Goal: Task Accomplishment & Management: Use online tool/utility

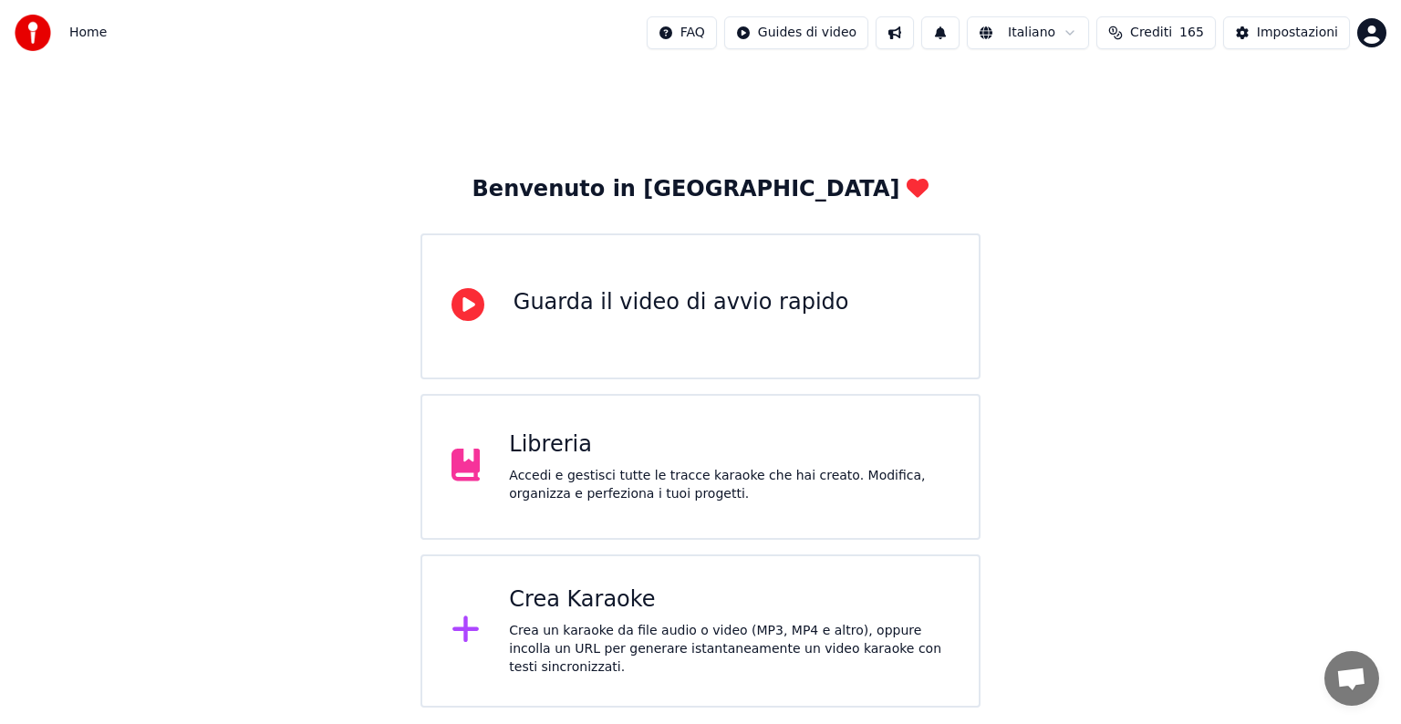
click at [672, 598] on div "Crea Karaoke" at bounding box center [729, 600] width 441 height 29
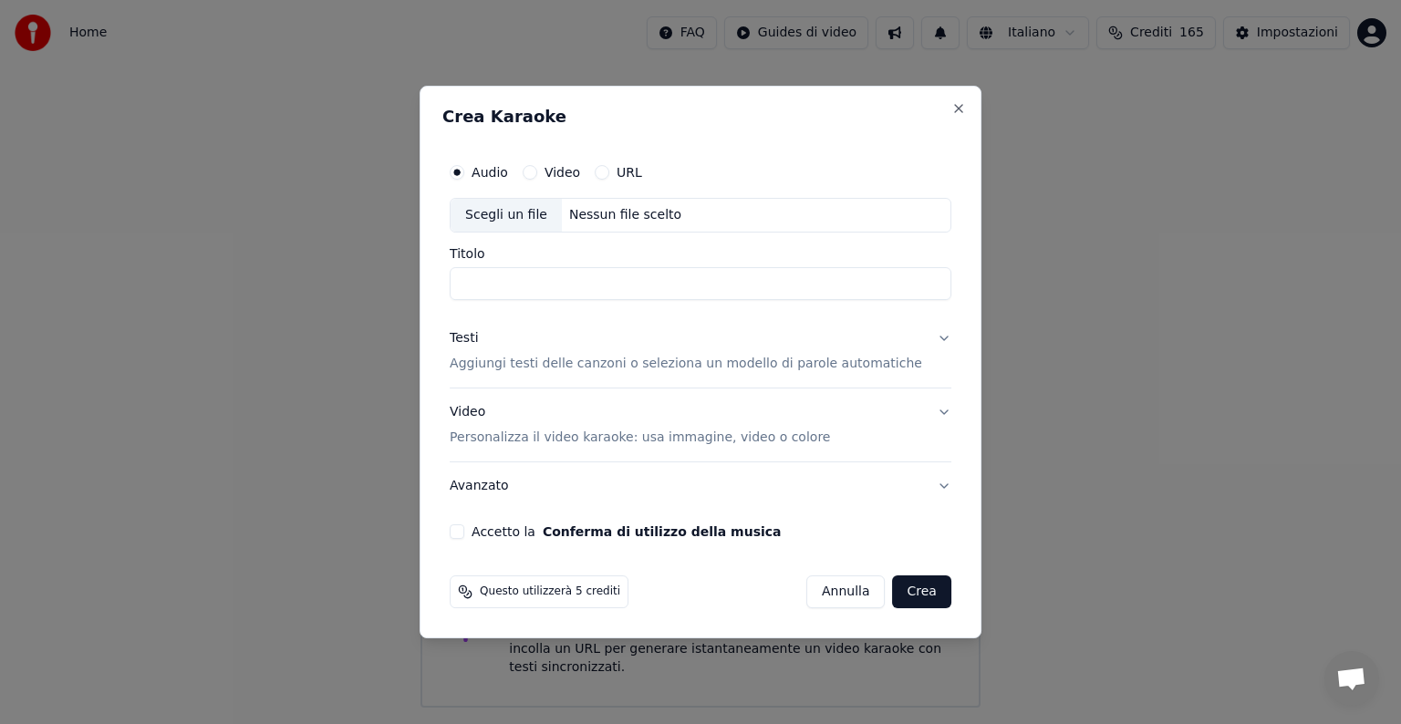
click at [619, 212] on div "Nessun file scelto" at bounding box center [625, 215] width 127 height 18
type input "**********"
click at [922, 337] on button "Testi Aggiungi testi delle canzoni o seleziona un modello di parole automatiche" at bounding box center [701, 351] width 502 height 73
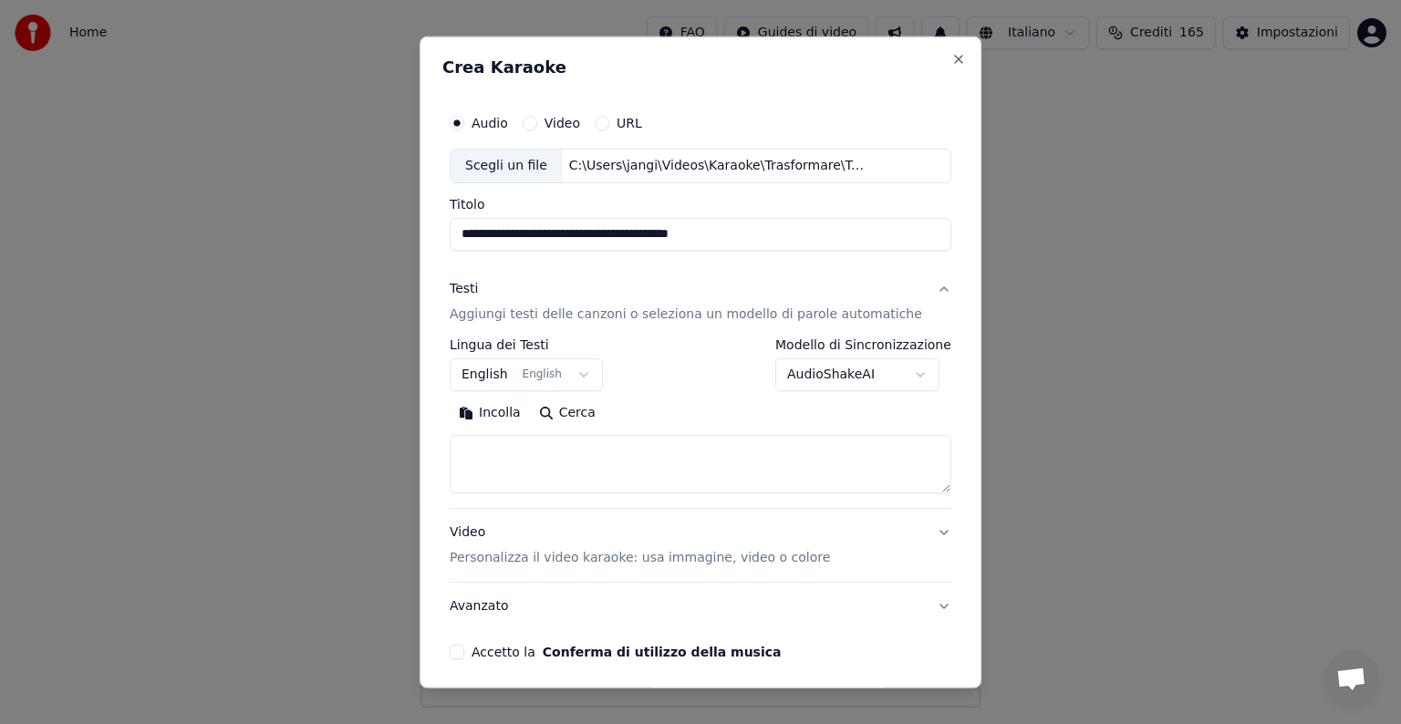
click at [586, 375] on button "English English" at bounding box center [526, 374] width 153 height 33
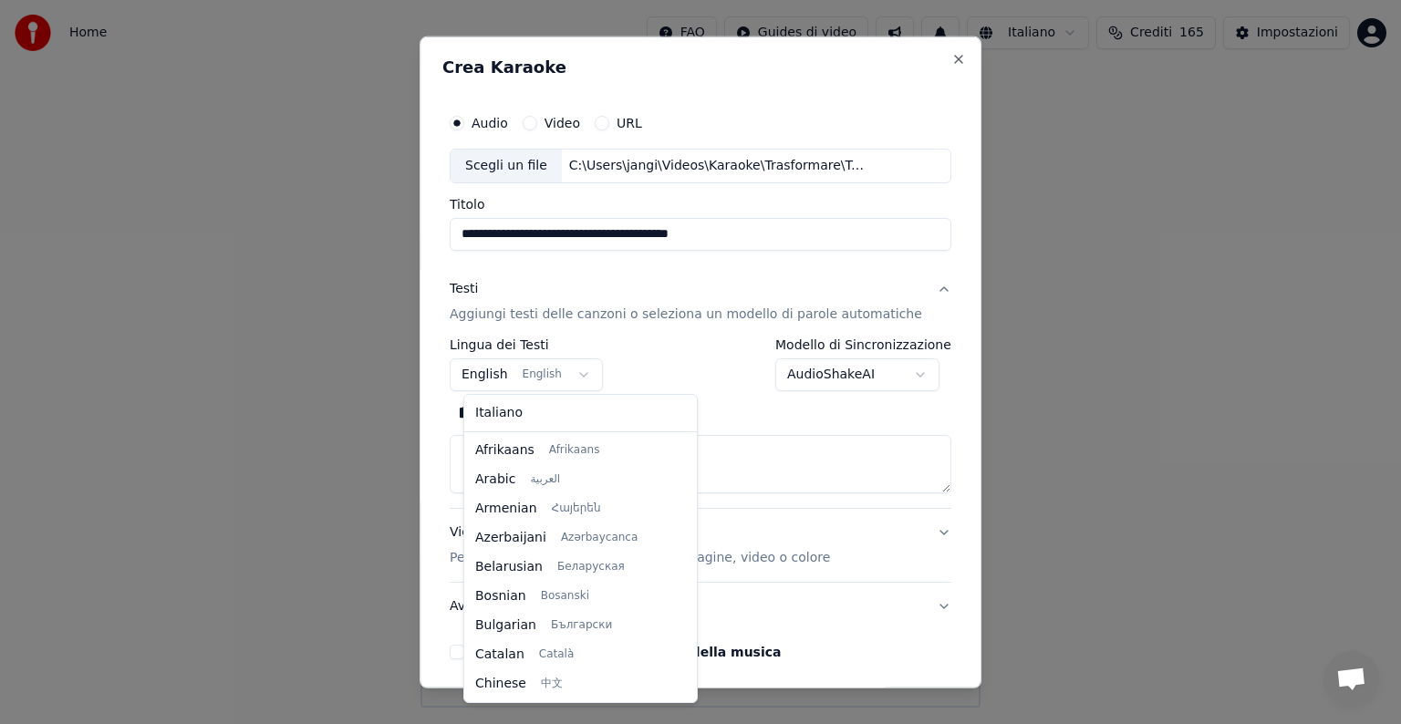
scroll to position [146, 0]
select select "**"
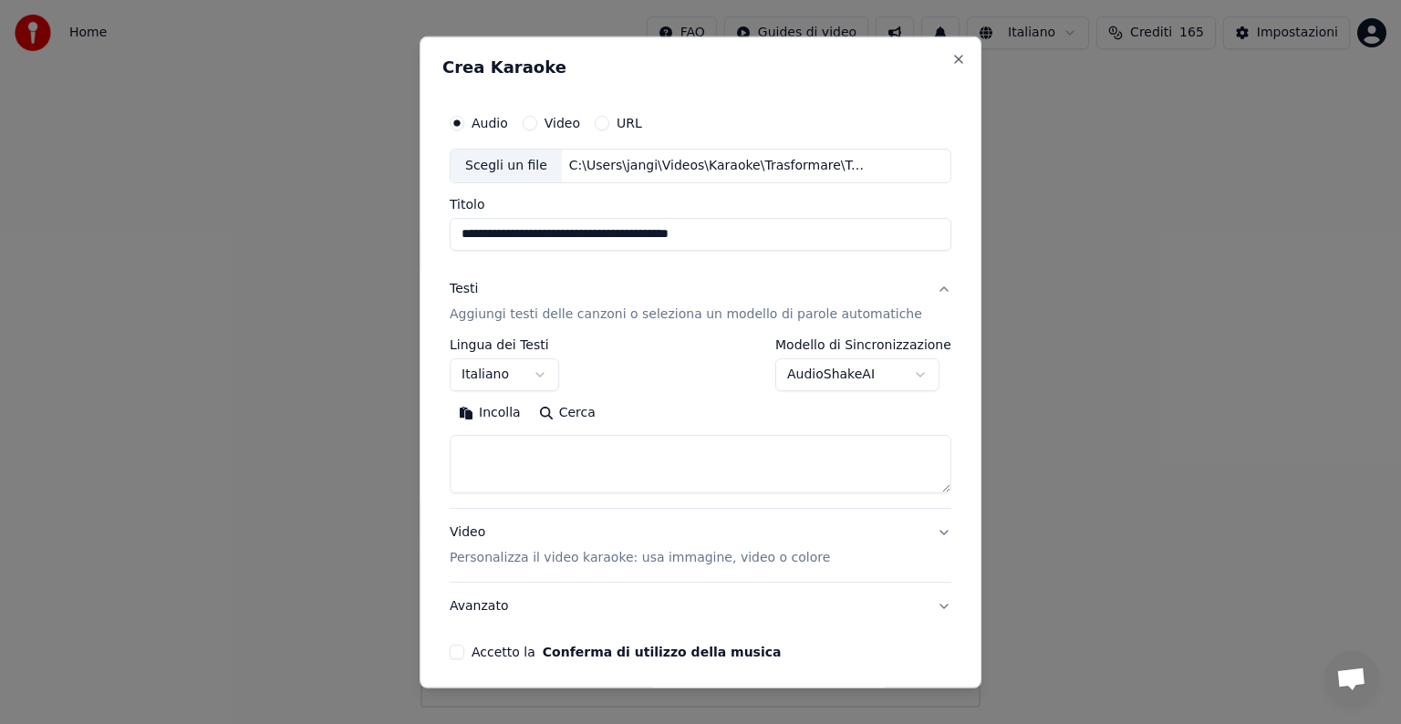
click at [518, 458] on textarea at bounding box center [701, 464] width 502 height 58
click at [509, 410] on button "Incolla" at bounding box center [490, 413] width 80 height 29
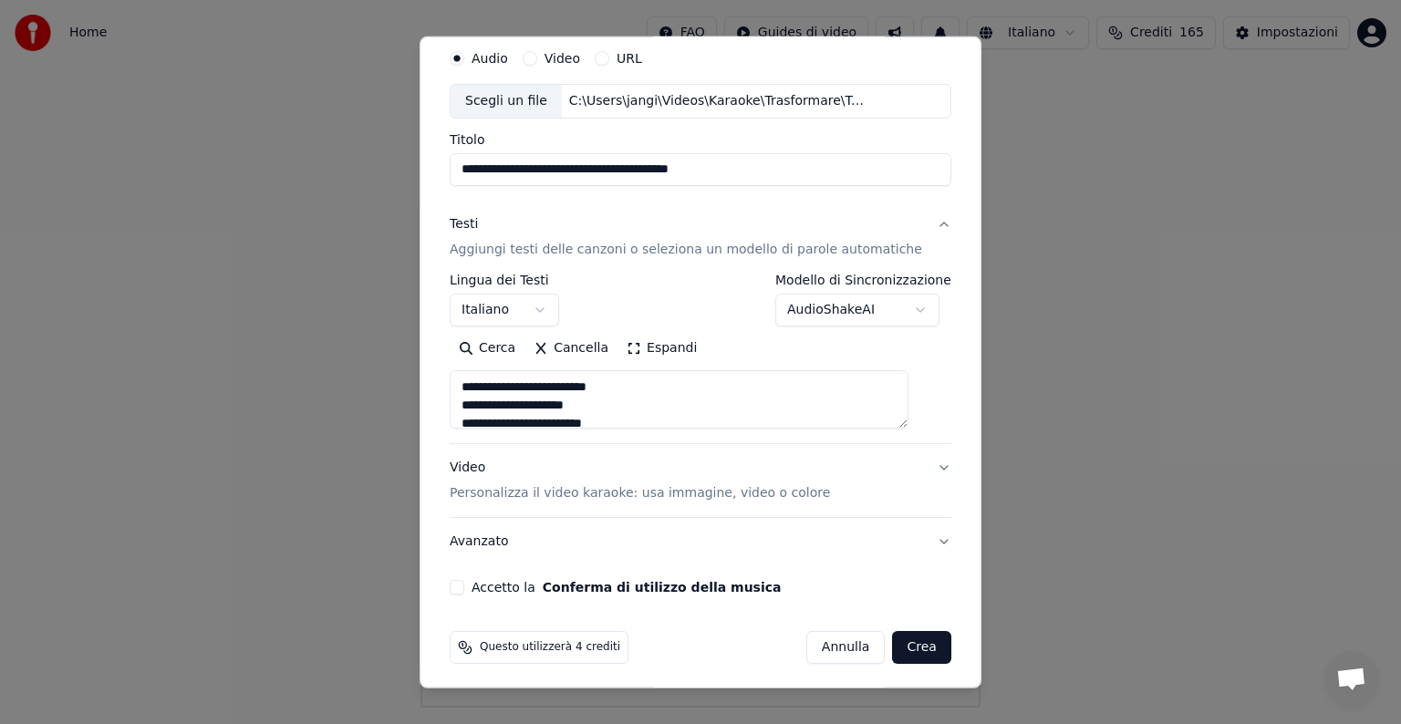
scroll to position [69, 0]
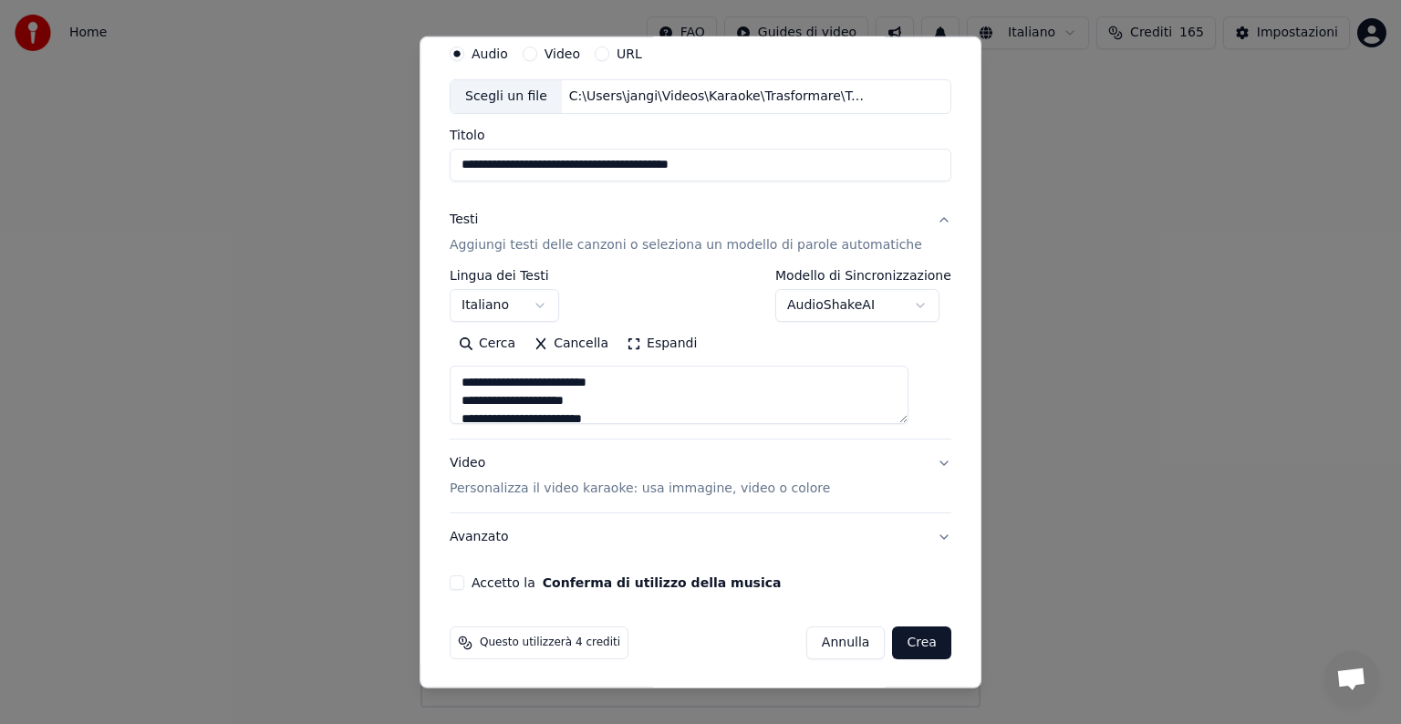
click at [916, 461] on button "Video Personalizza il video karaoke: usa immagine, video o colore" at bounding box center [701, 476] width 502 height 73
type textarea "**********"
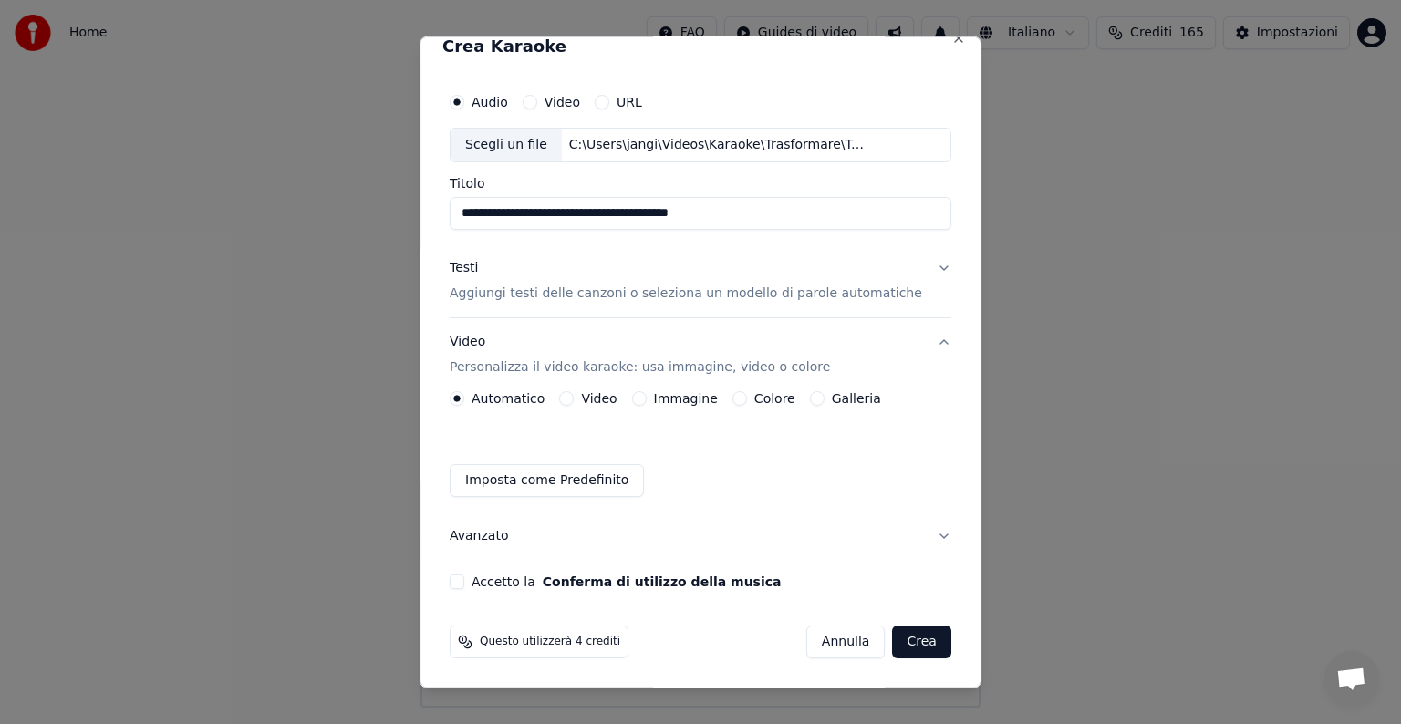
scroll to position [20, 0]
click at [642, 400] on button "Immagine" at bounding box center [639, 399] width 15 height 15
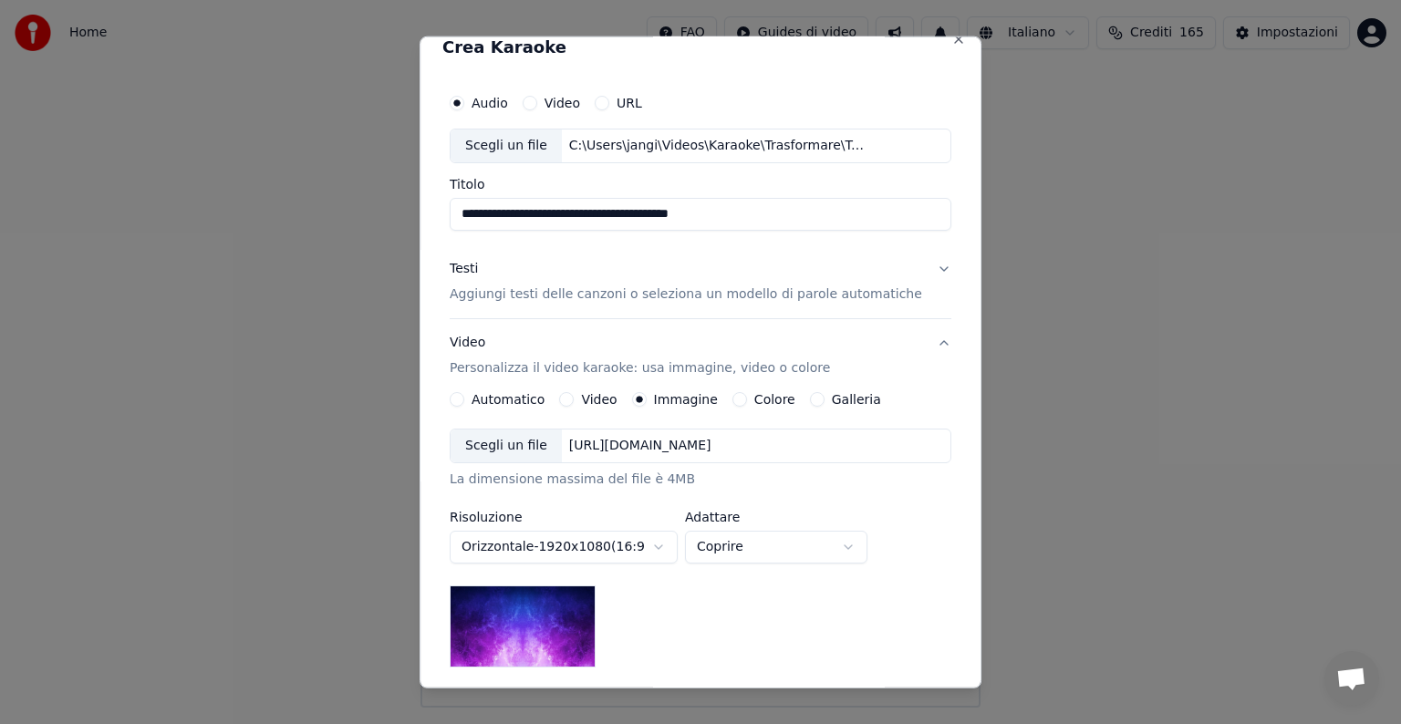
click at [717, 441] on div "[URL][DOMAIN_NAME]" at bounding box center [640, 446] width 157 height 18
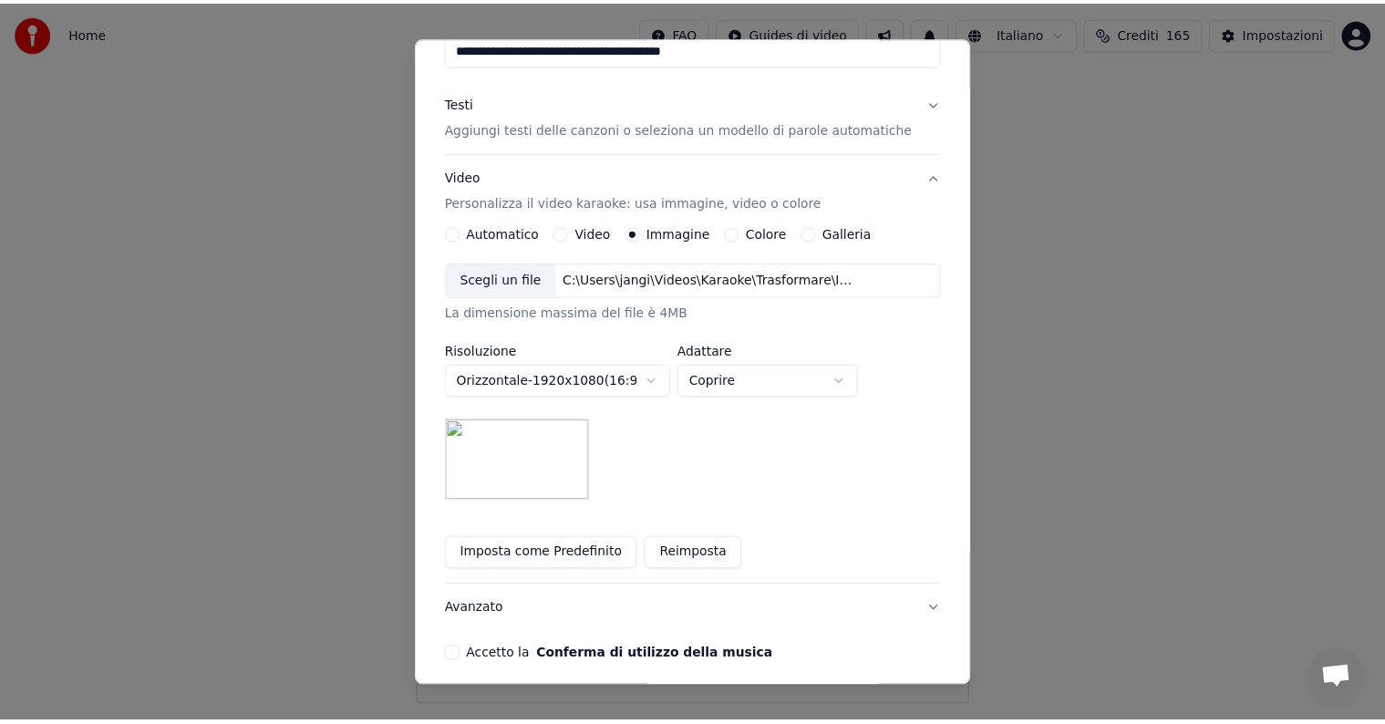
scroll to position [259, 0]
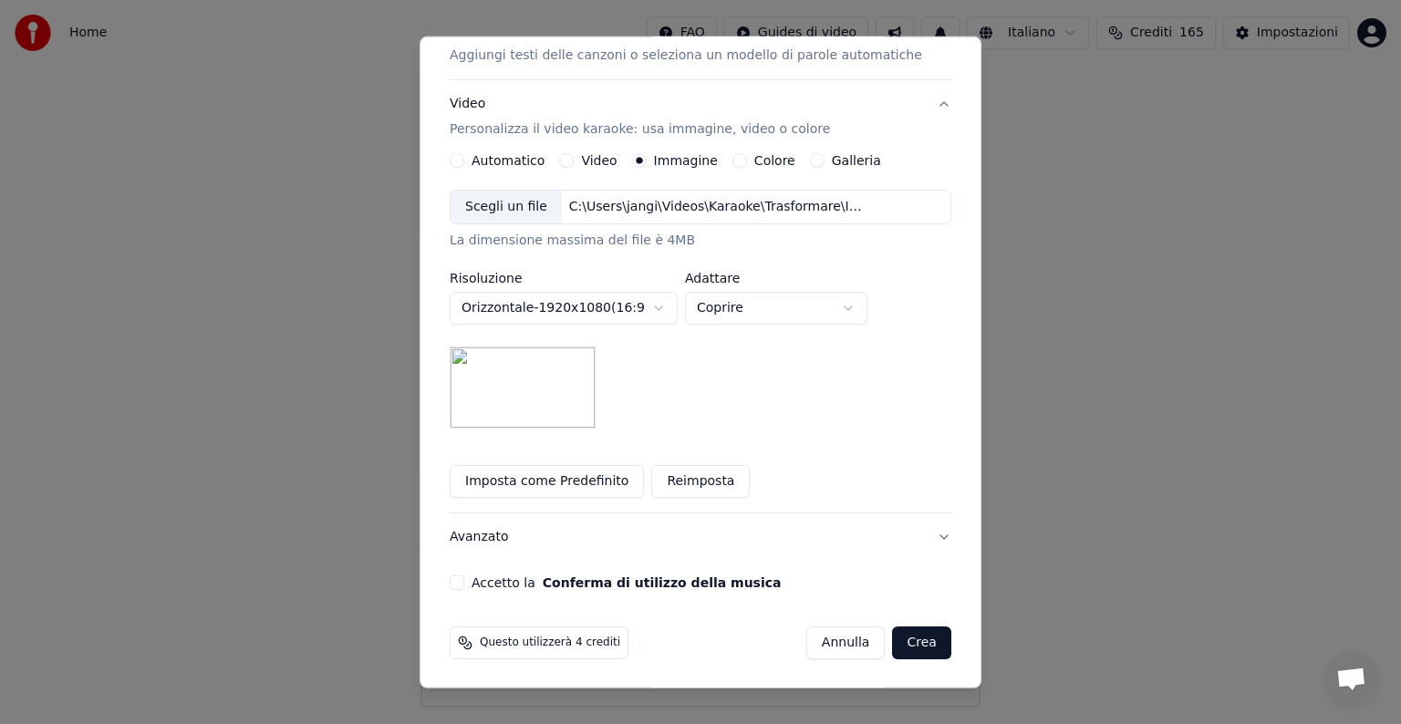
click at [908, 646] on button "Crea" at bounding box center [922, 643] width 58 height 33
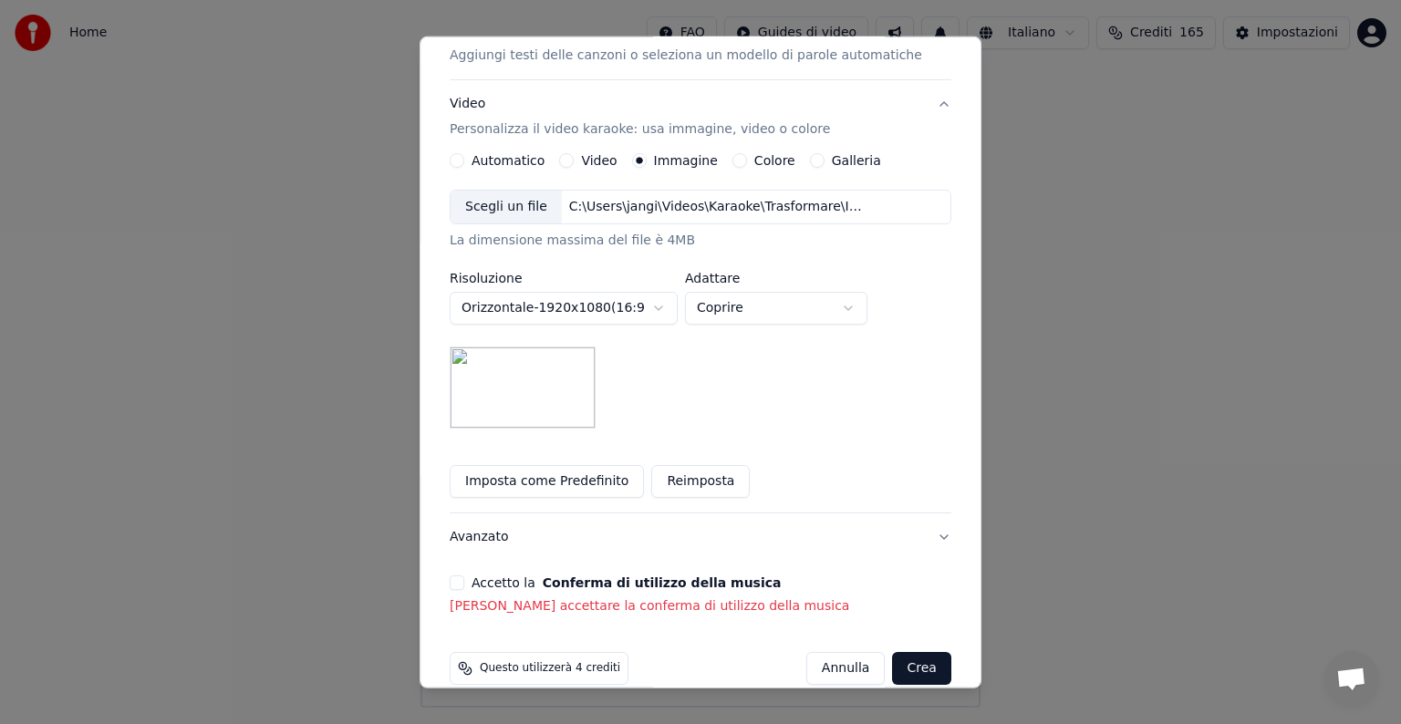
click at [464, 583] on button "Accetto la Conferma di utilizzo della musica" at bounding box center [457, 583] width 15 height 15
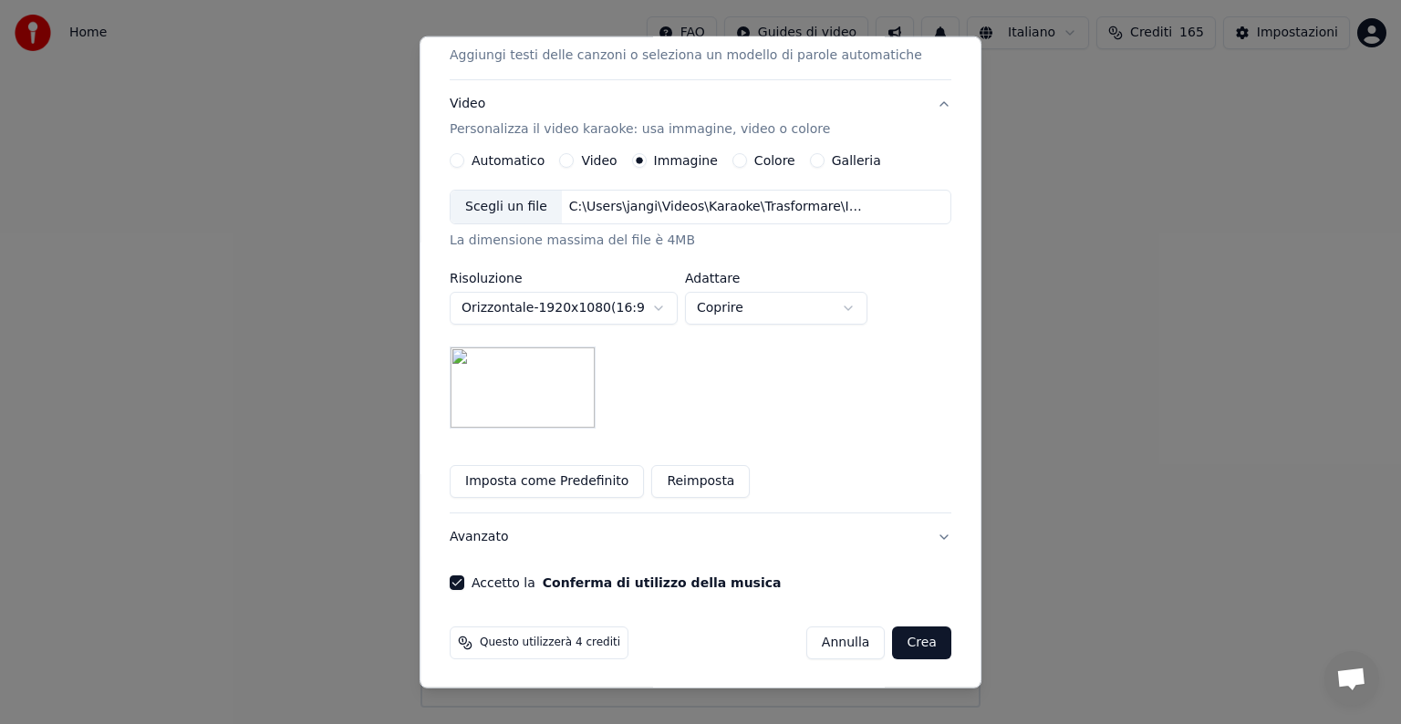
click at [893, 648] on button "Crea" at bounding box center [922, 643] width 58 height 33
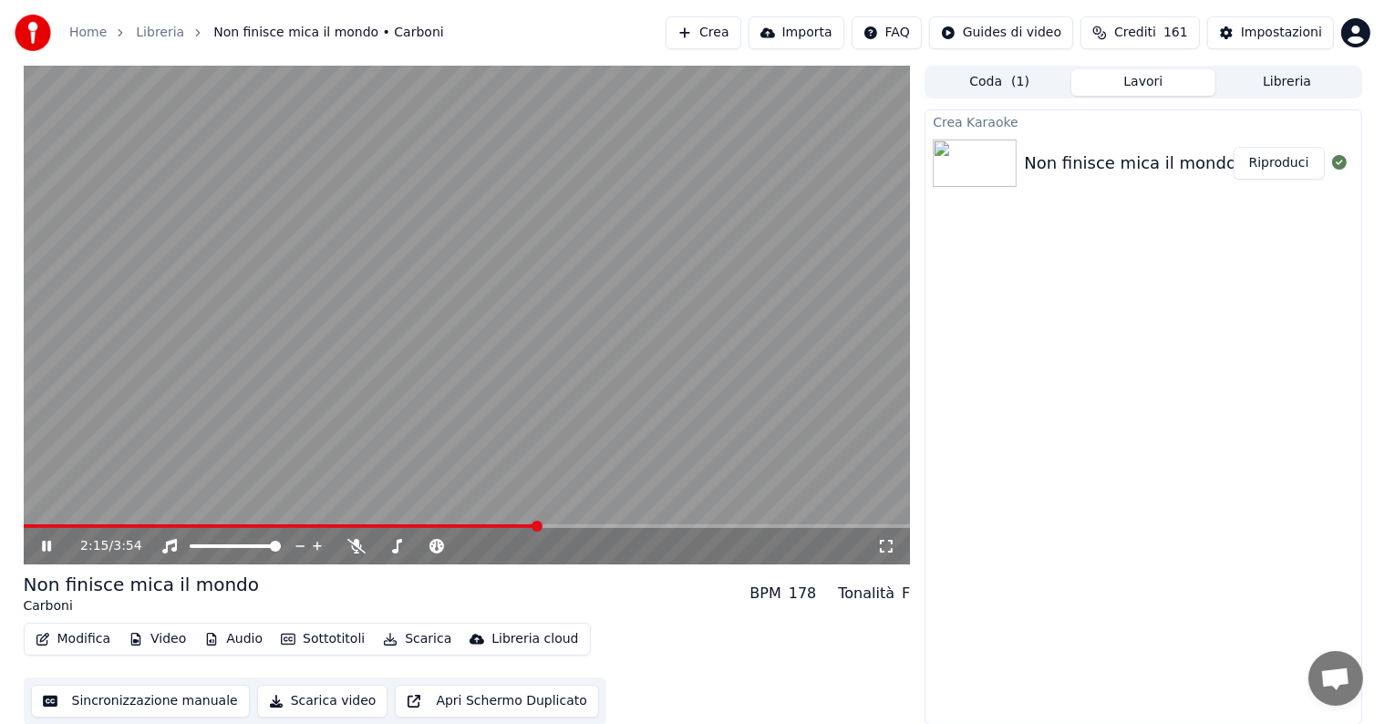
click at [45, 549] on icon at bounding box center [46, 546] width 9 height 11
click at [84, 638] on button "Modifica" at bounding box center [73, 640] width 90 height 26
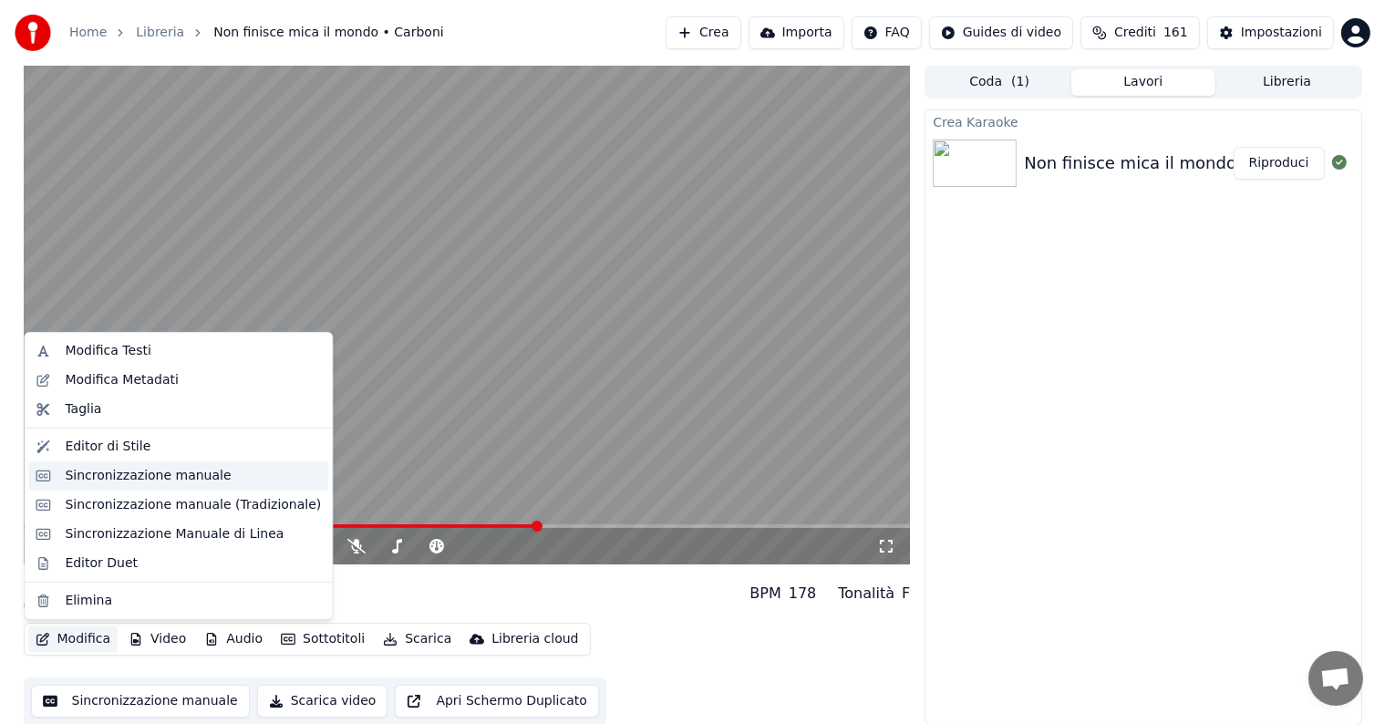
click at [164, 471] on div "Sincronizzazione manuale" at bounding box center [148, 476] width 166 height 18
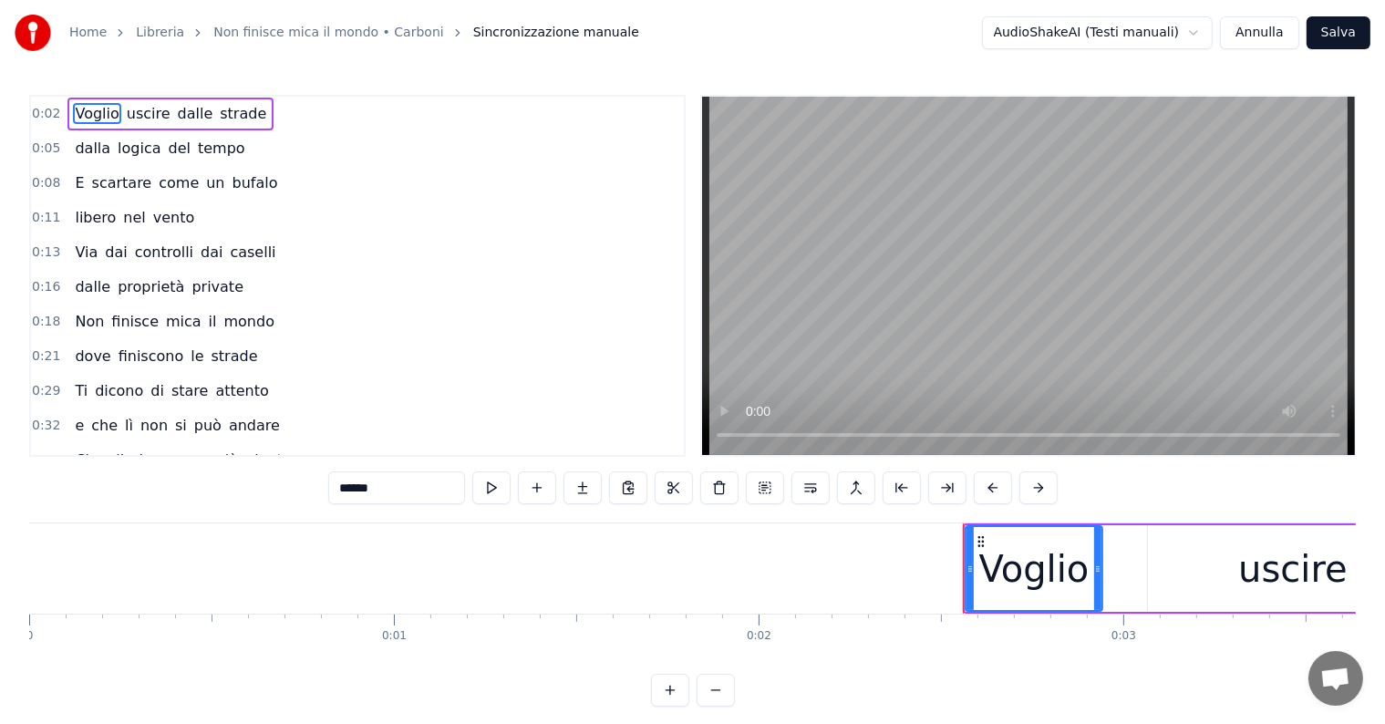
click at [1270, 26] on button "Annulla" at bounding box center [1259, 32] width 79 height 33
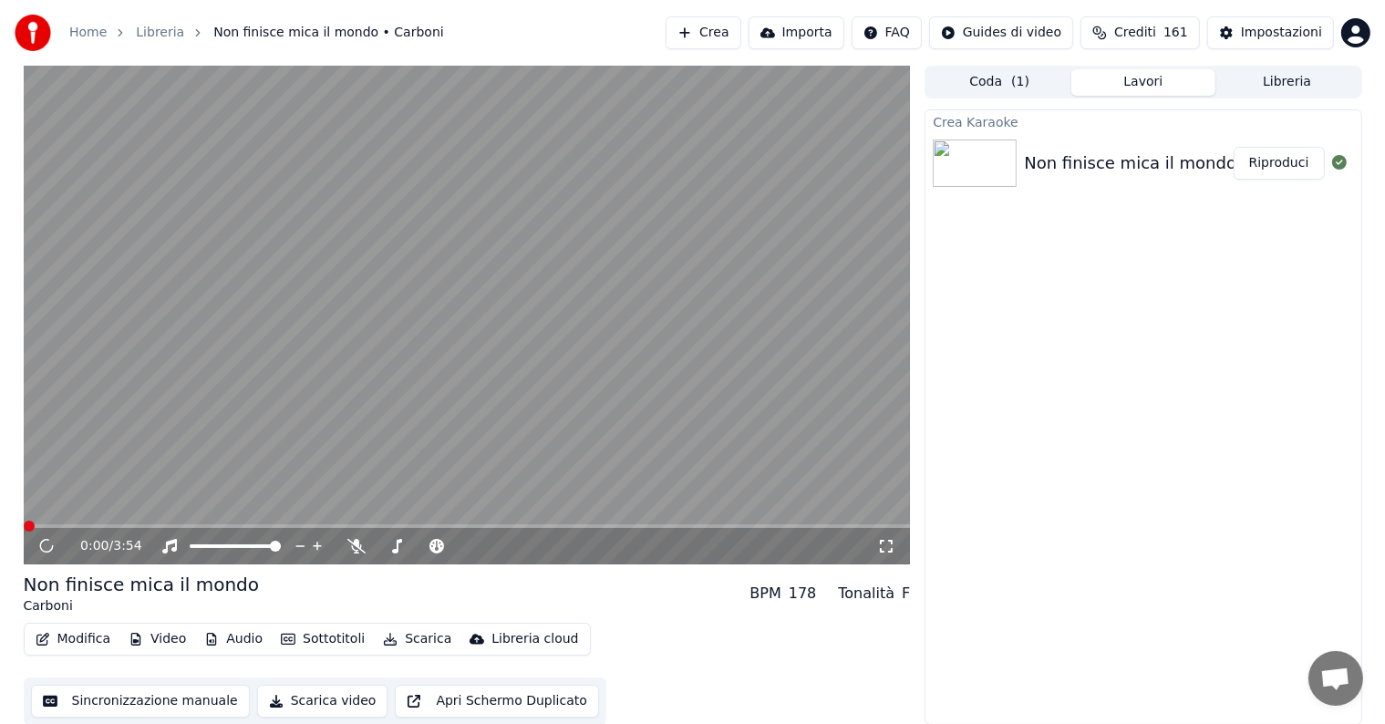
click at [1281, 171] on button "Riproduci" at bounding box center [1279, 163] width 91 height 33
click at [42, 546] on icon at bounding box center [46, 546] width 11 height 13
click at [47, 544] on icon at bounding box center [59, 546] width 43 height 15
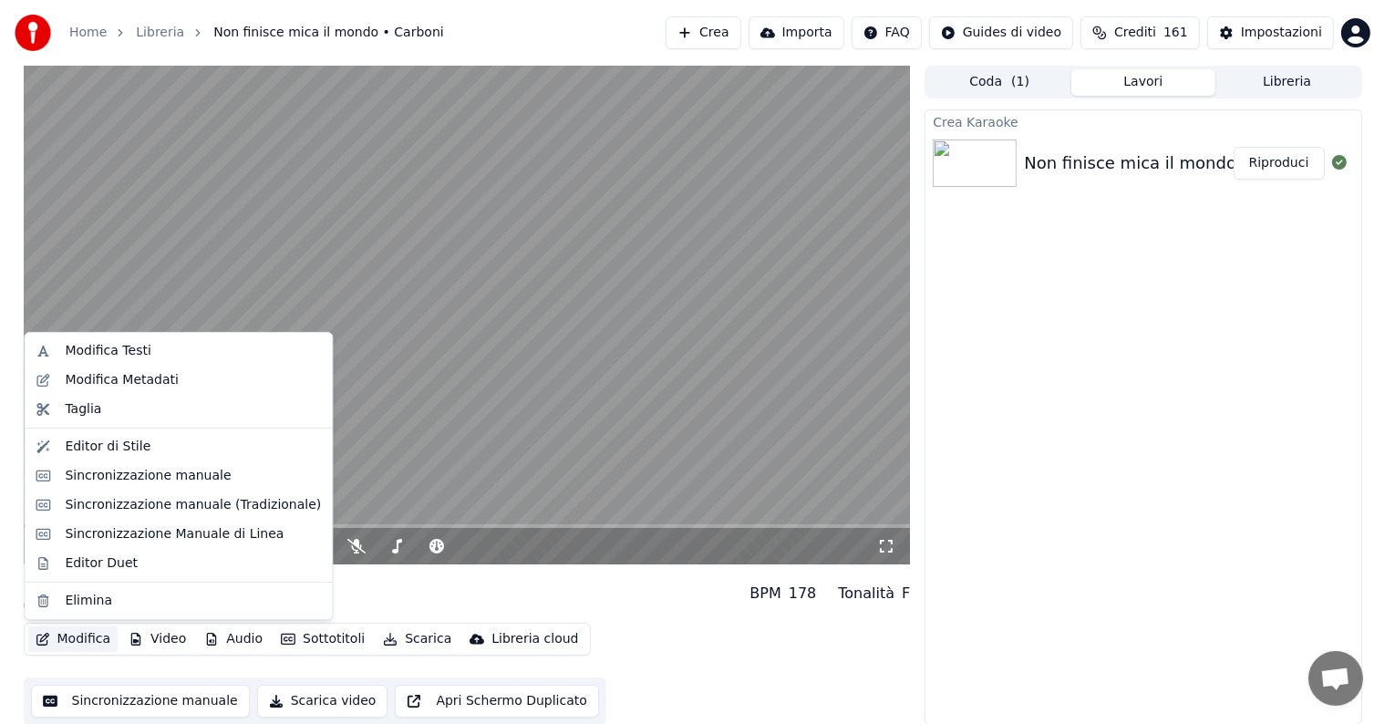
click at [88, 638] on button "Modifica" at bounding box center [73, 640] width 90 height 26
click at [170, 472] on div "Sincronizzazione manuale" at bounding box center [148, 476] width 166 height 18
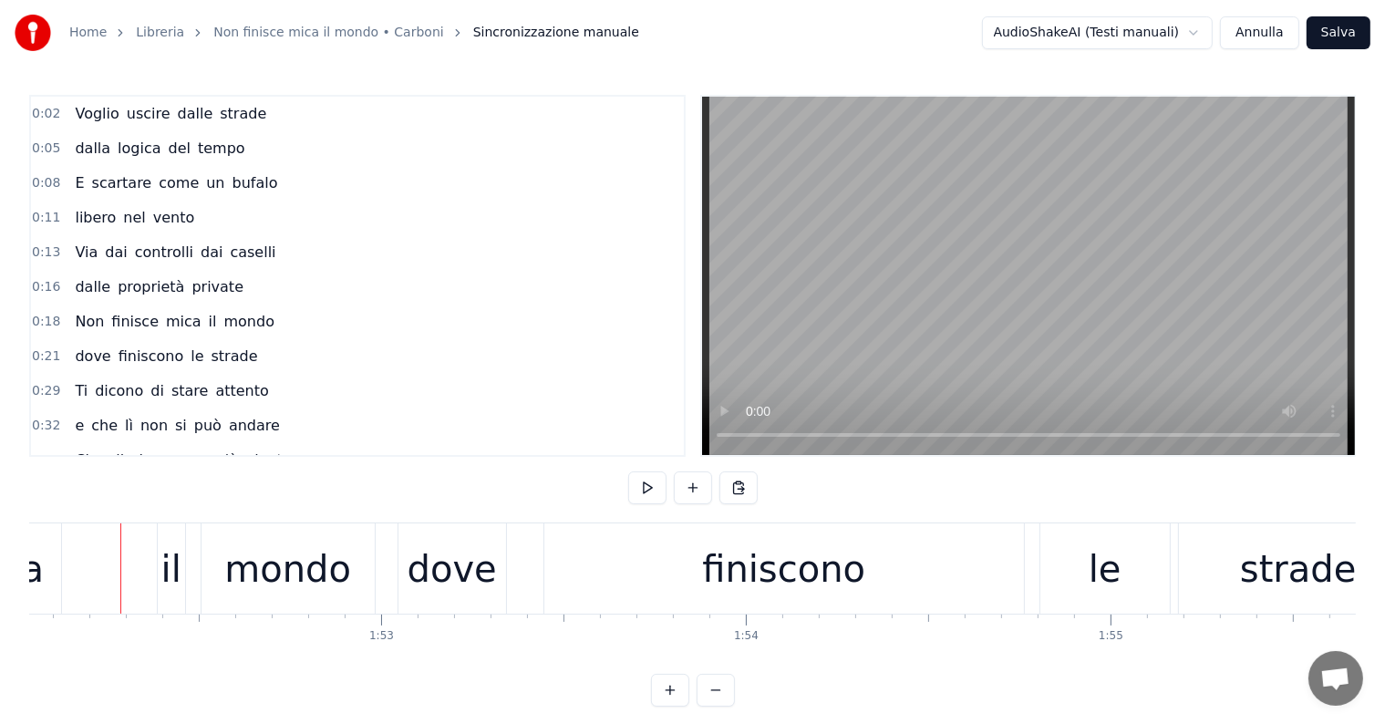
scroll to position [91, 0]
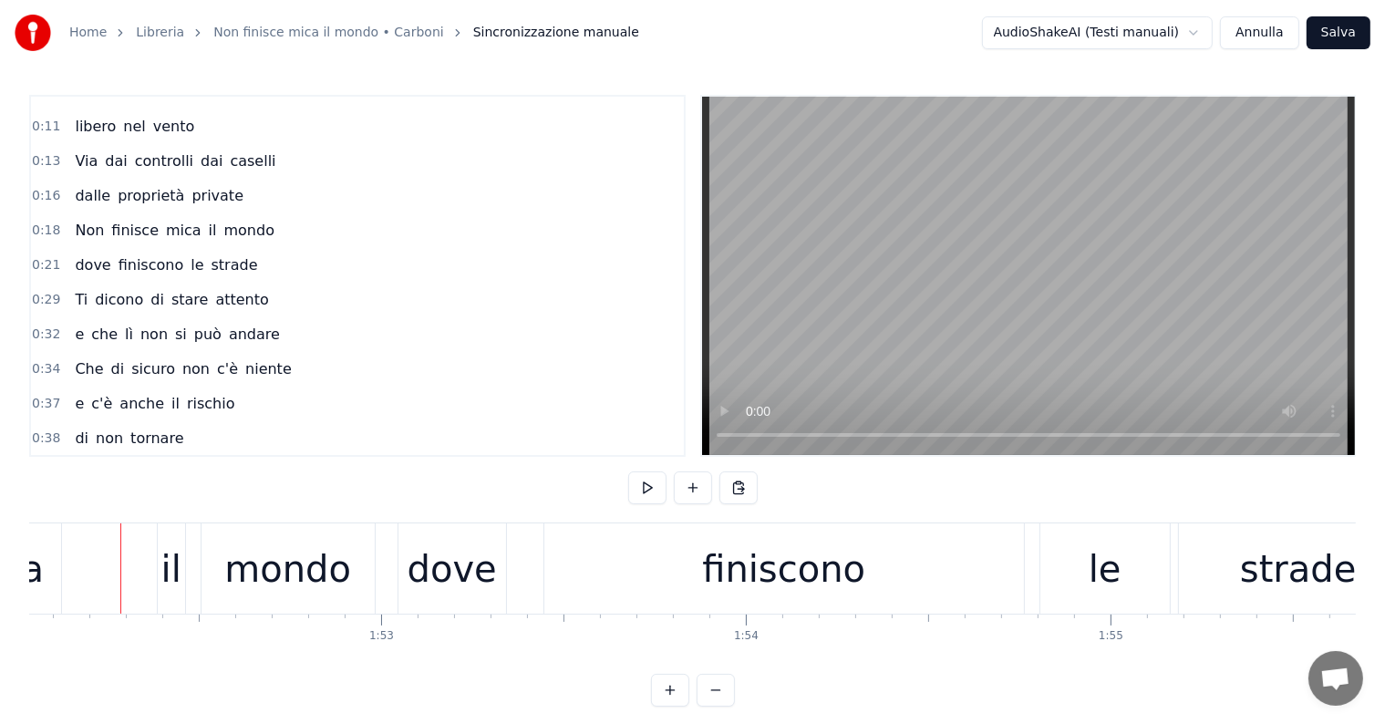
click at [103, 161] on span "dai" at bounding box center [116, 160] width 26 height 21
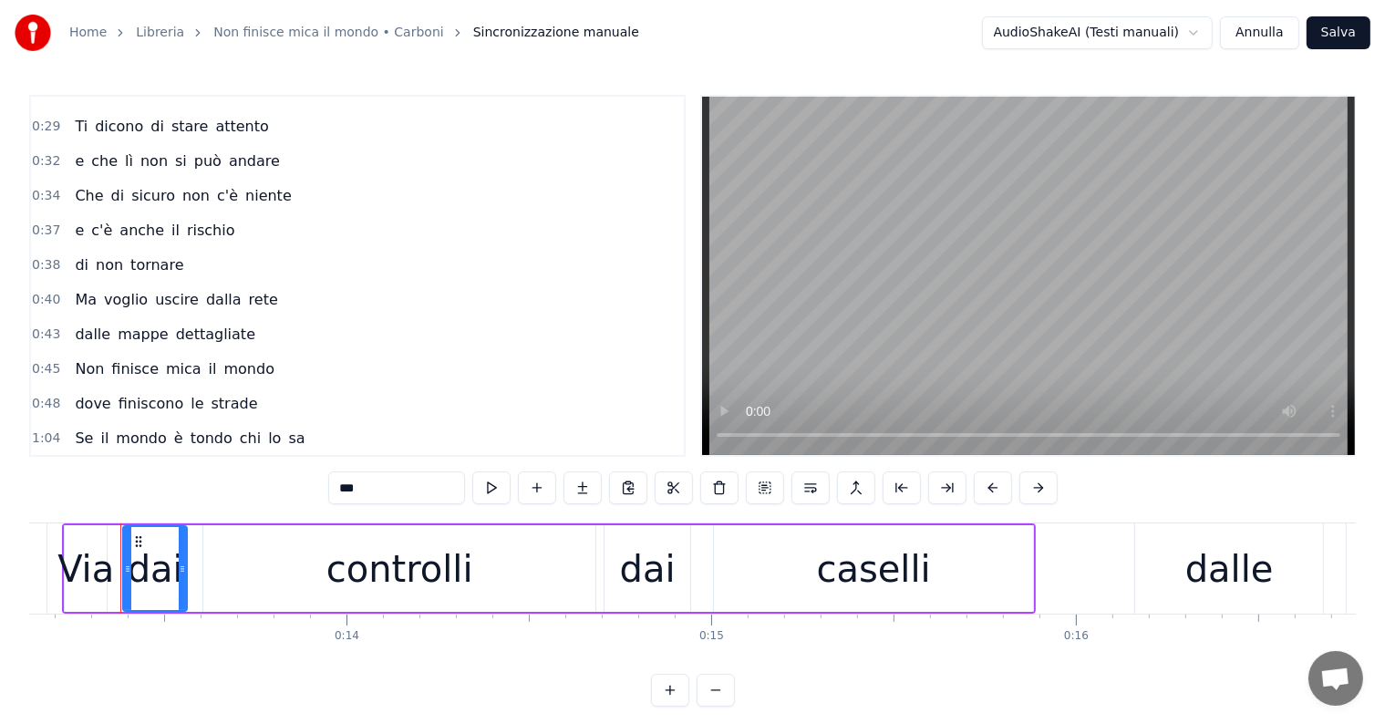
scroll to position [266, 0]
click at [109, 296] on div "Ma voglio uscire dalla rete" at bounding box center [175, 298] width 217 height 33
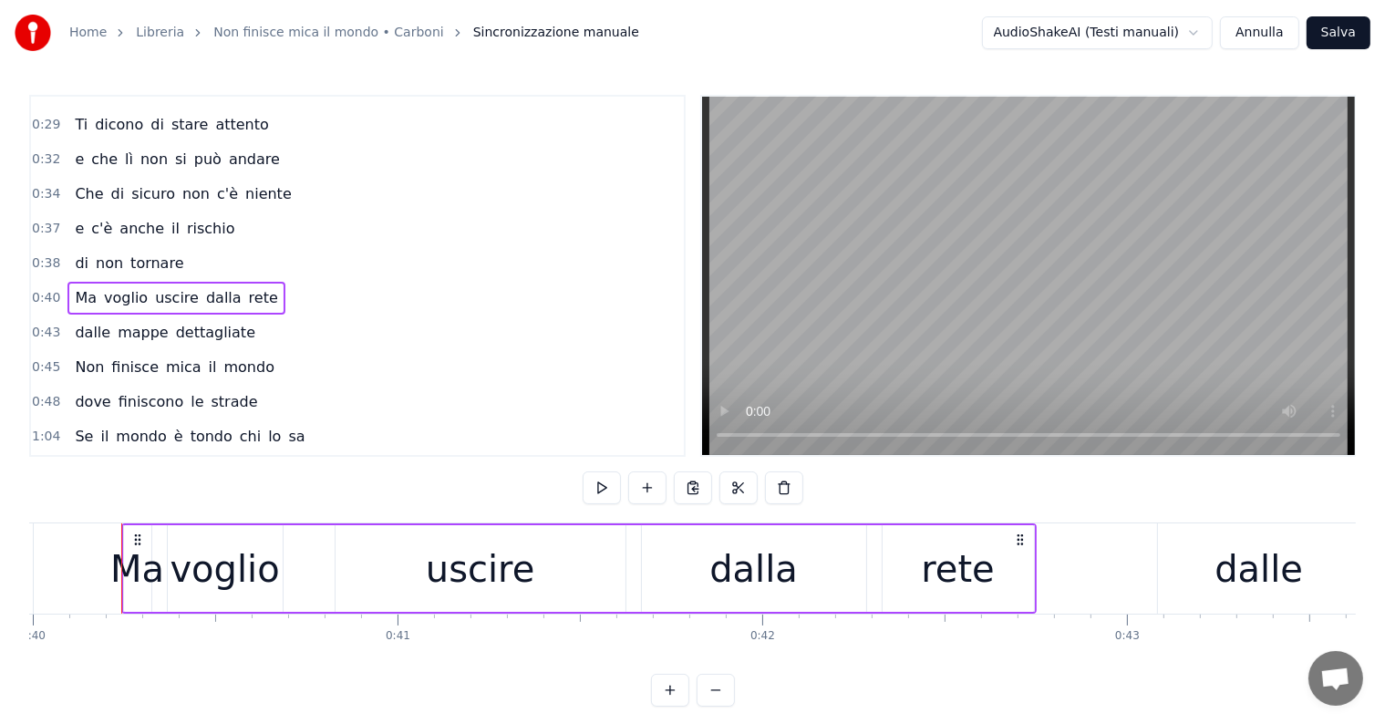
click at [100, 430] on div "Se il mondo è tondo chi lo sa" at bounding box center [189, 436] width 244 height 33
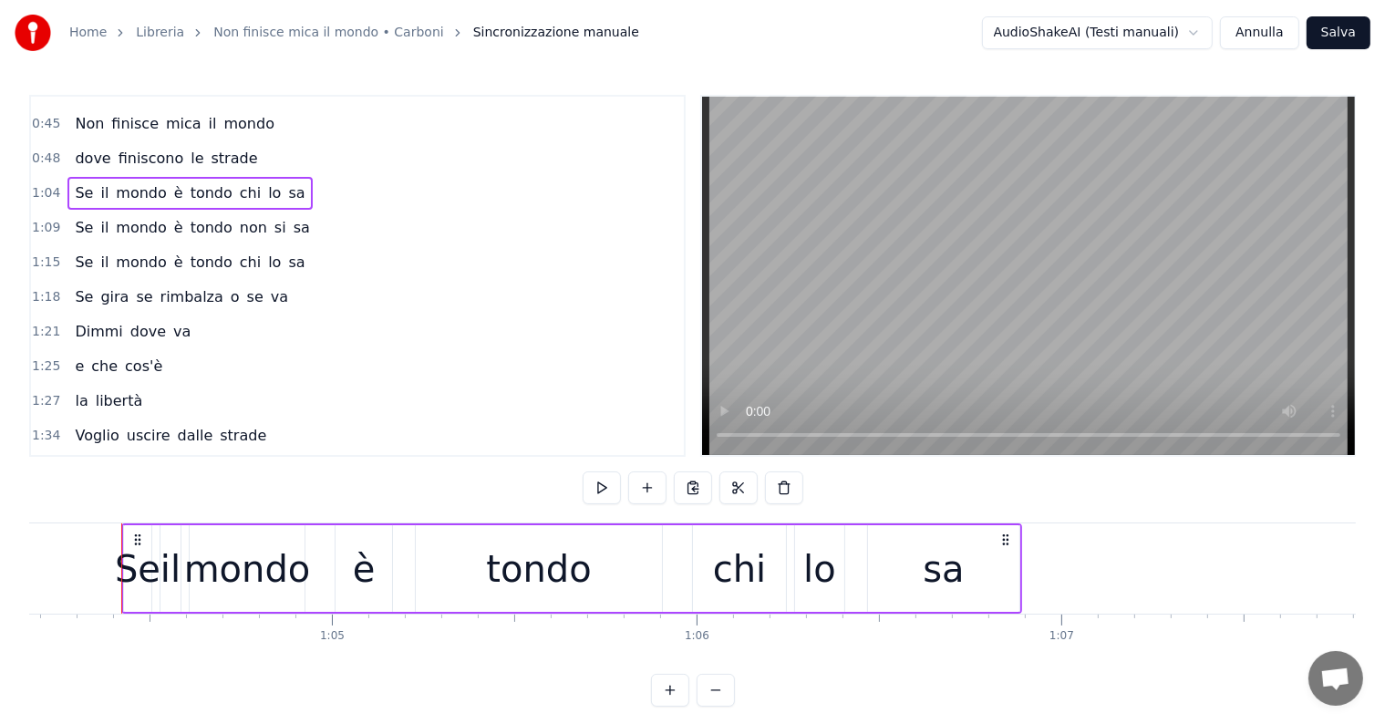
scroll to position [540, 0]
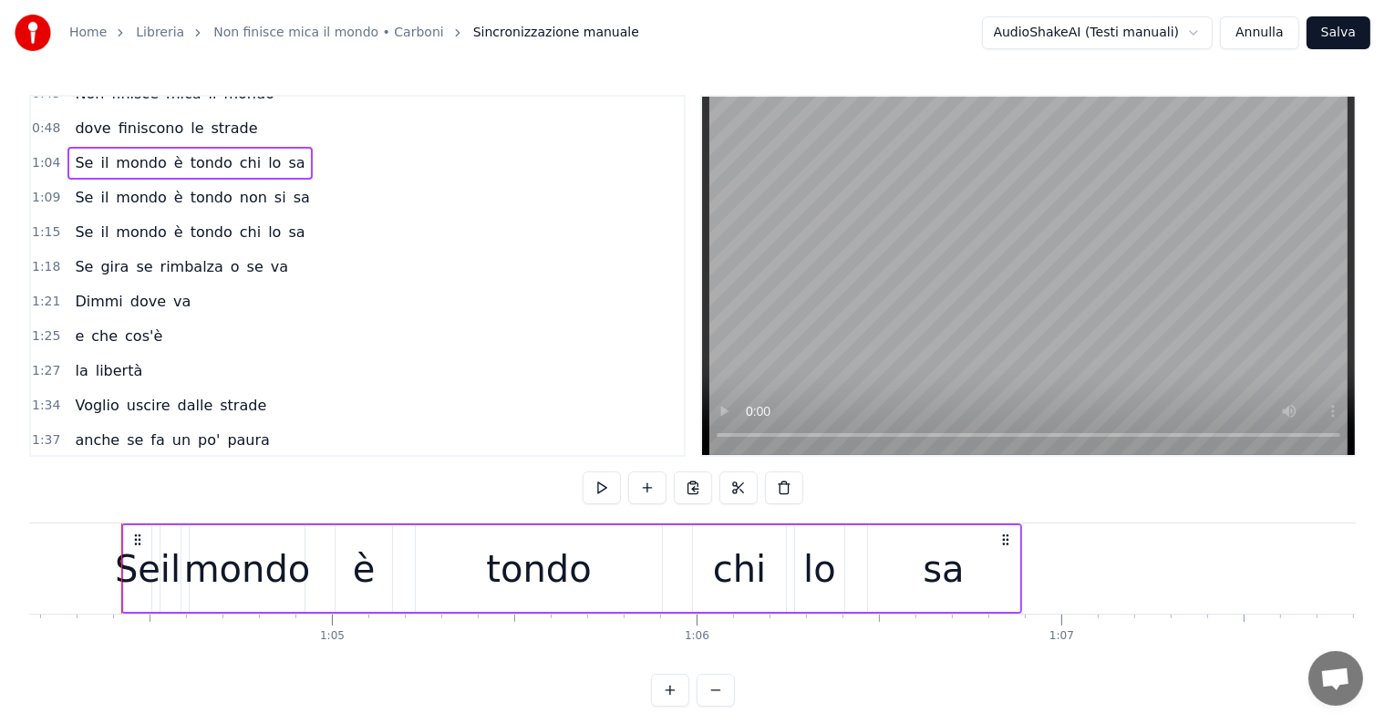
click at [85, 389] on div "Voglio uscire dalle strade" at bounding box center [170, 405] width 206 height 33
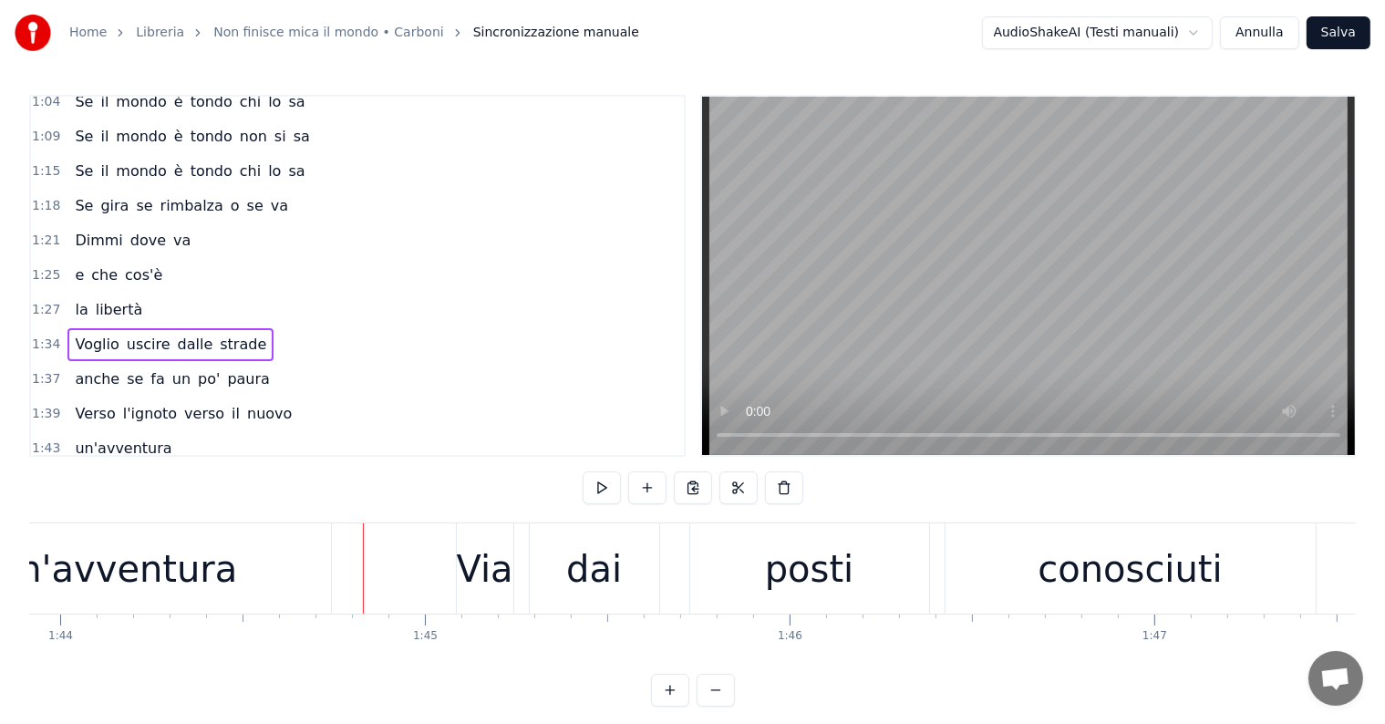
scroll to position [631, 0]
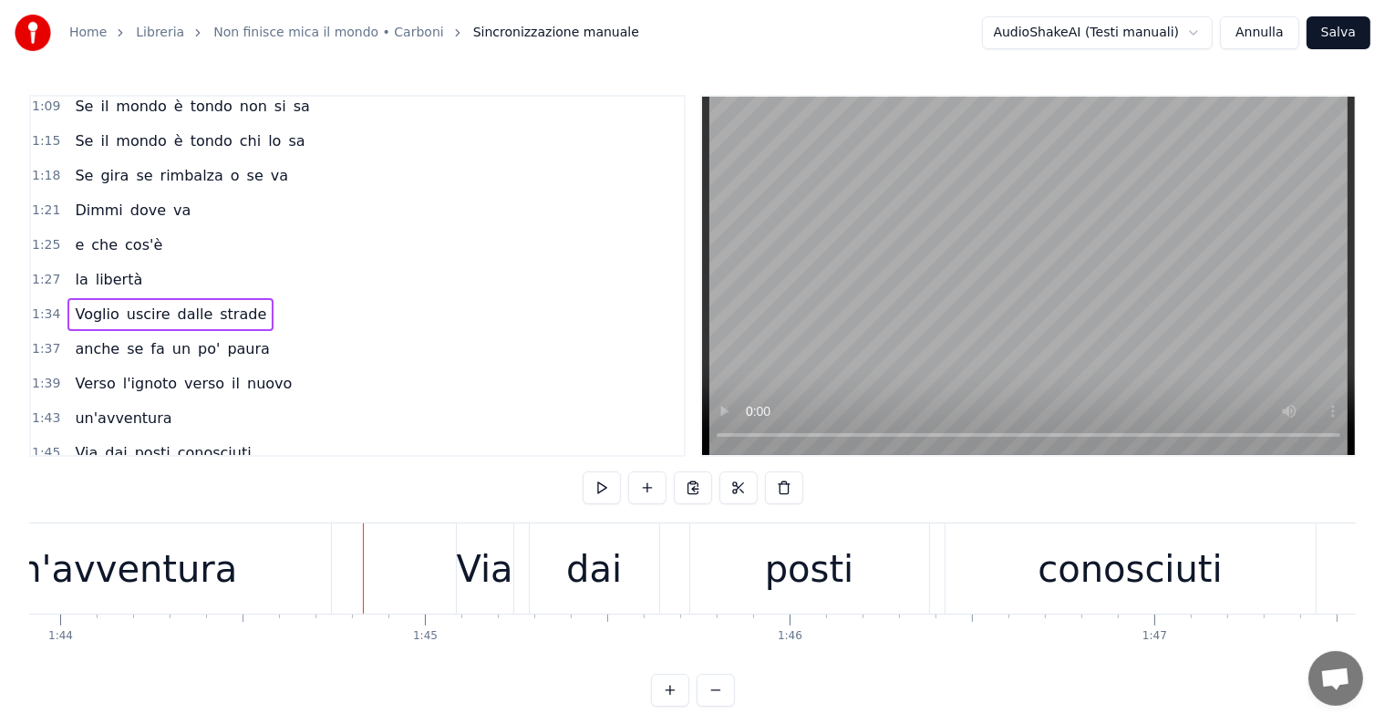
click at [135, 403] on div "1:43 un'avventura" at bounding box center [357, 418] width 653 height 35
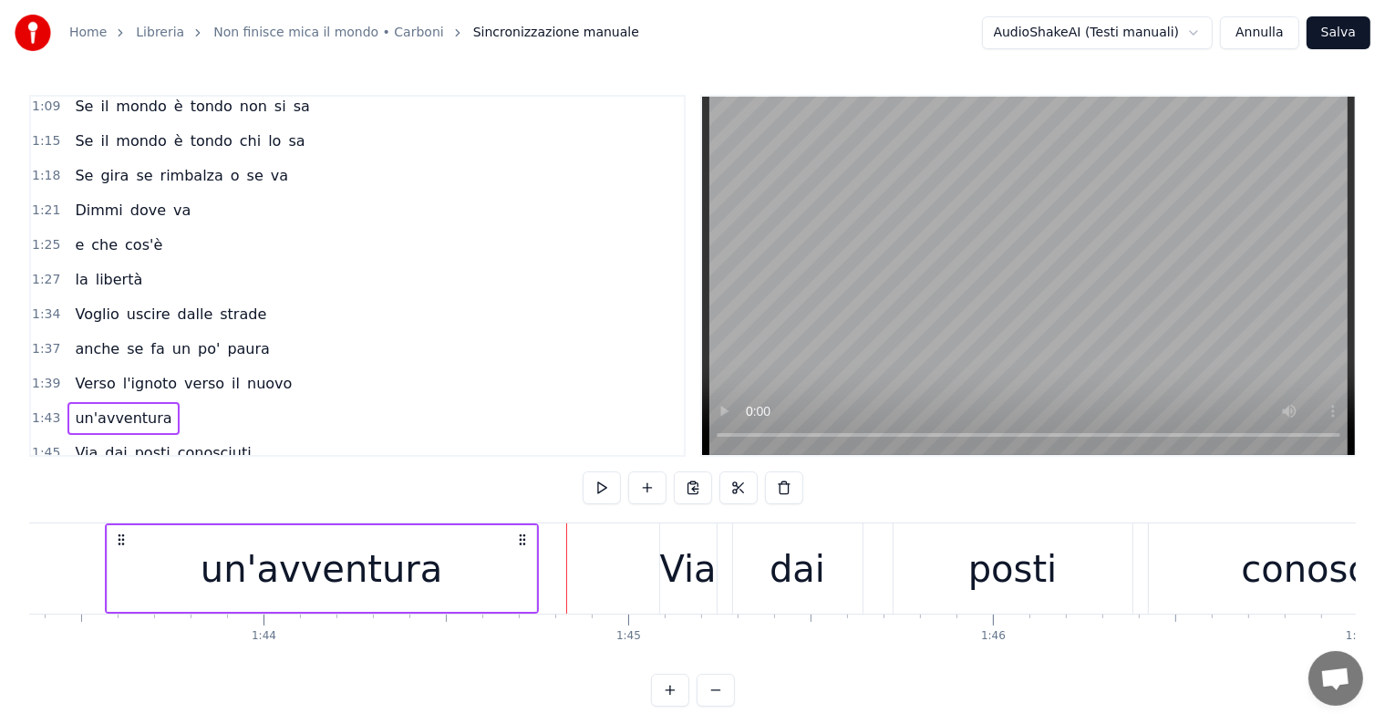
scroll to position [0, 37690]
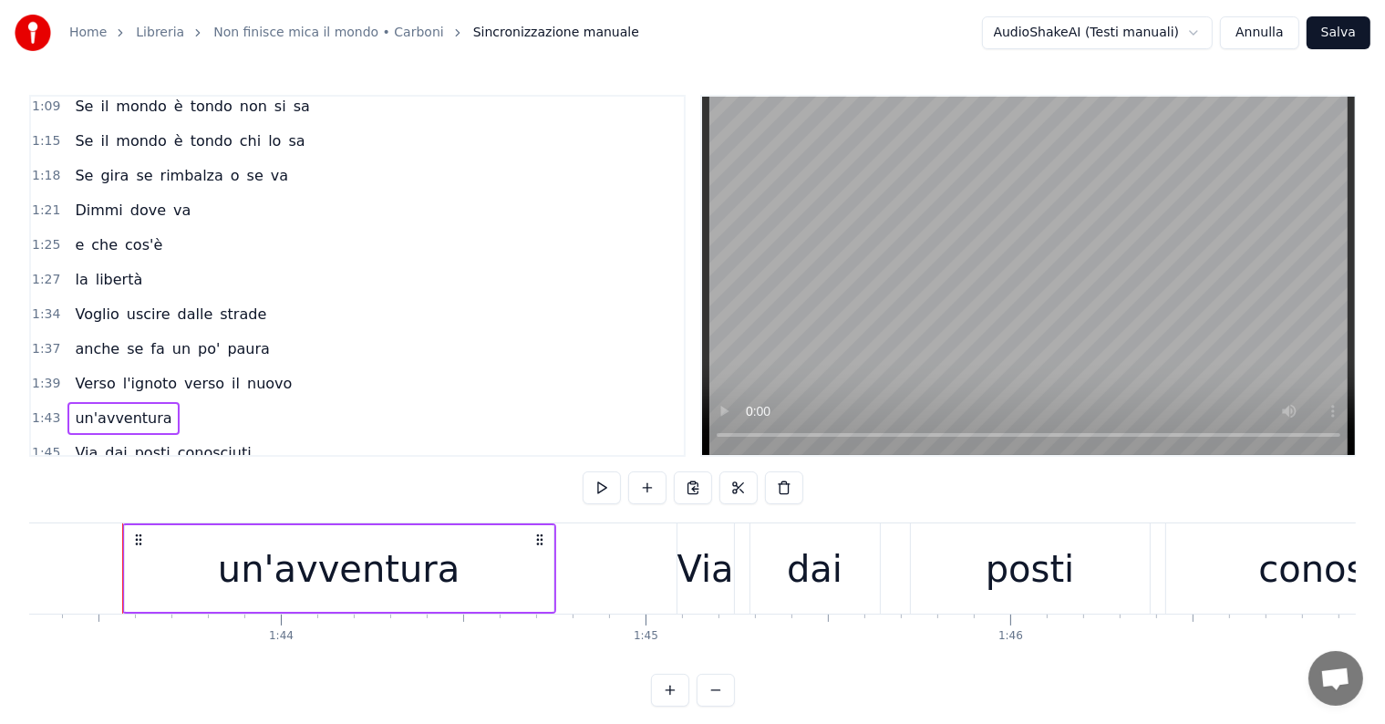
click at [105, 437] on div "Via dai posti conosciuti" at bounding box center [162, 453] width 191 height 33
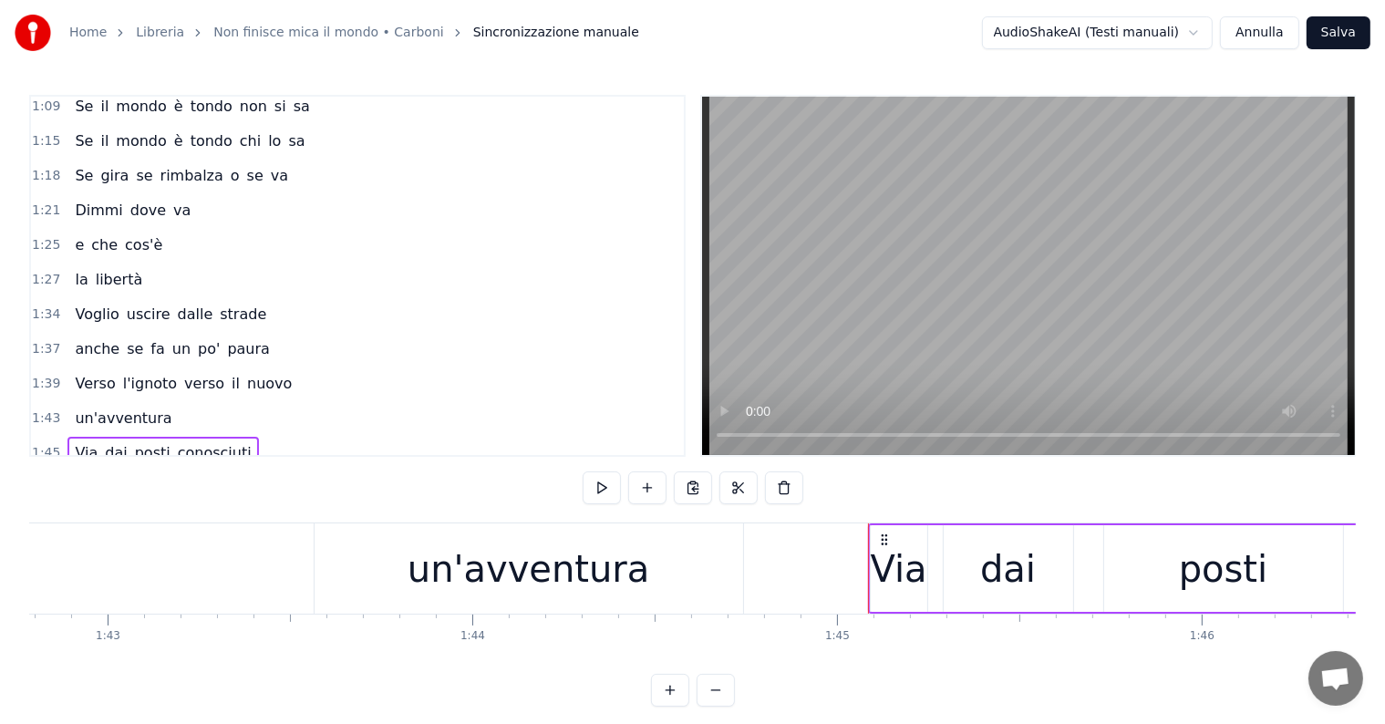
scroll to position [0, 37355]
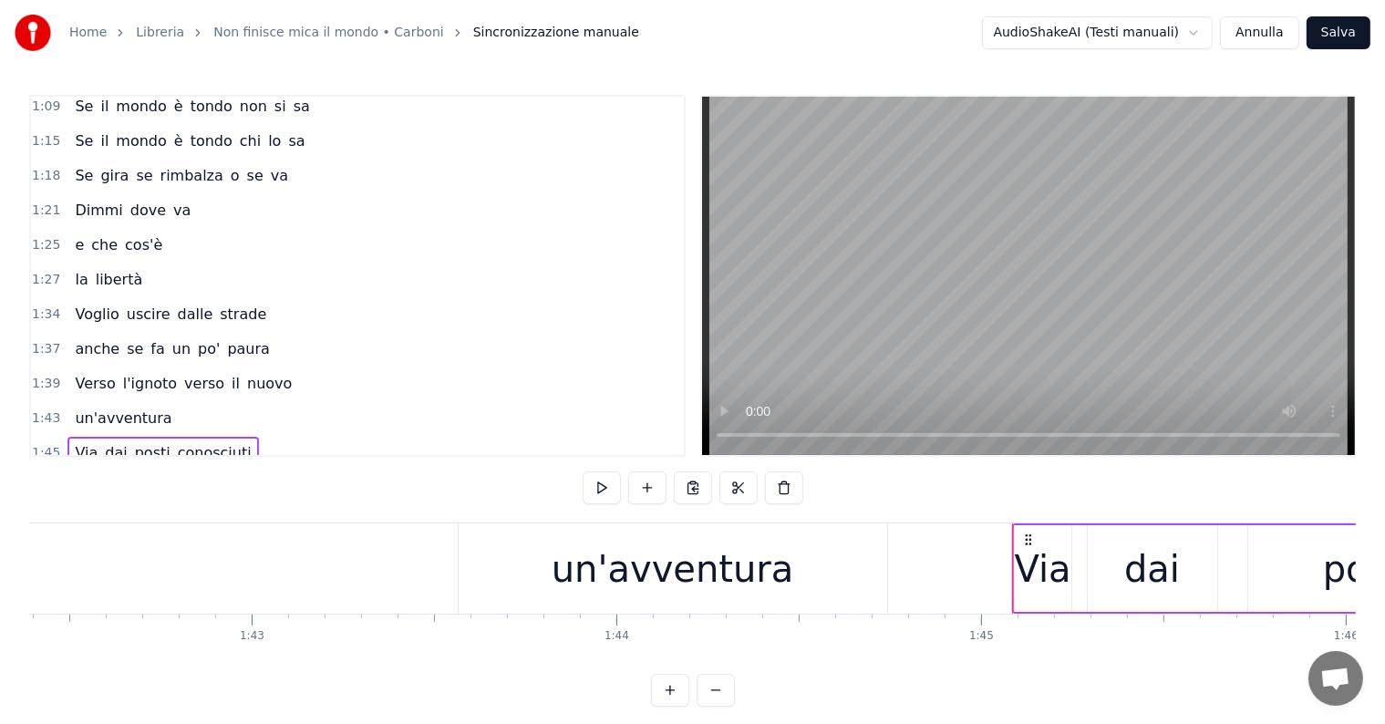
click at [596, 579] on div "un'avventura" at bounding box center [673, 569] width 243 height 55
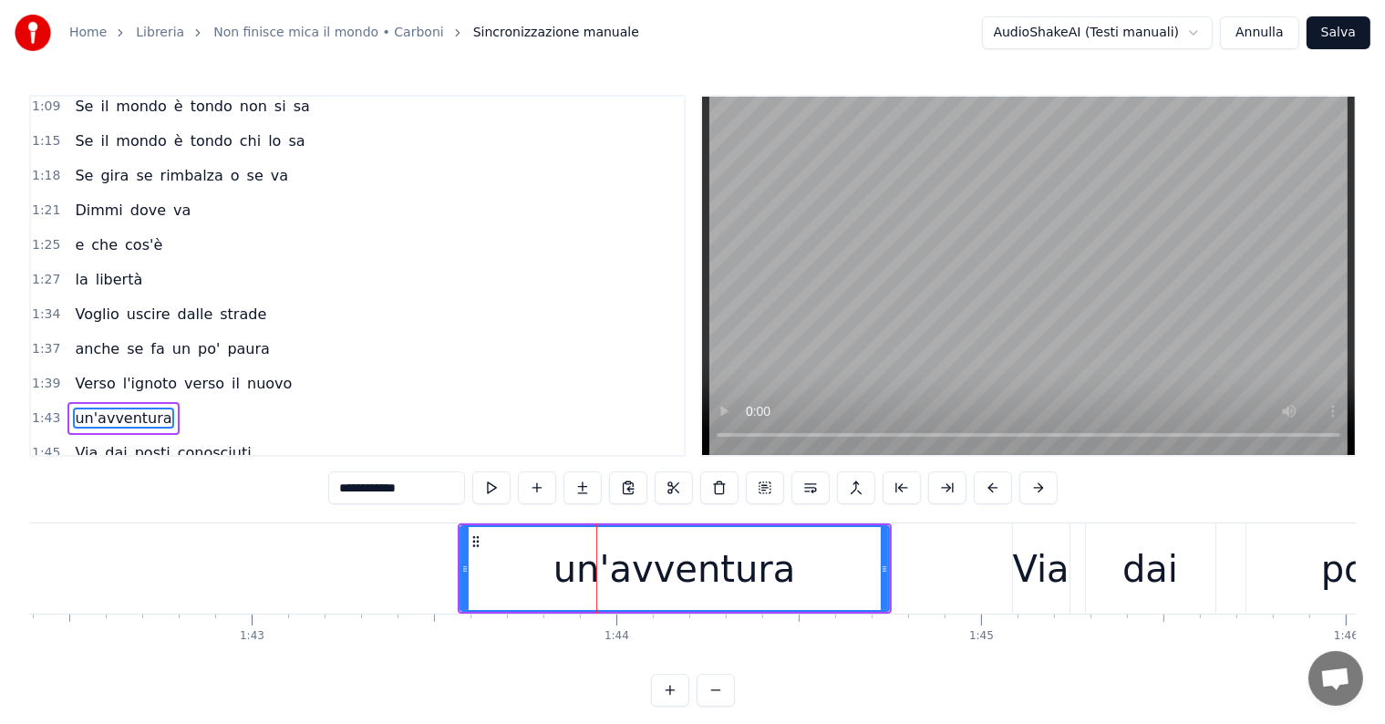
scroll to position [743, 0]
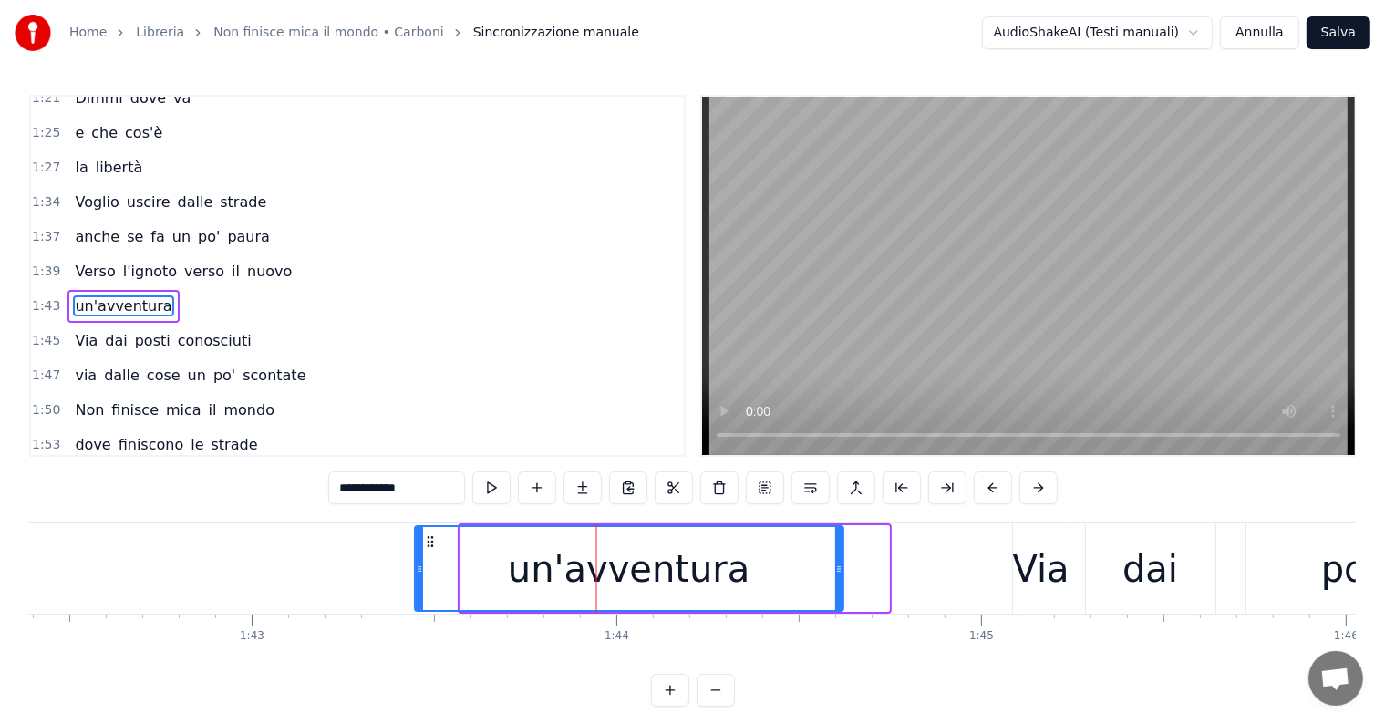
drag, startPoint x: 472, startPoint y: 541, endPoint x: 427, endPoint y: 541, distance: 44.7
click at [427, 541] on icon at bounding box center [430, 541] width 15 height 15
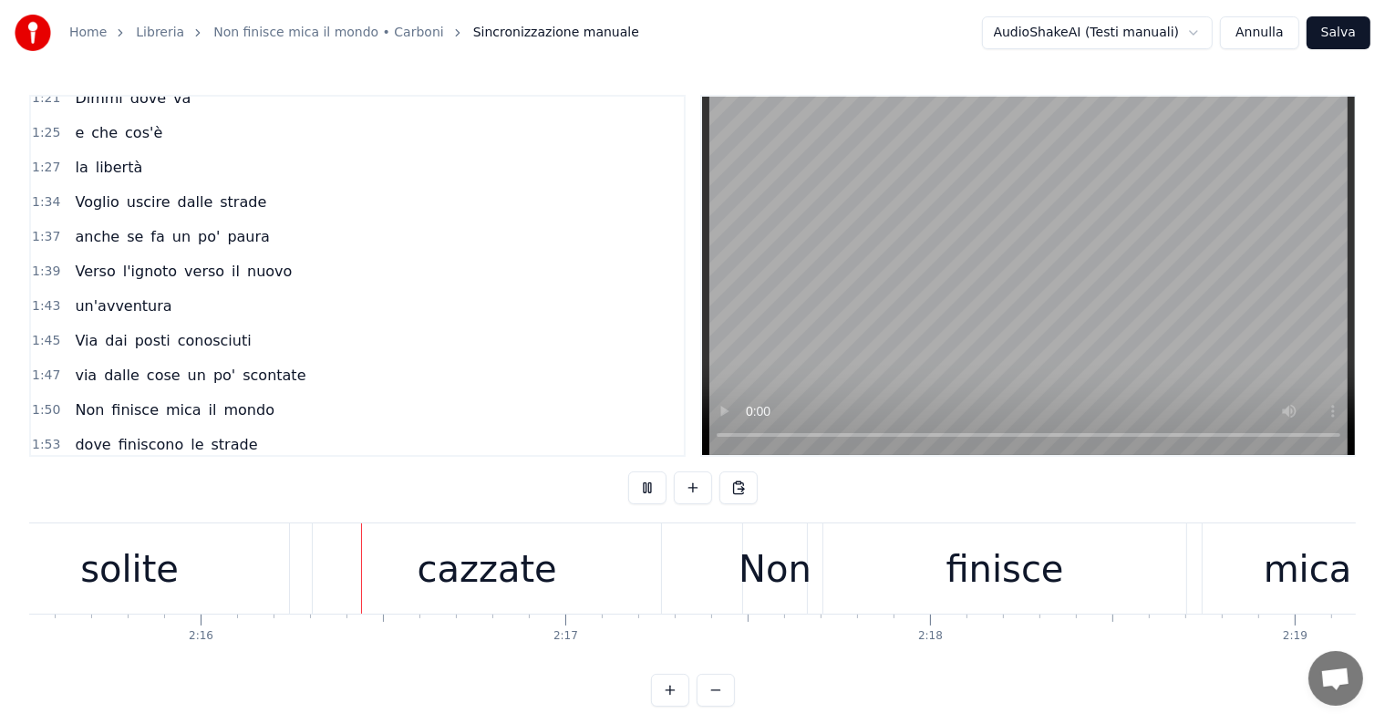
scroll to position [0, 49452]
click at [554, 573] on div "cazzate" at bounding box center [480, 569] width 348 height 90
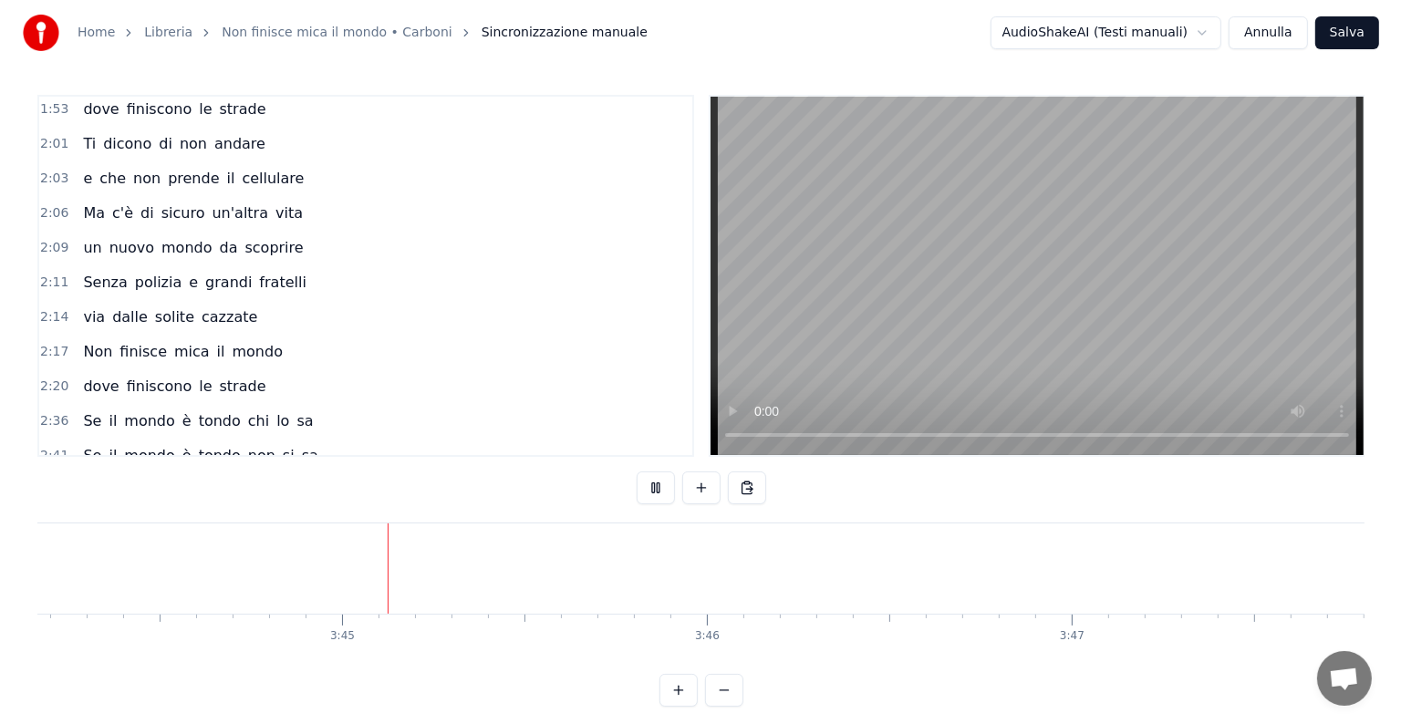
scroll to position [0, 81817]
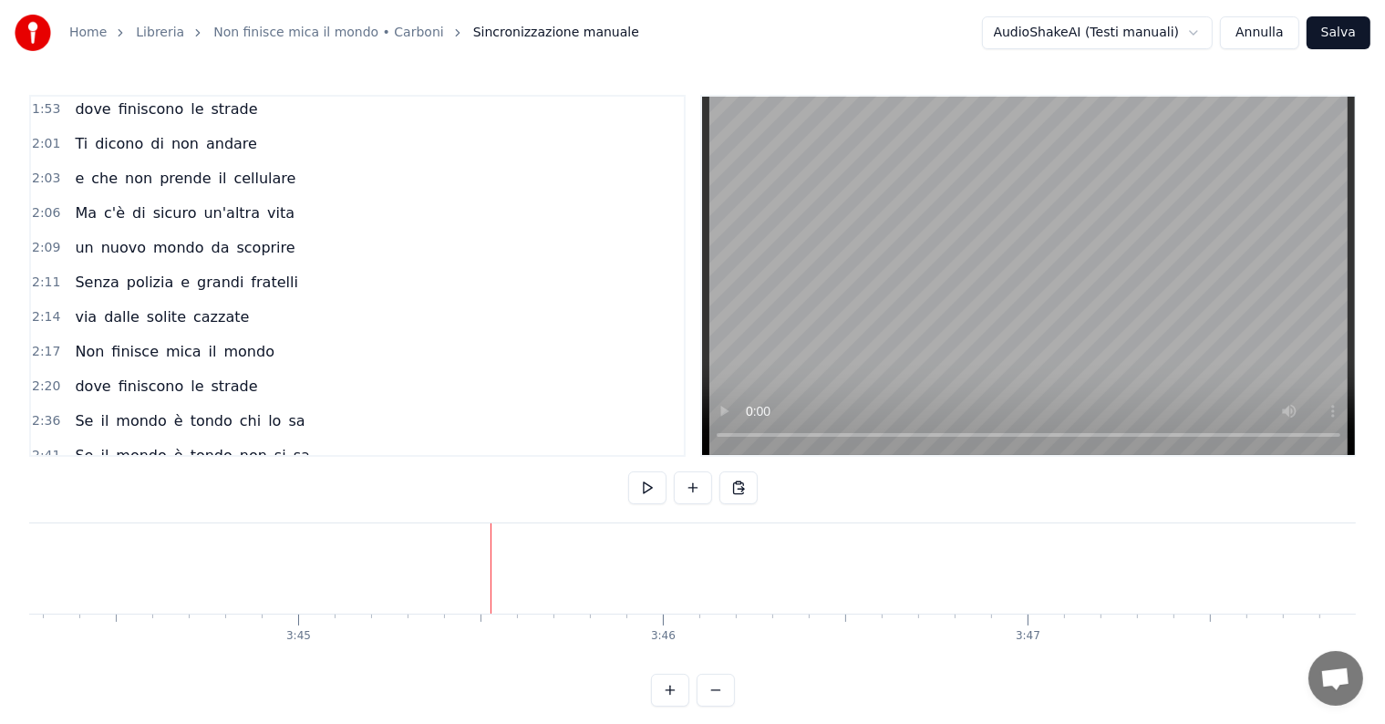
click at [1354, 34] on button "Salva" at bounding box center [1339, 32] width 64 height 33
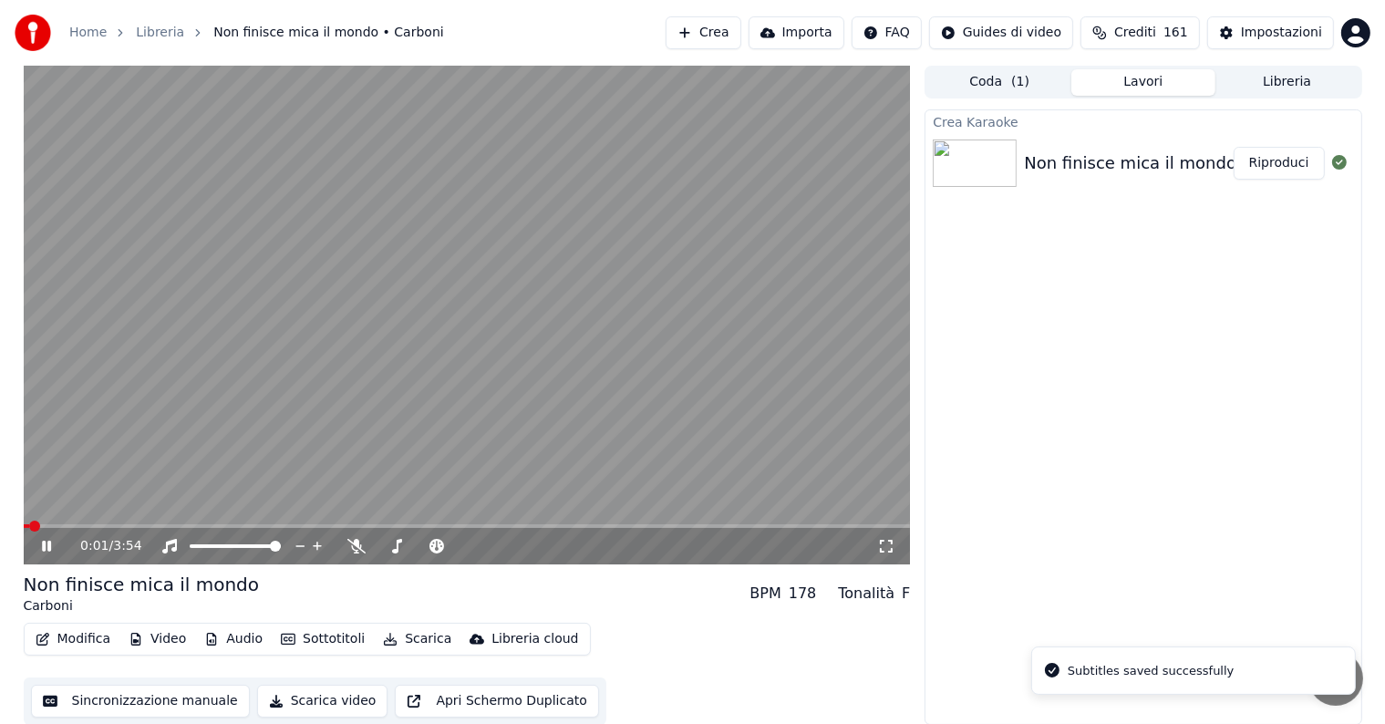
click at [1289, 157] on button "Riproduci" at bounding box center [1279, 163] width 91 height 33
click at [47, 546] on icon at bounding box center [46, 546] width 9 height 11
click at [231, 638] on button "Audio" at bounding box center [233, 640] width 73 height 26
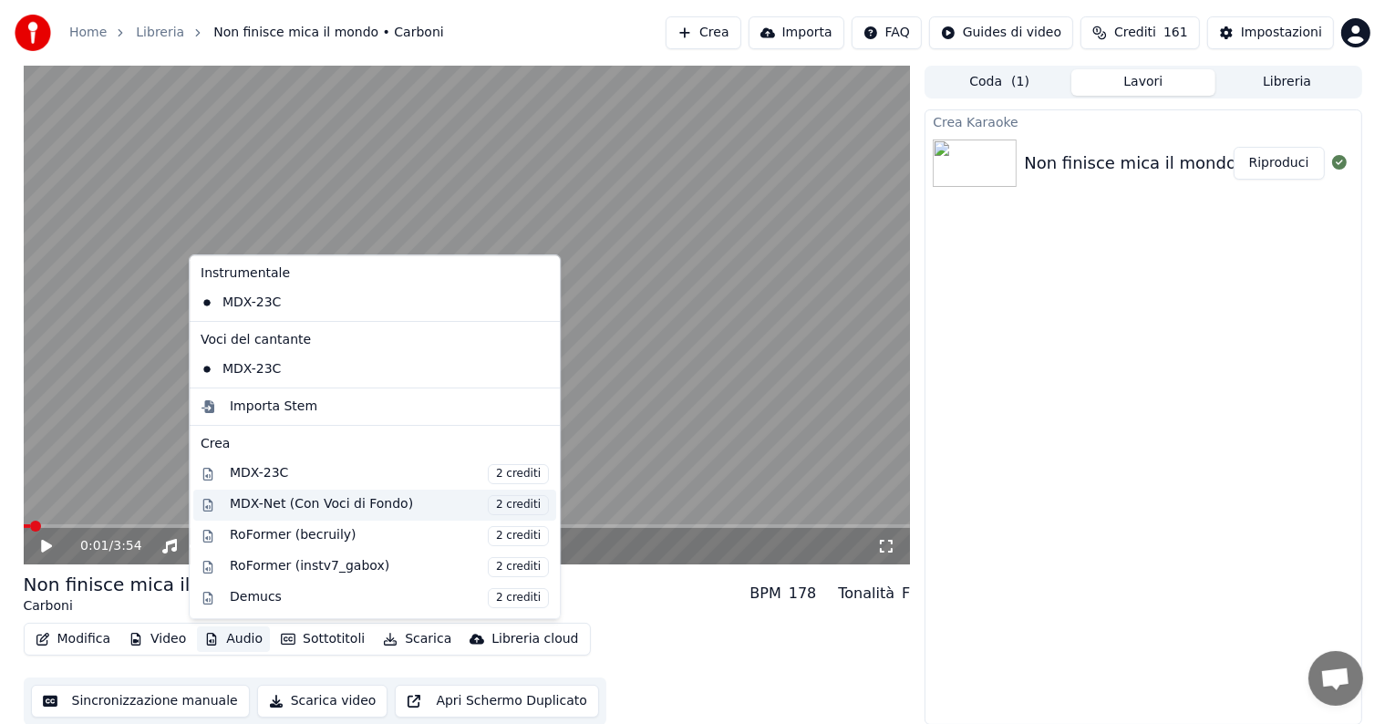
click at [363, 505] on div "MDX-Net (Con Voci di Fondo) 2 crediti" at bounding box center [389, 505] width 319 height 20
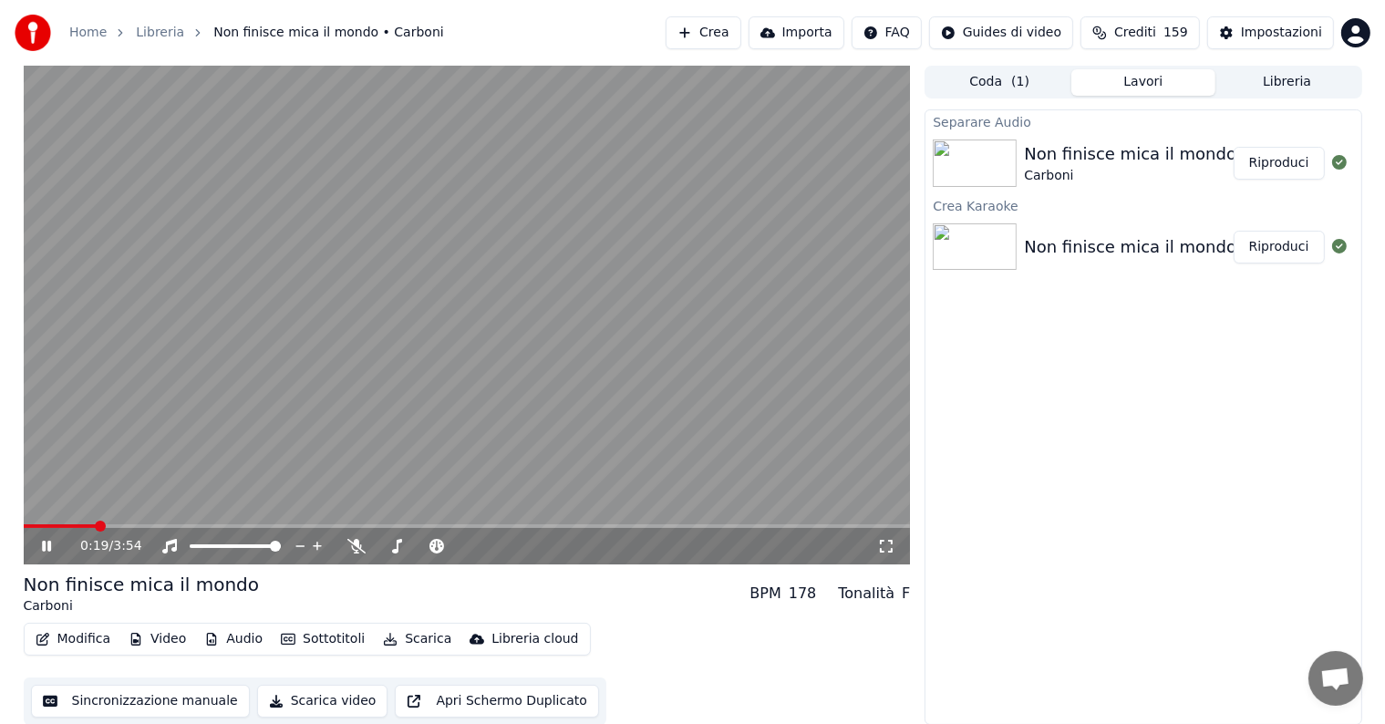
click at [50, 544] on icon at bounding box center [46, 546] width 9 height 11
click at [1300, 171] on button "Riproduci" at bounding box center [1279, 163] width 91 height 33
click at [44, 545] on icon at bounding box center [46, 546] width 9 height 11
click at [223, 638] on button "Audio" at bounding box center [233, 640] width 73 height 26
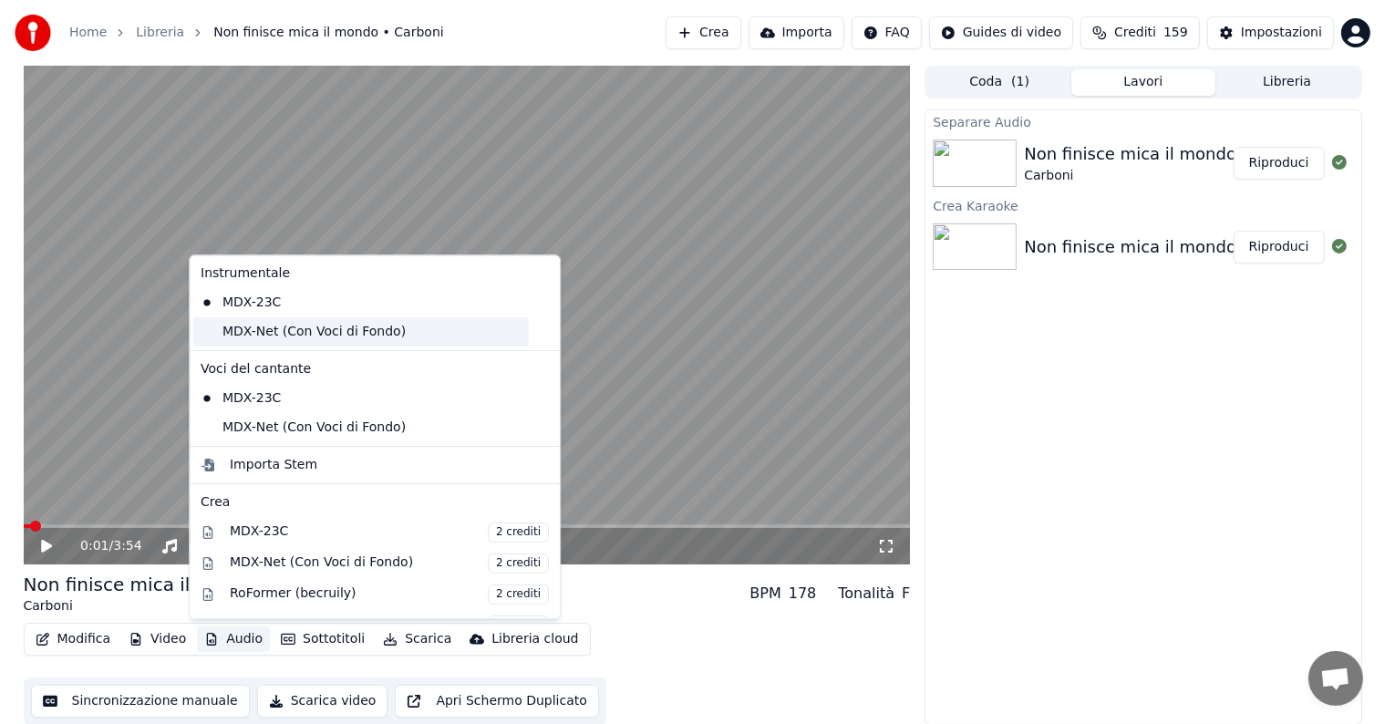
click at [263, 337] on div "MDX-Net (Con Voci di Fondo)" at bounding box center [361, 331] width 336 height 29
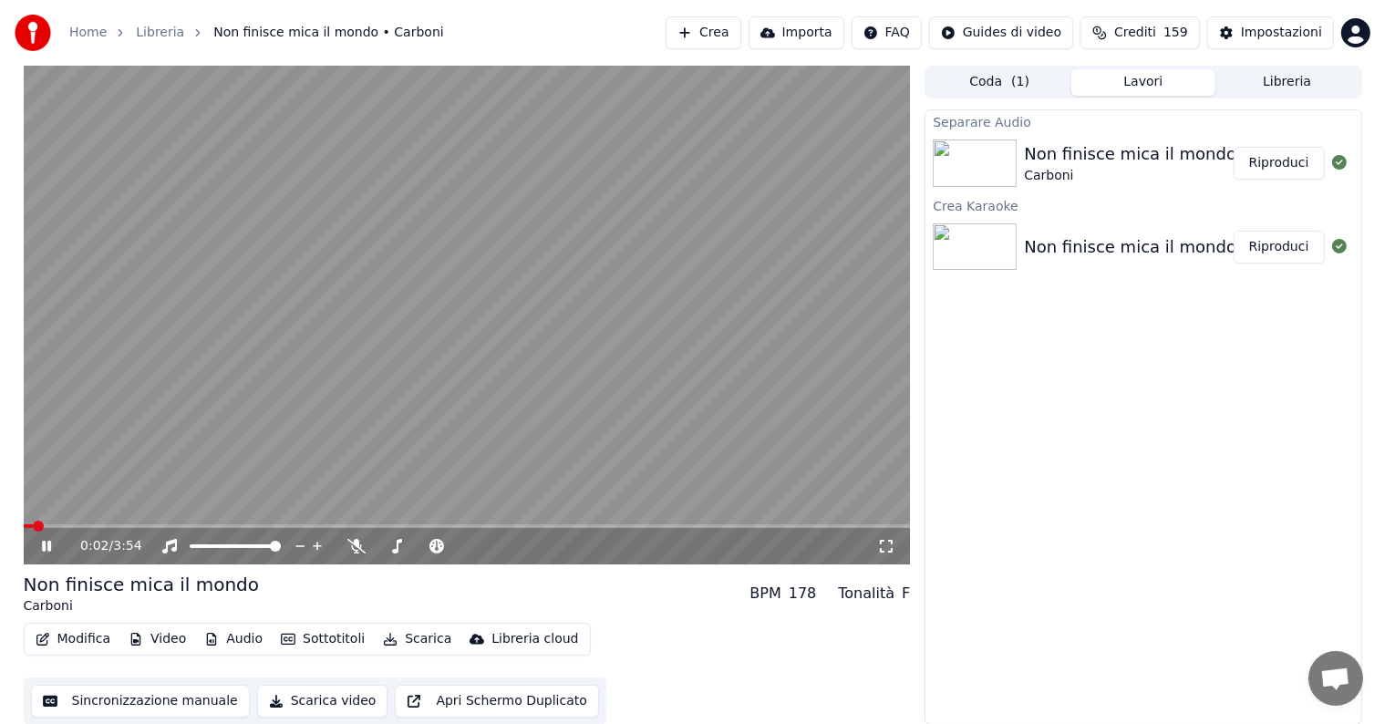
click at [47, 543] on icon at bounding box center [59, 546] width 43 height 15
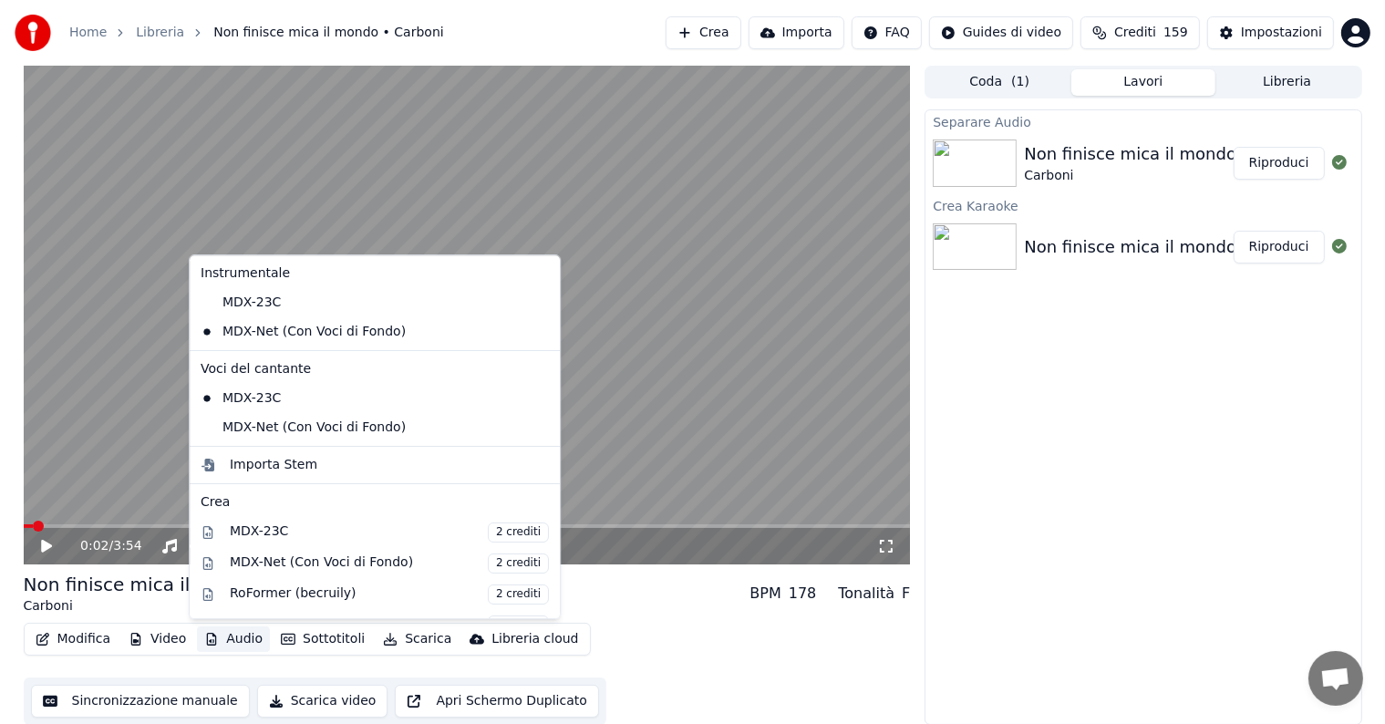
click at [230, 637] on button "Audio" at bounding box center [233, 640] width 73 height 26
click at [263, 423] on div "MDX-Net (Con Voci di Fondo)" at bounding box center [361, 427] width 336 height 29
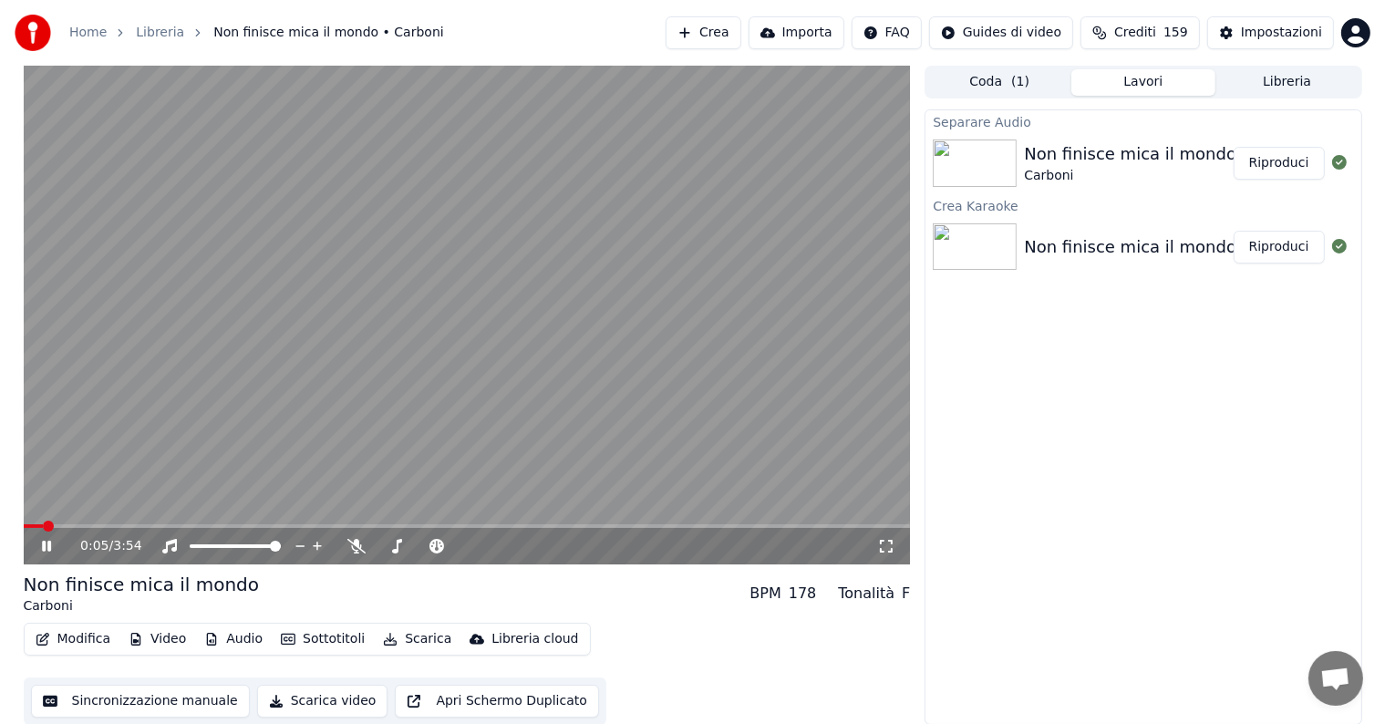
click at [437, 525] on span at bounding box center [467, 526] width 887 height 4
click at [596, 527] on span at bounding box center [467, 526] width 887 height 4
click at [680, 526] on span at bounding box center [467, 526] width 887 height 4
click at [708, 526] on span at bounding box center [467, 526] width 887 height 4
click at [366, 529] on div "3:10 / 3:54" at bounding box center [467, 546] width 887 height 36
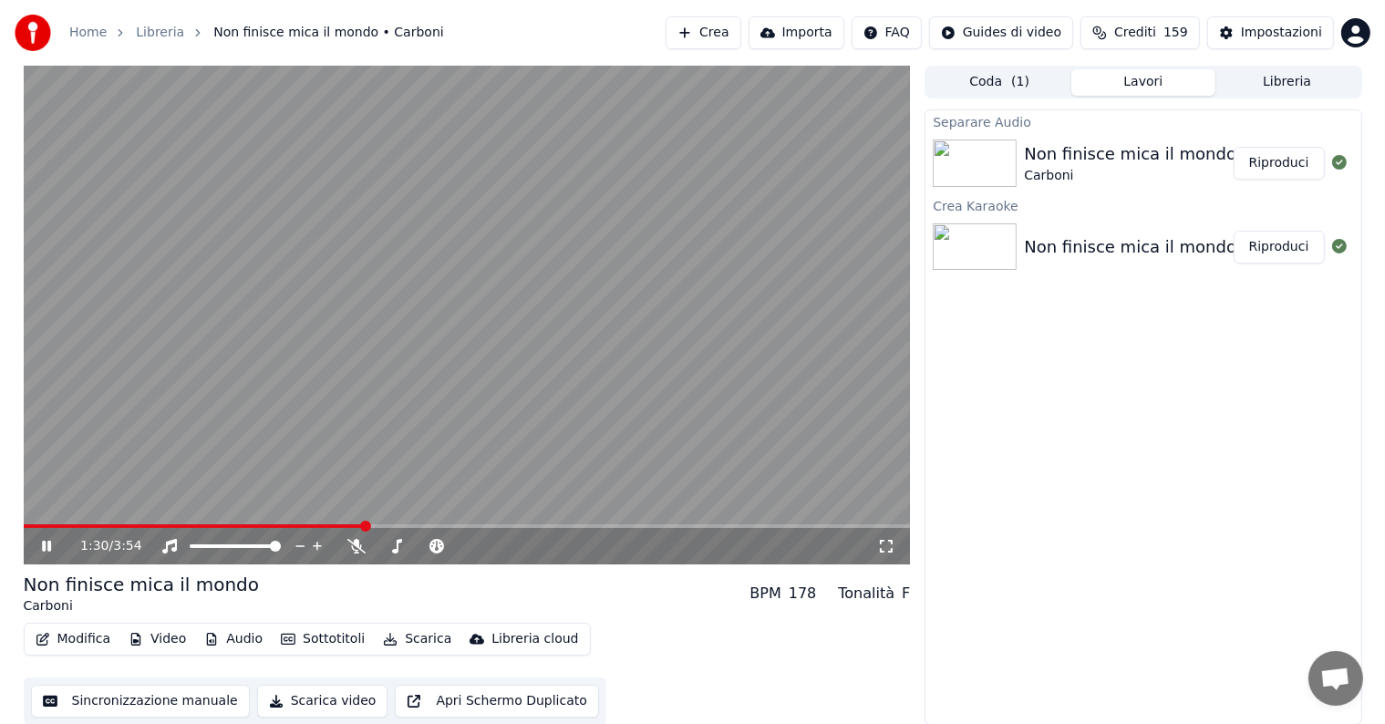
click at [365, 525] on span at bounding box center [194, 526] width 341 height 4
click at [46, 549] on icon at bounding box center [59, 546] width 43 height 15
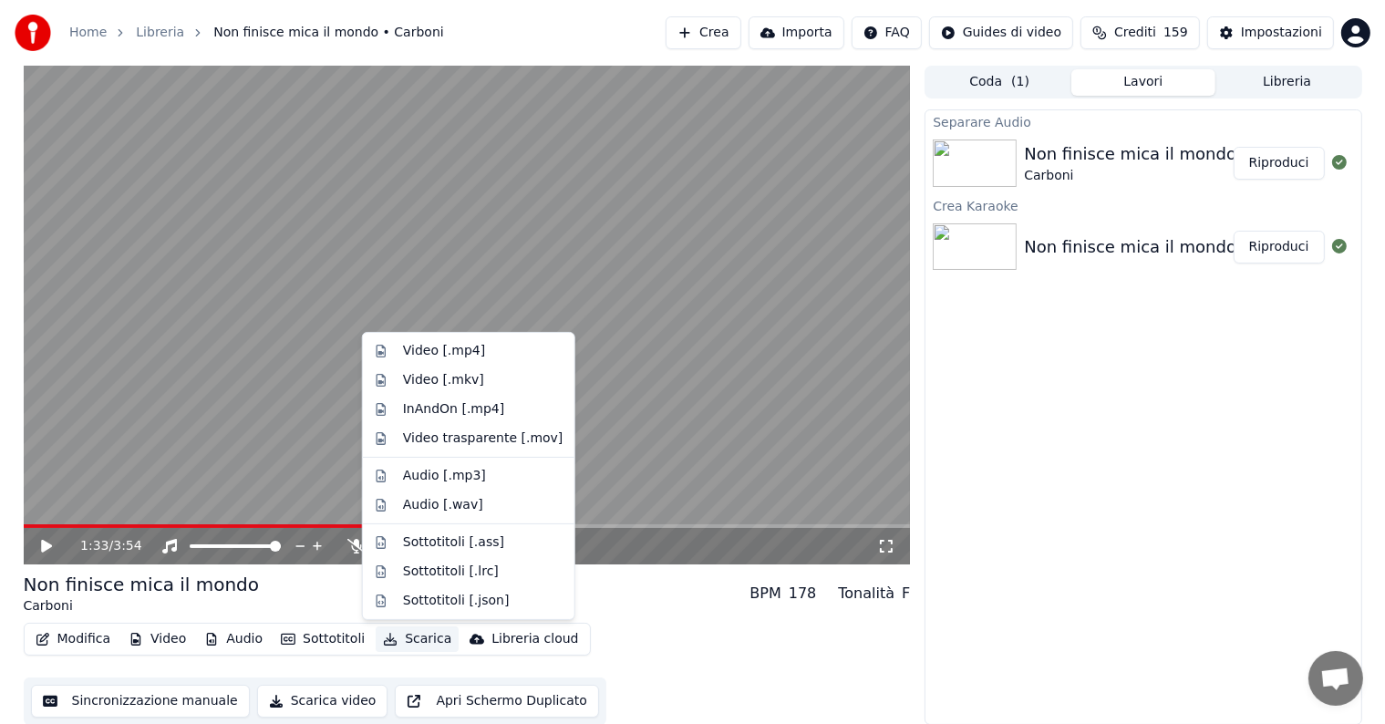
click at [420, 638] on button "Scarica" at bounding box center [417, 640] width 83 height 26
click at [427, 353] on div "Video [.mp4]" at bounding box center [444, 351] width 82 height 18
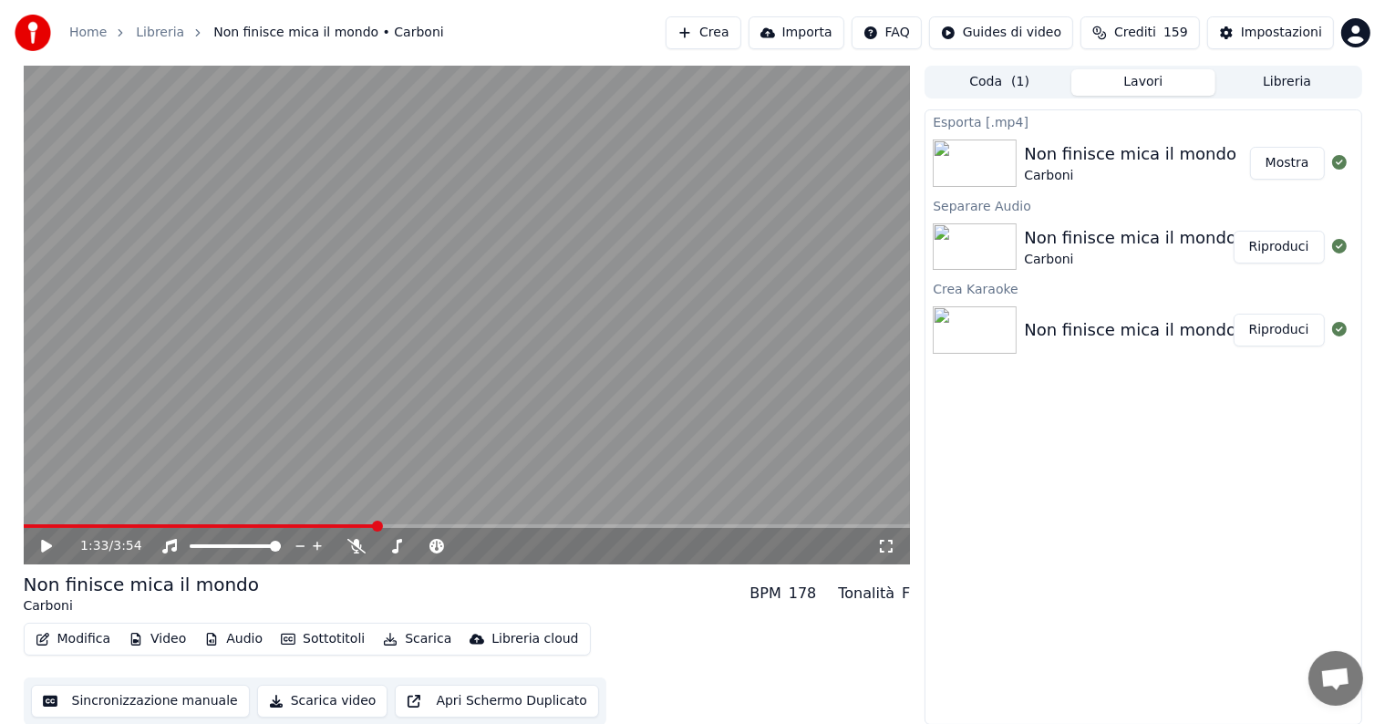
click at [1292, 163] on button "Mostra" at bounding box center [1287, 163] width 75 height 33
click at [738, 34] on button "Crea" at bounding box center [703, 32] width 75 height 33
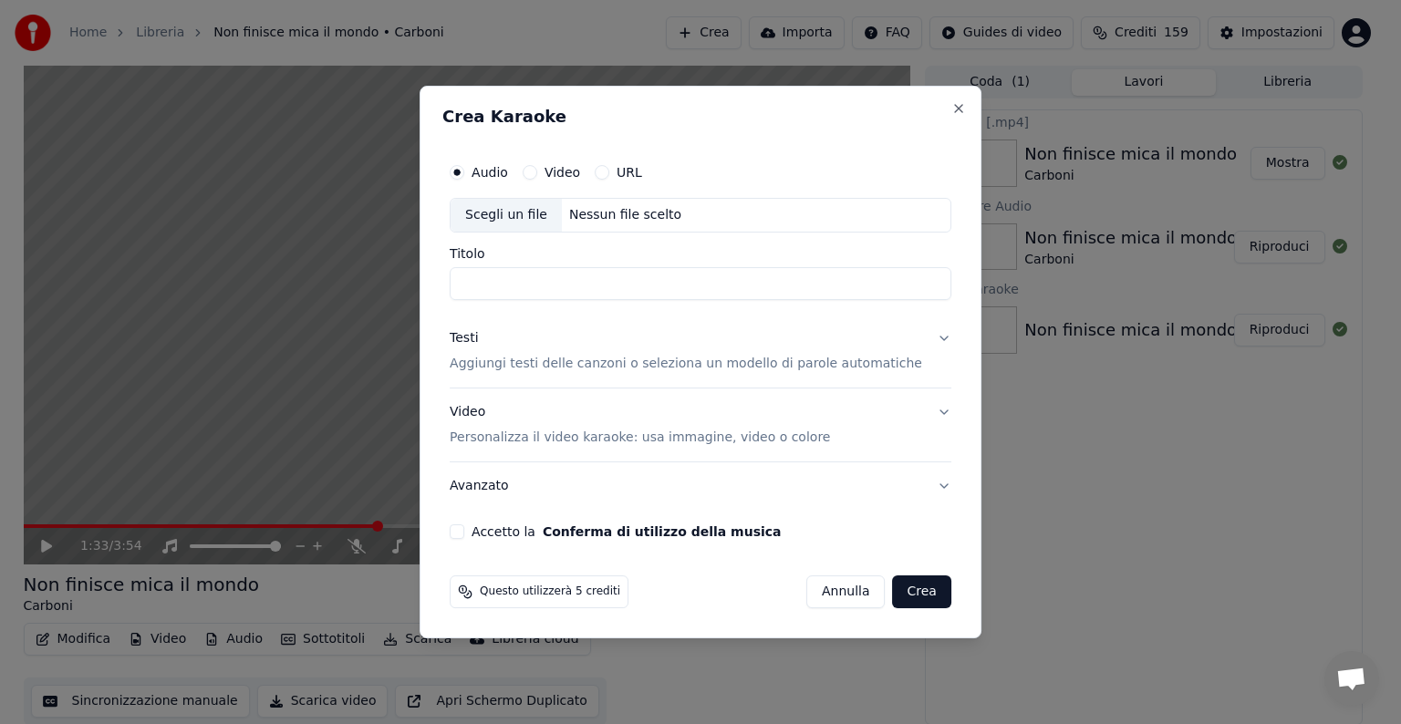
click at [635, 204] on div "Scegli un file Nessun file scelto" at bounding box center [701, 215] width 502 height 35
type input "**********"
click at [922, 338] on button "Testi Aggiungi testi delle canzoni o seleziona un modello di parole automatiche" at bounding box center [701, 351] width 502 height 73
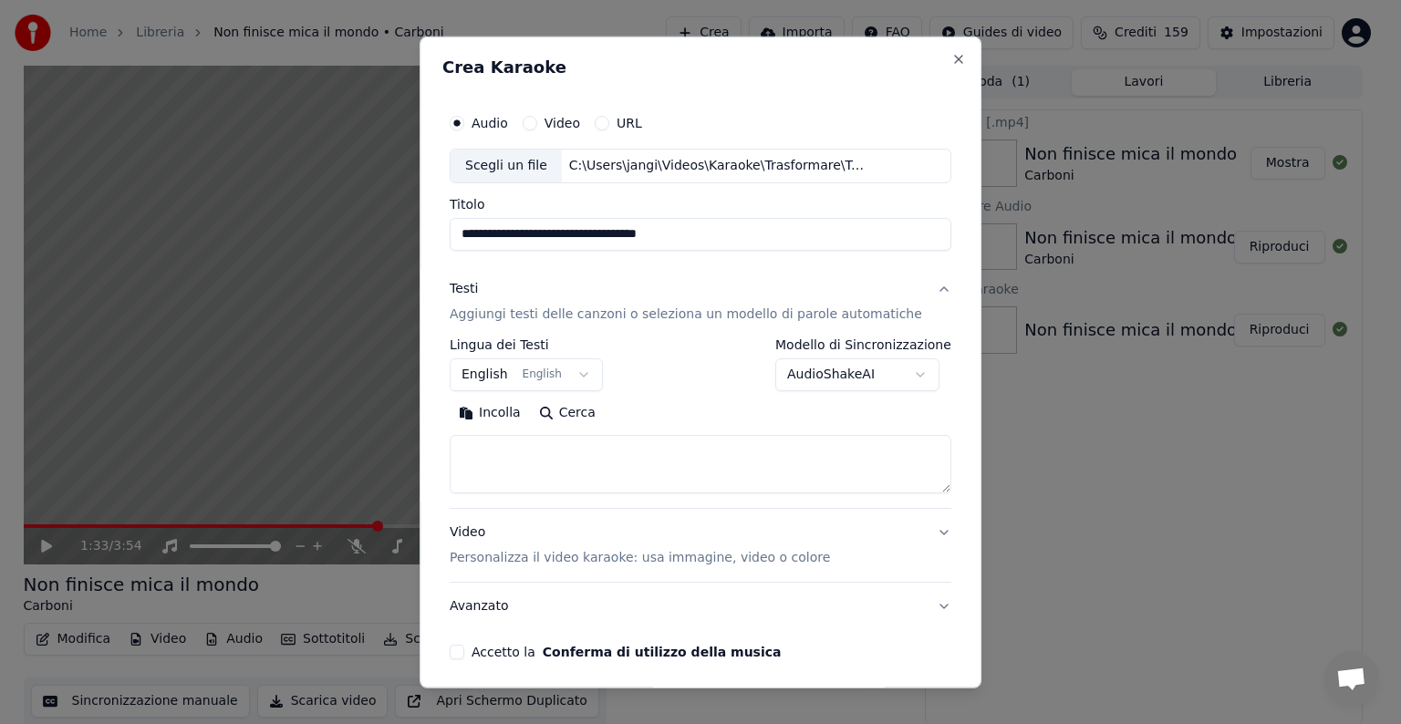
click at [585, 368] on body "**********" at bounding box center [692, 362] width 1385 height 724
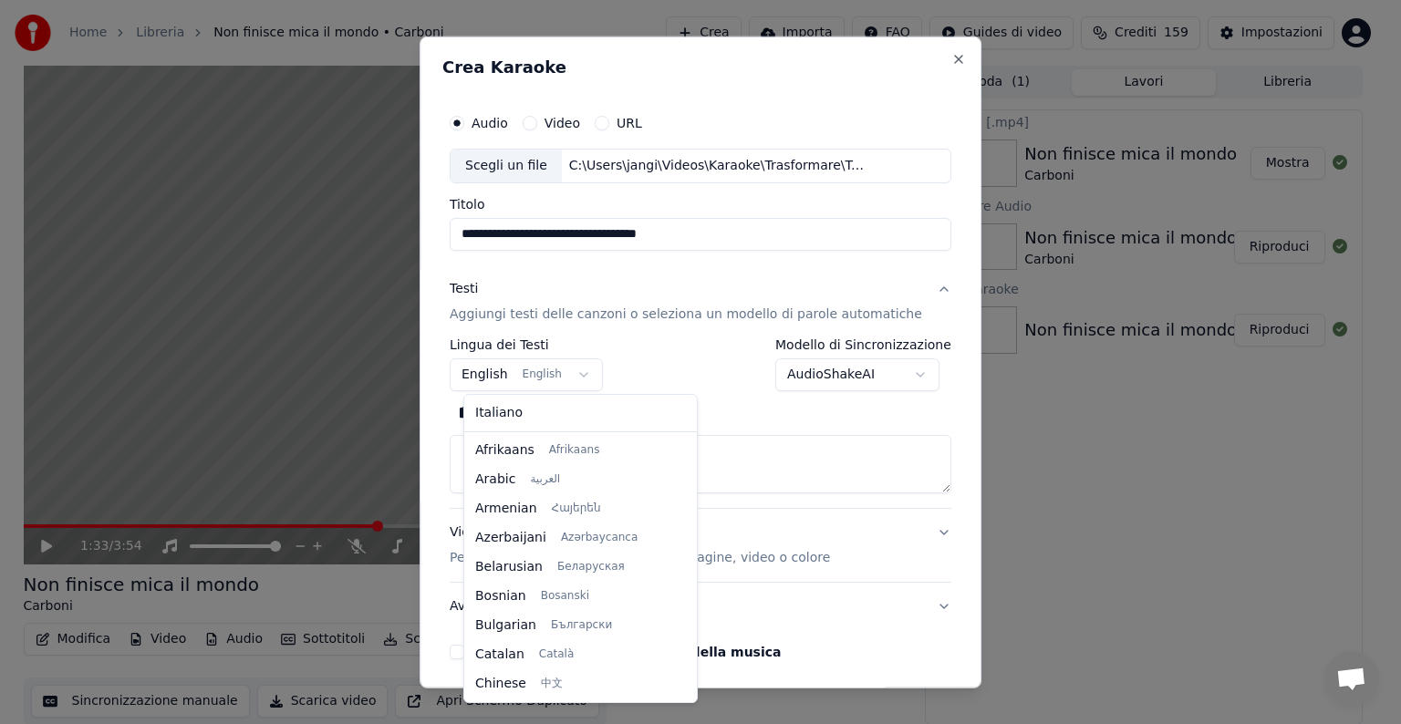
scroll to position [146, 0]
select select "**"
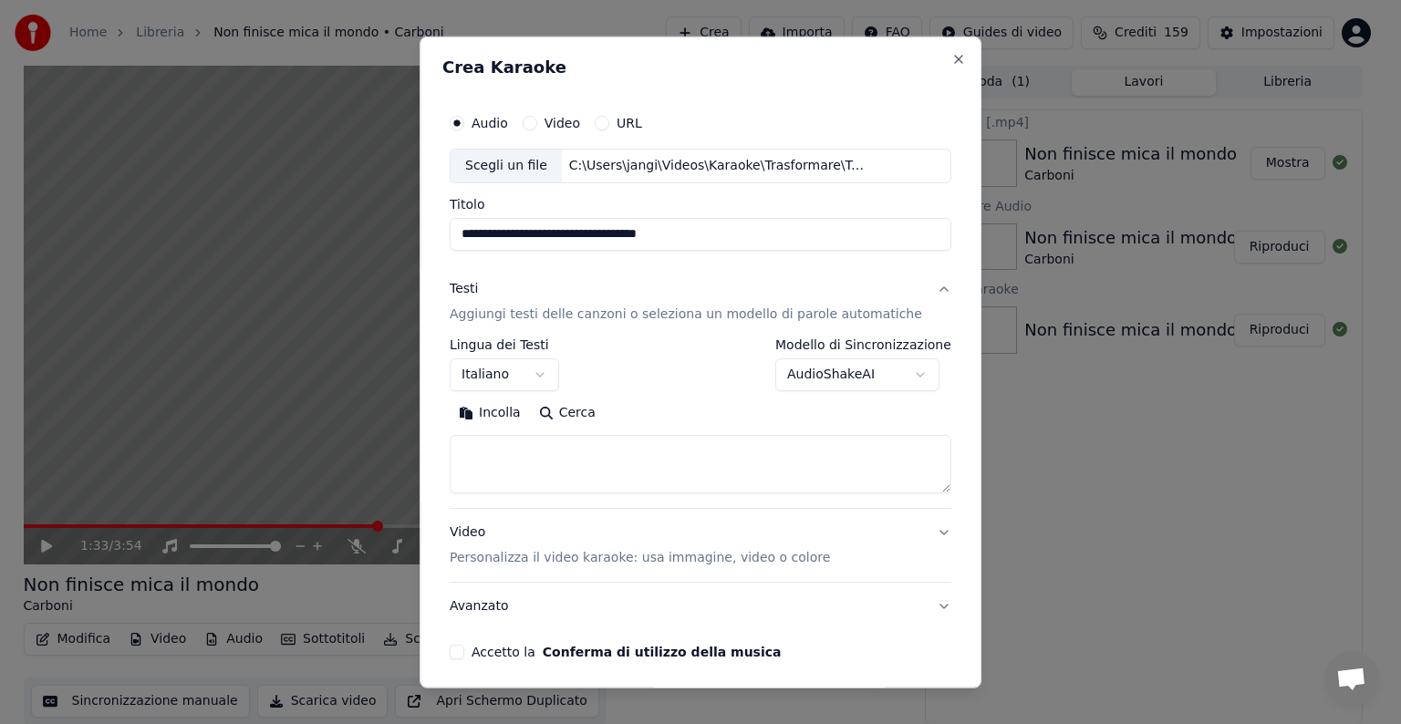
click at [499, 466] on textarea at bounding box center [701, 464] width 502 height 58
click at [511, 411] on button "Incolla" at bounding box center [490, 413] width 80 height 29
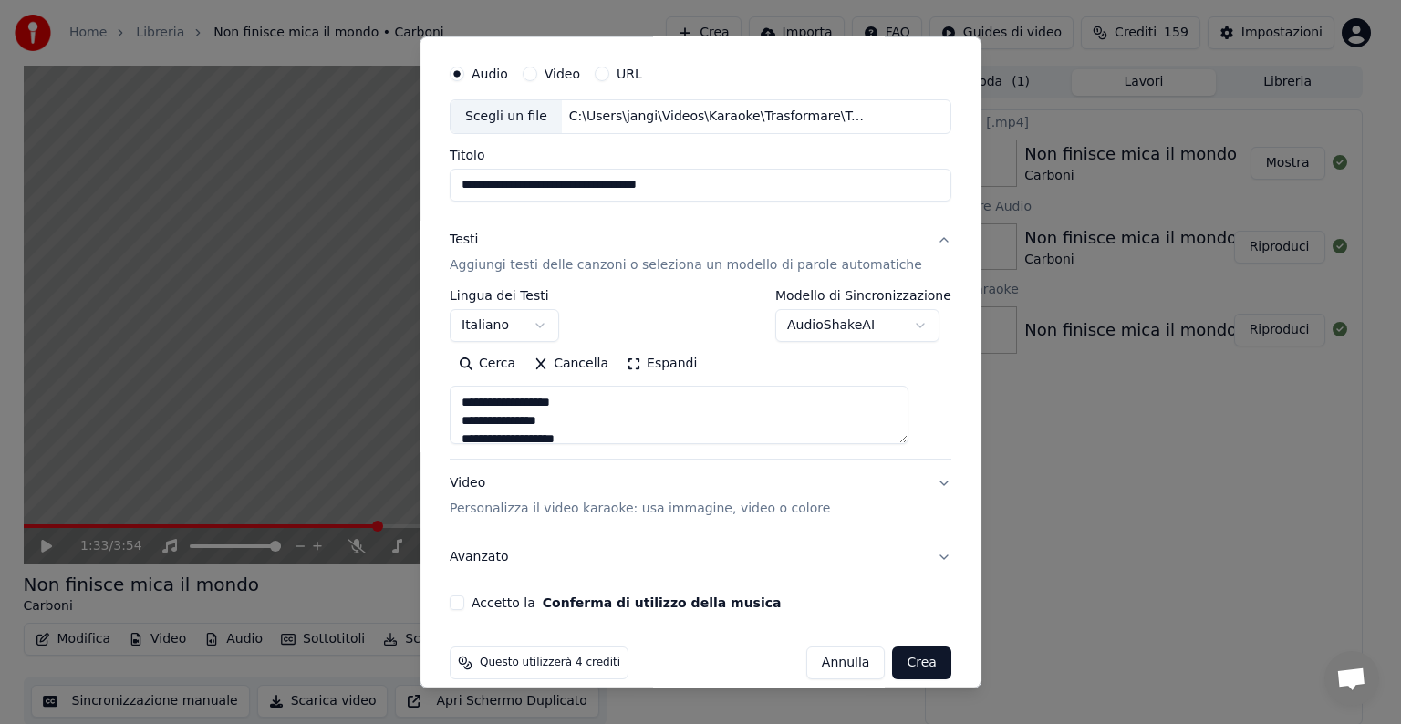
scroll to position [69, 0]
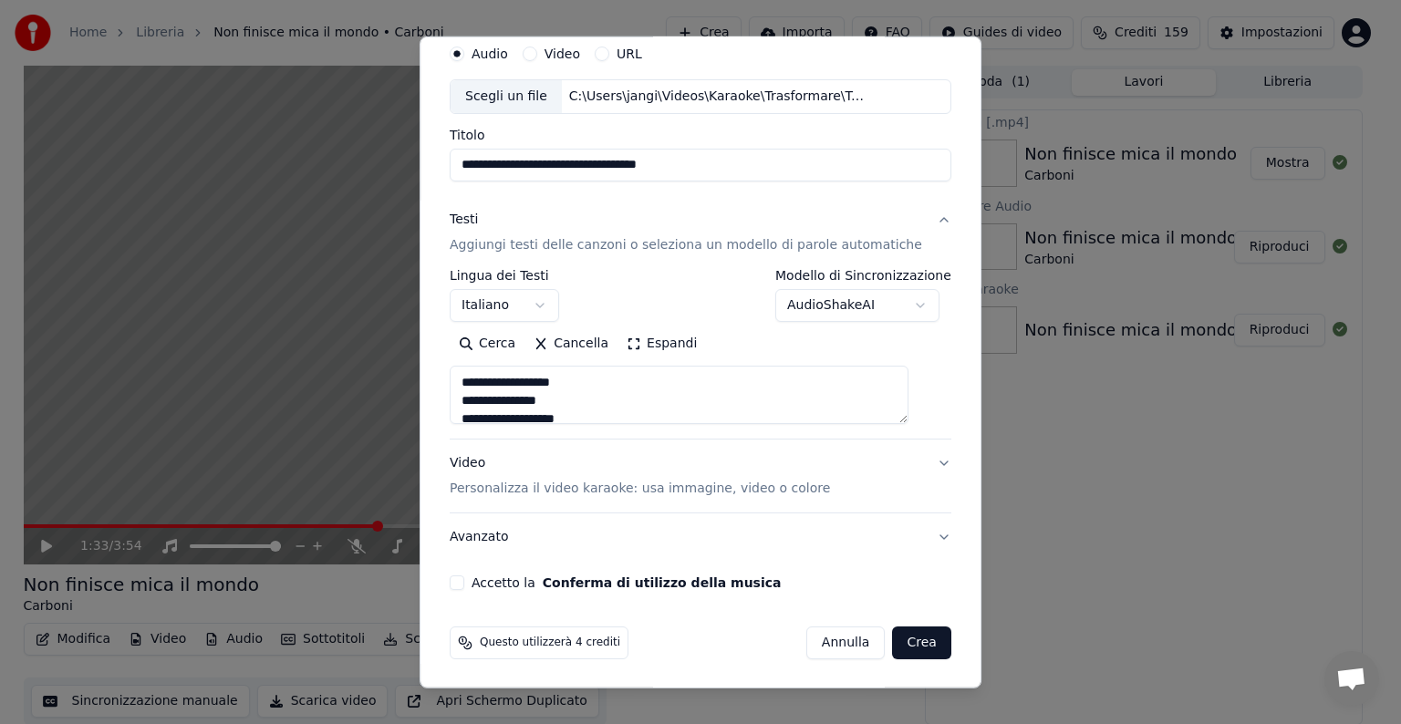
click at [919, 463] on button "Video Personalizza il video karaoke: usa immagine, video o colore" at bounding box center [701, 476] width 502 height 73
type textarea "**********"
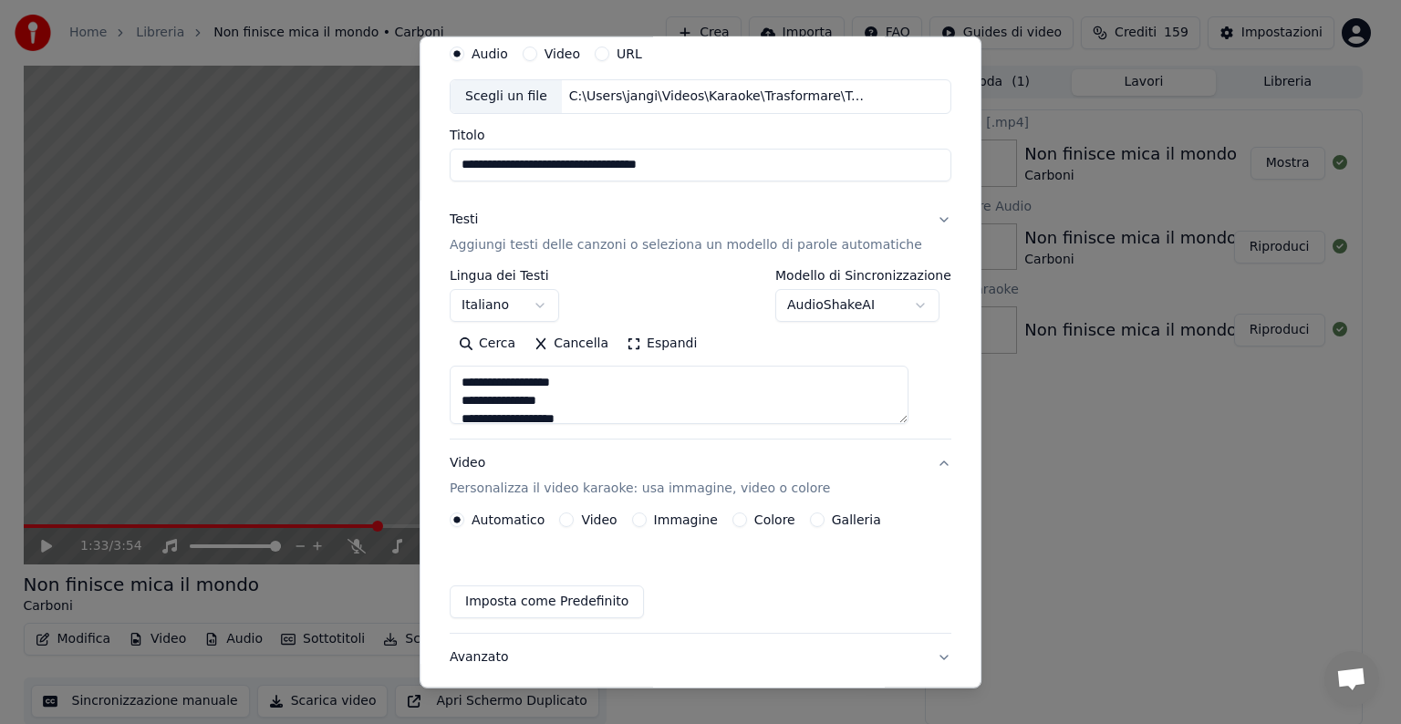
scroll to position [20, 0]
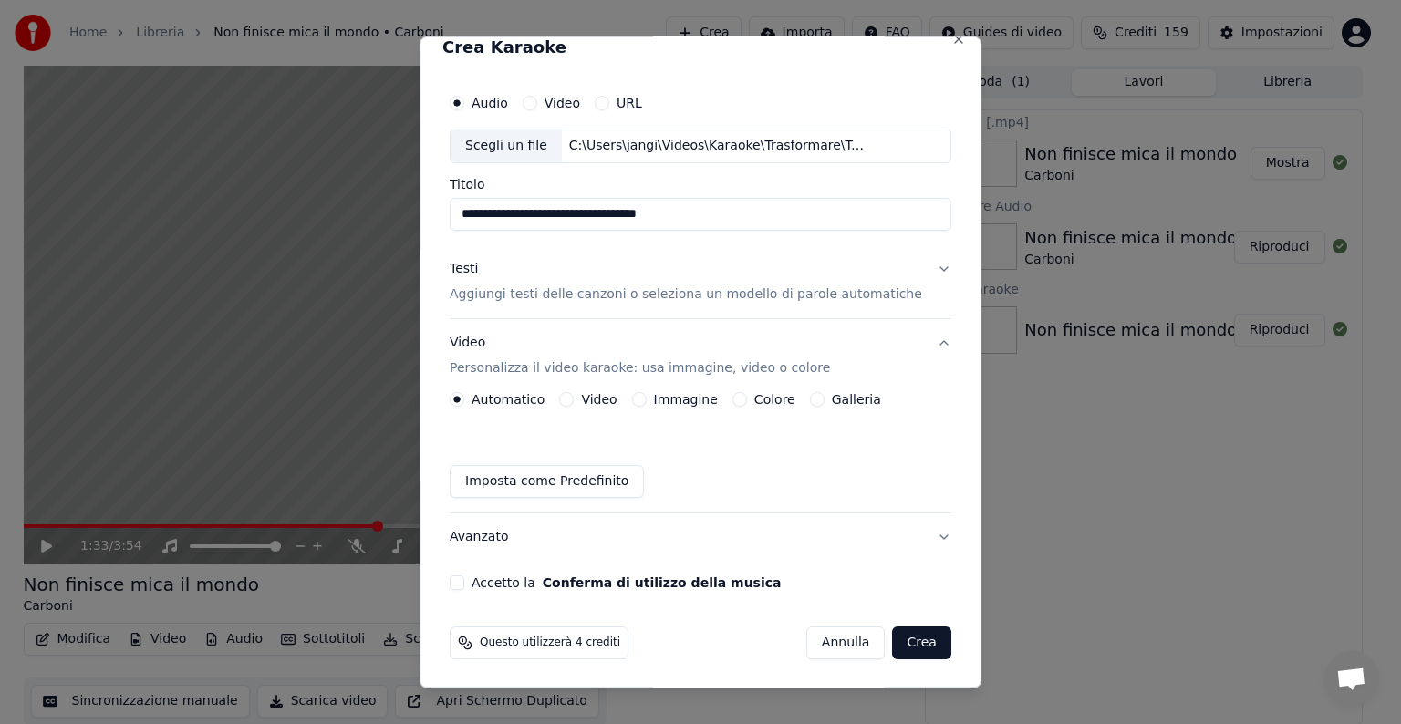
click at [647, 399] on button "Immagine" at bounding box center [639, 399] width 15 height 15
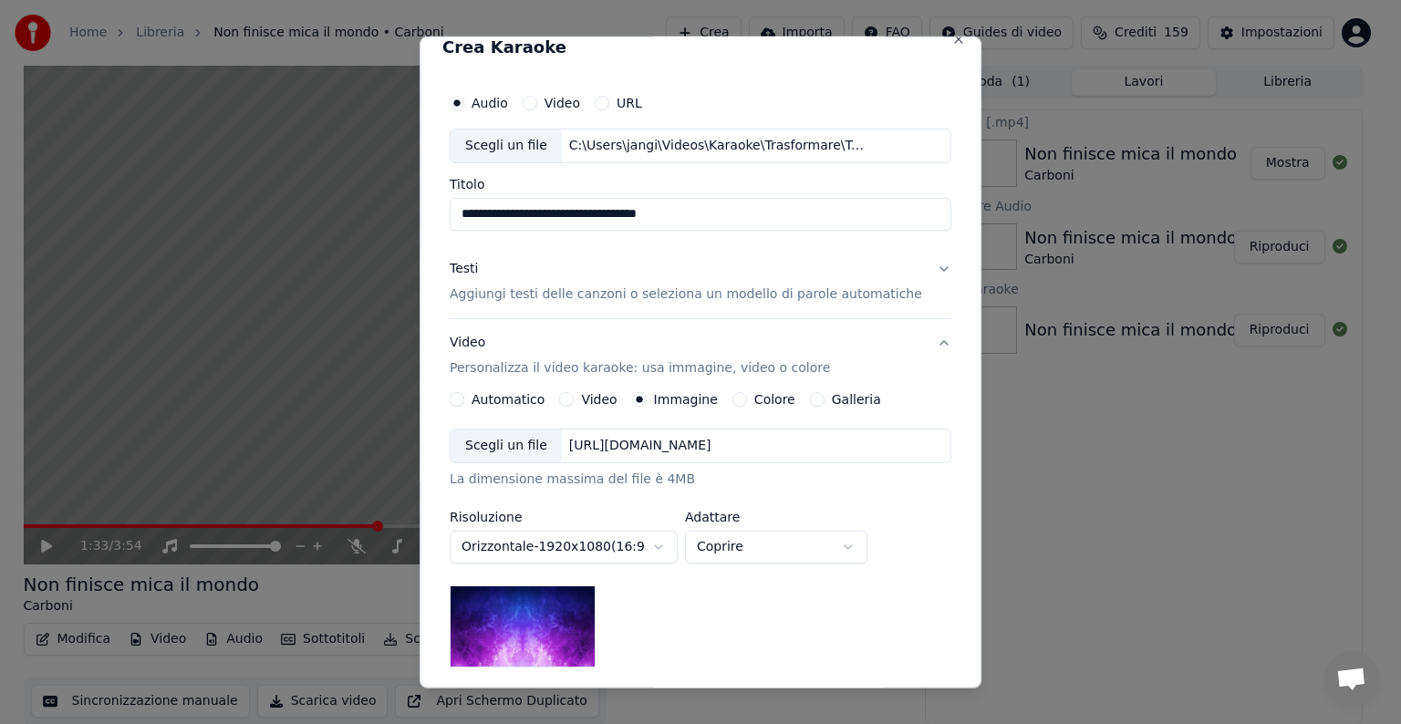
click at [638, 448] on div "[URL][DOMAIN_NAME]" at bounding box center [640, 446] width 157 height 18
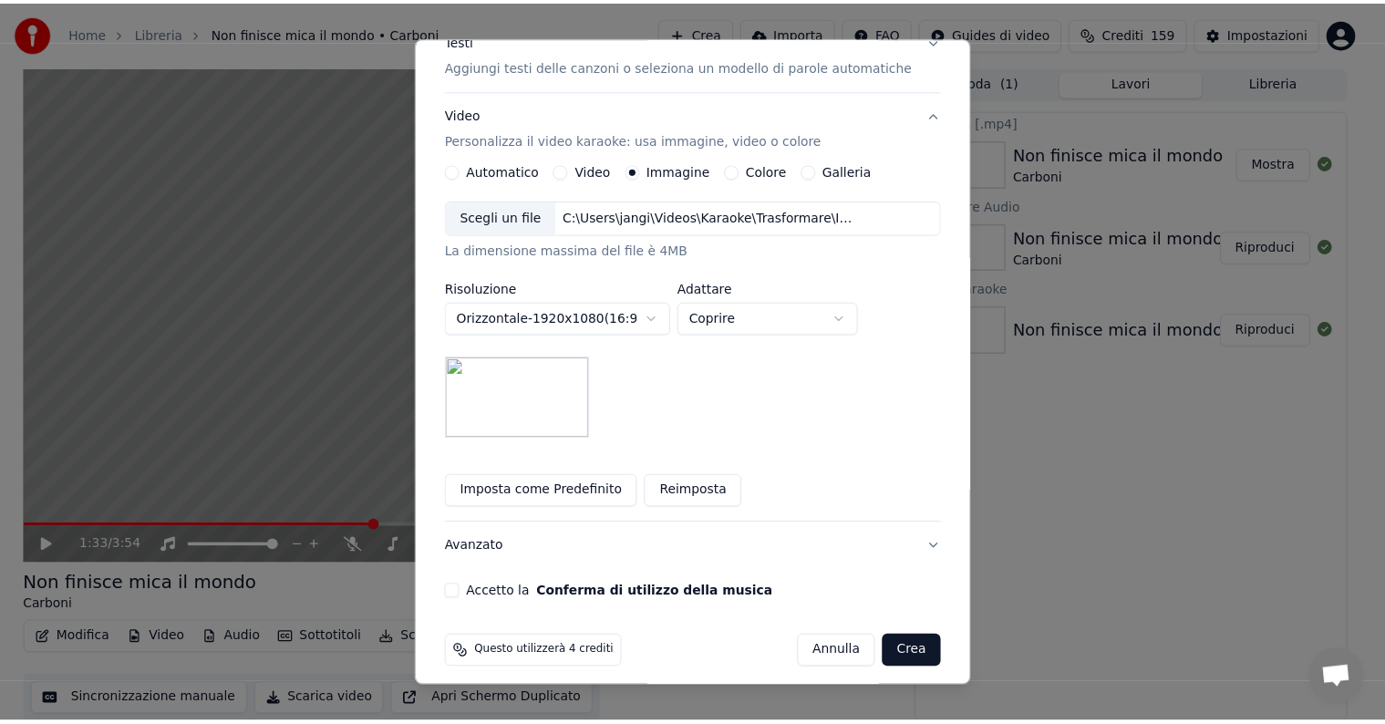
scroll to position [259, 0]
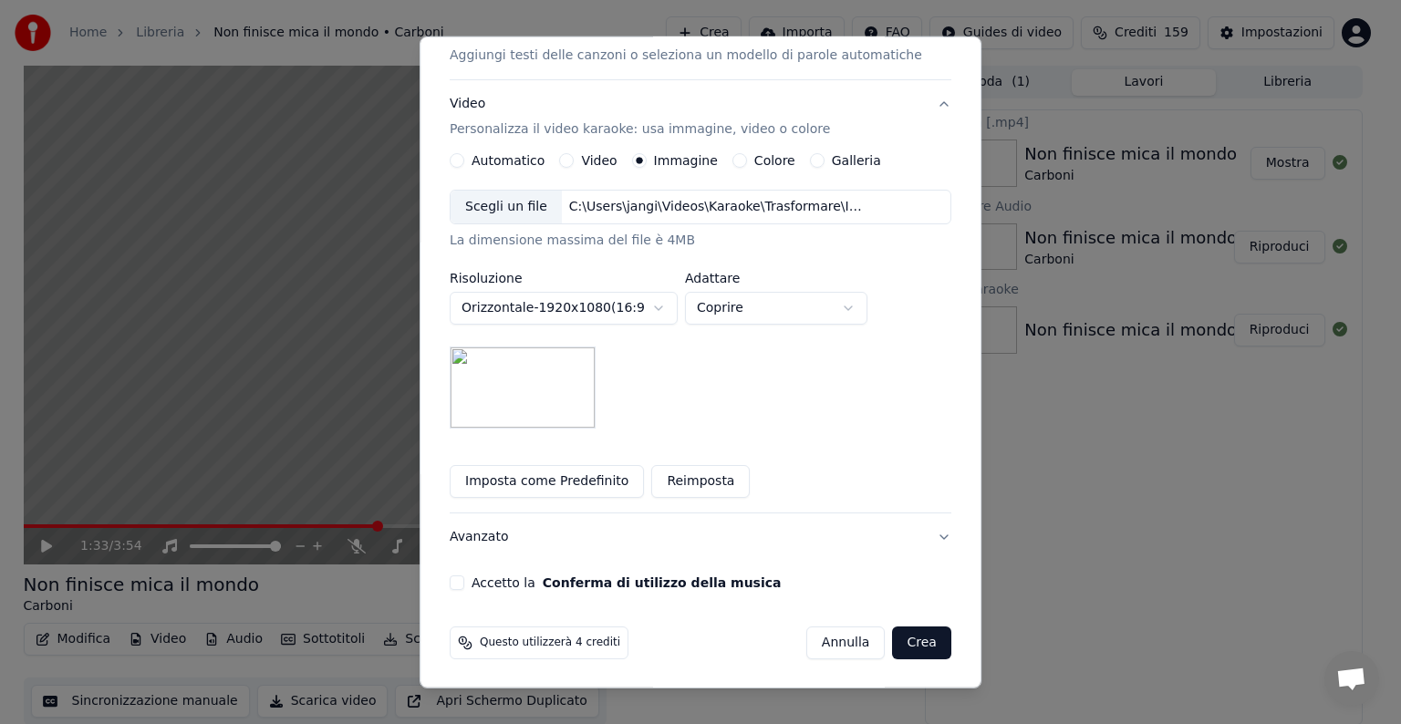
click at [464, 580] on button "Accetto la Conferma di utilizzo della musica" at bounding box center [457, 583] width 15 height 15
click at [893, 639] on button "Crea" at bounding box center [922, 643] width 58 height 33
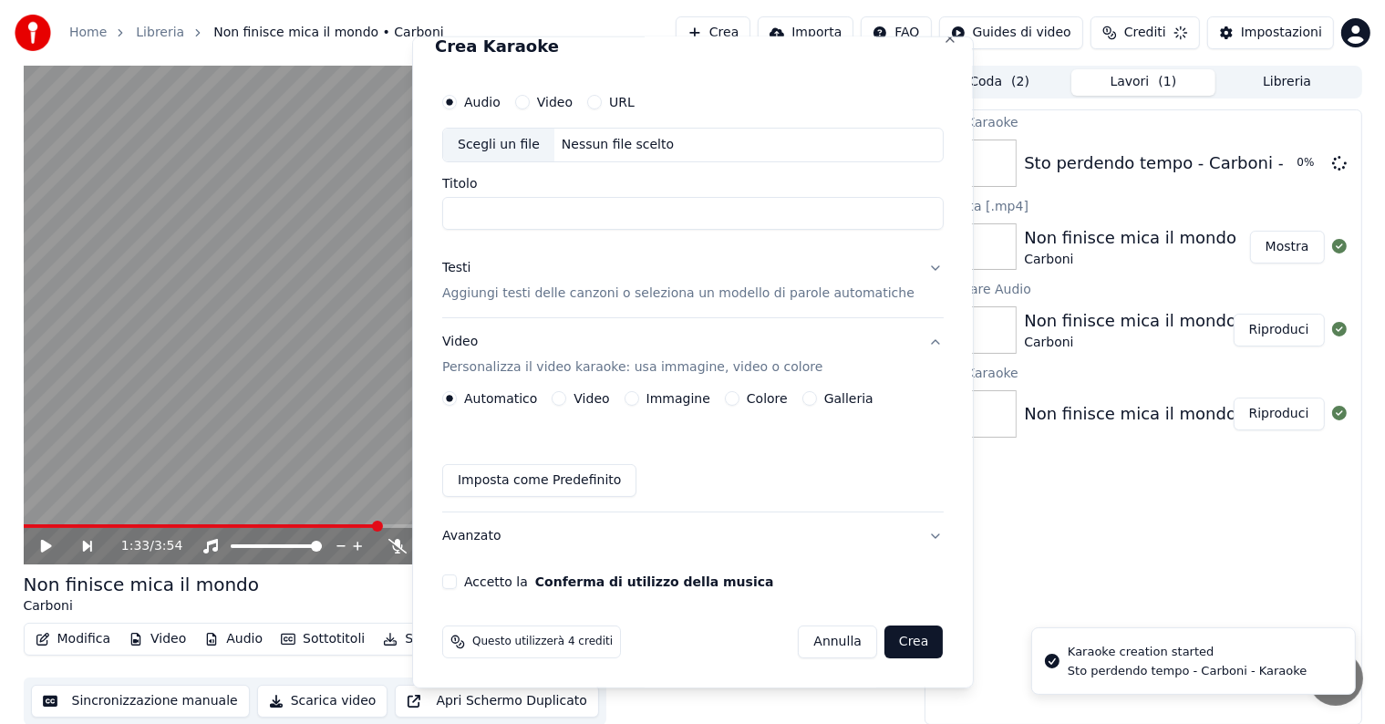
scroll to position [20, 0]
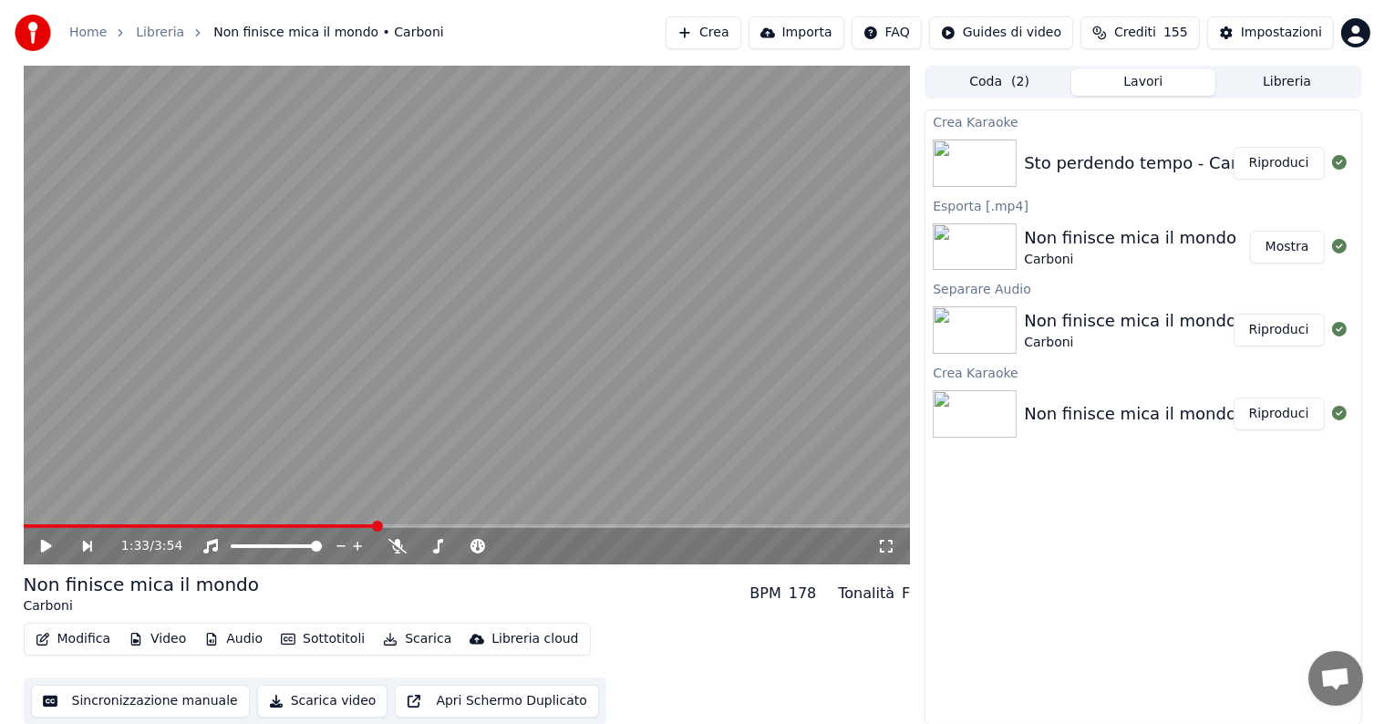
click at [1270, 159] on button "Riproduci" at bounding box center [1279, 163] width 91 height 33
click at [47, 545] on icon at bounding box center [59, 546] width 43 height 15
click at [44, 551] on icon at bounding box center [46, 546] width 11 height 13
click at [44, 551] on icon at bounding box center [46, 546] width 9 height 11
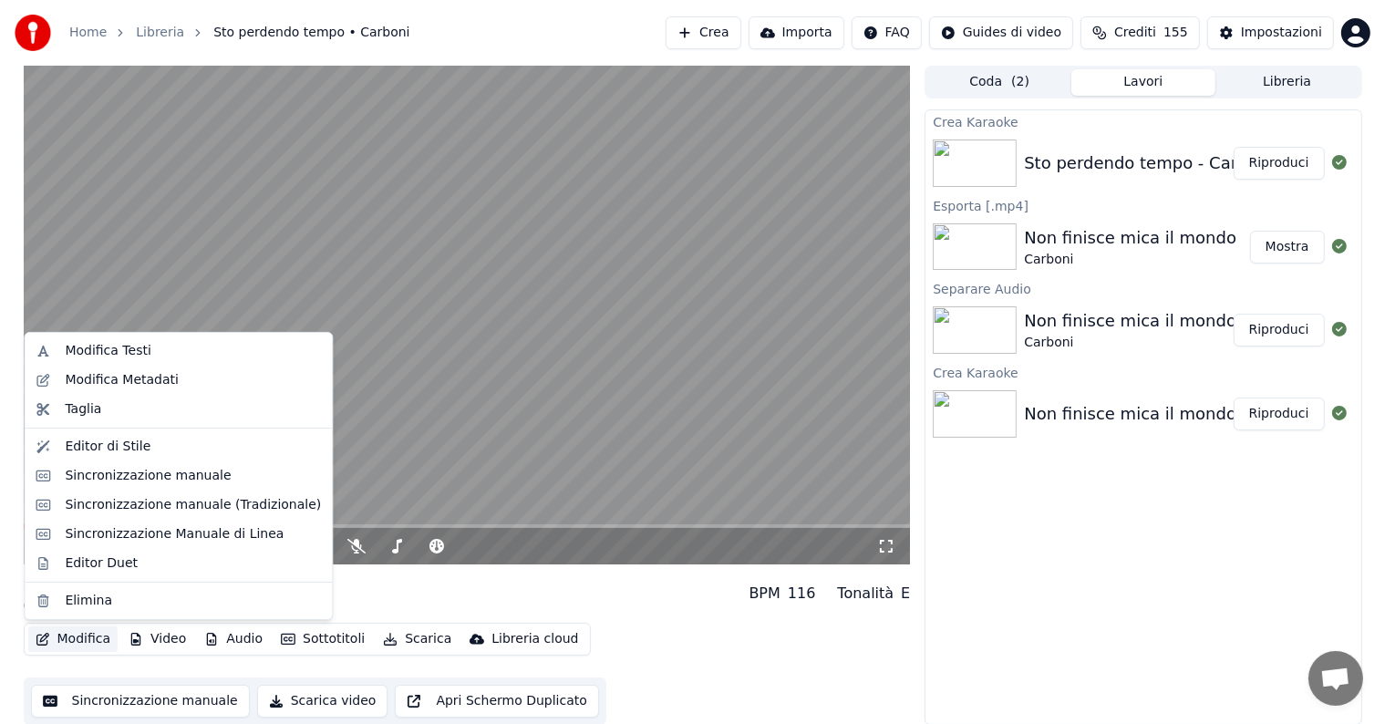
click at [82, 631] on button "Modifica" at bounding box center [73, 640] width 90 height 26
click at [130, 479] on div "Sincronizzazione manuale" at bounding box center [148, 476] width 166 height 18
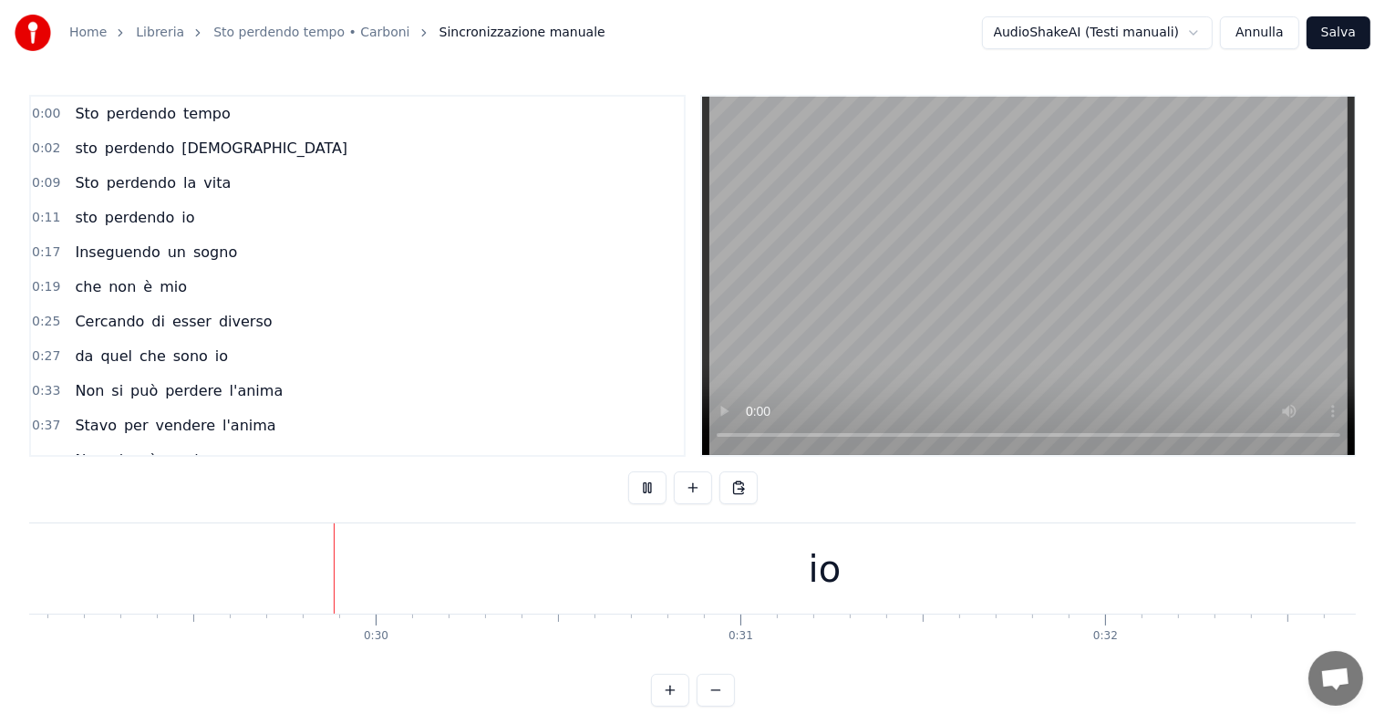
scroll to position [0, 10602]
click at [739, 580] on div "io" at bounding box center [820, 569] width 1771 height 90
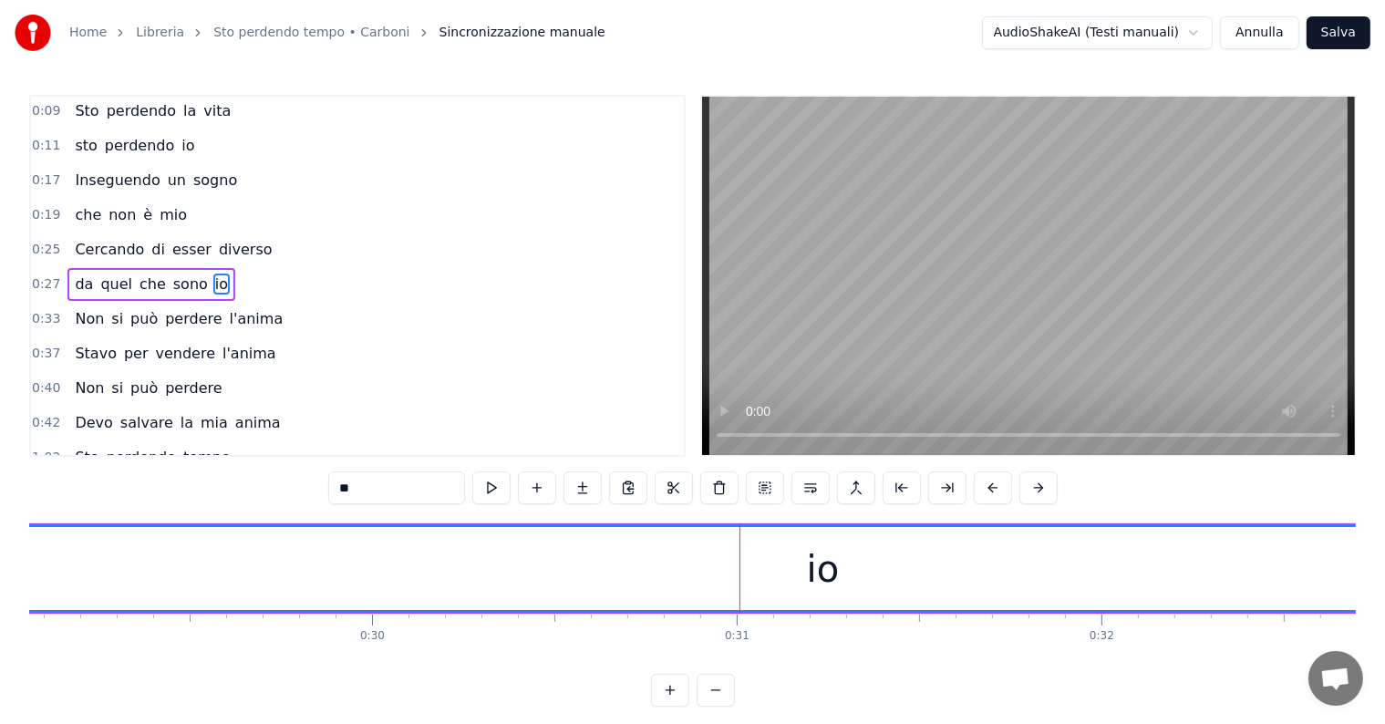
scroll to position [0, 11207]
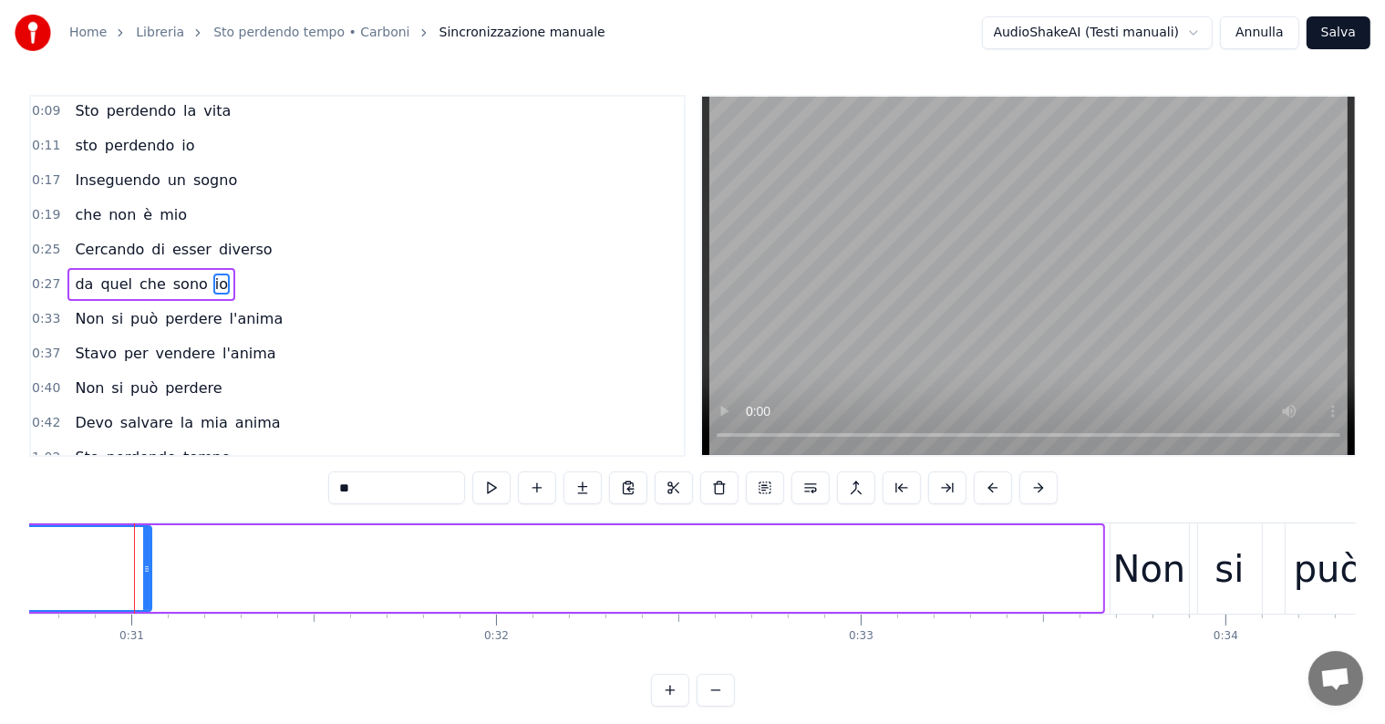
drag, startPoint x: 1098, startPoint y: 555, endPoint x: 147, endPoint y: 570, distance: 951.4
click at [147, 570] on div at bounding box center [146, 568] width 7 height 83
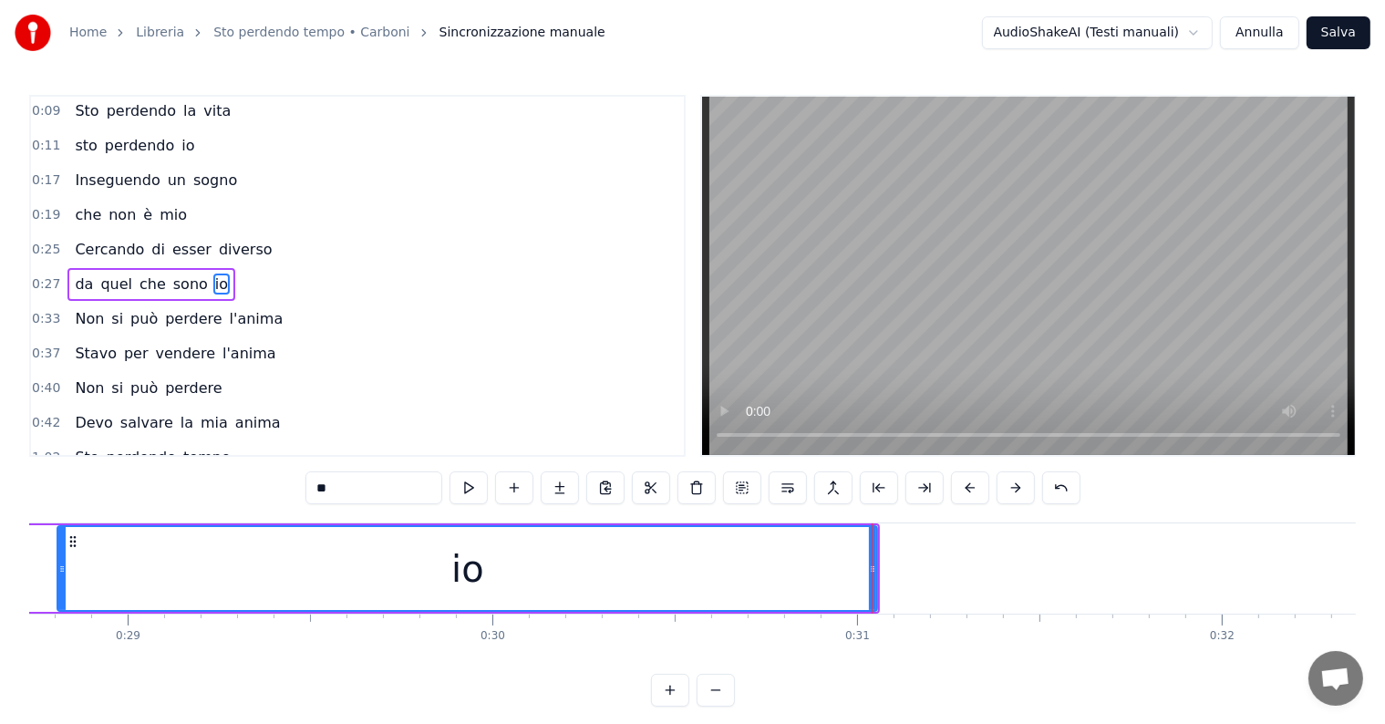
scroll to position [0, 10436]
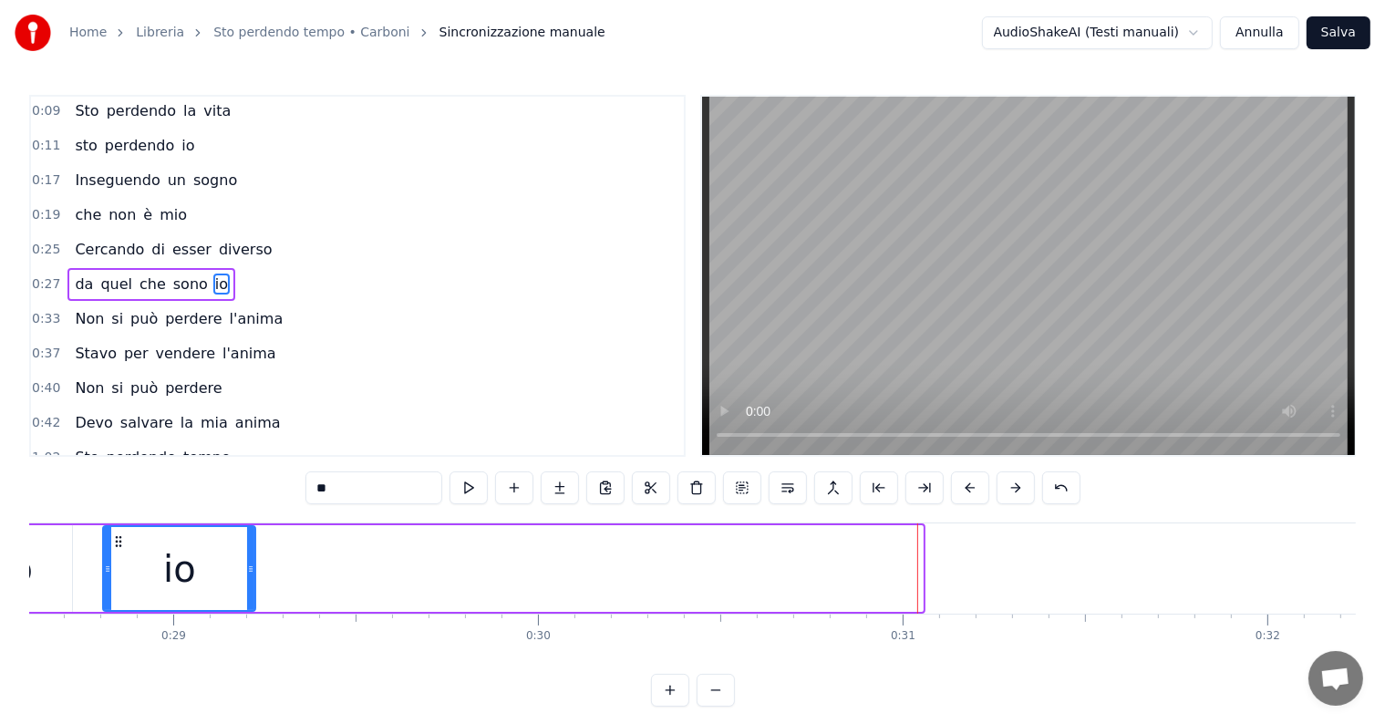
drag, startPoint x: 919, startPoint y: 547, endPoint x: 252, endPoint y: 544, distance: 667.6
click at [252, 544] on div at bounding box center [250, 568] width 7 height 83
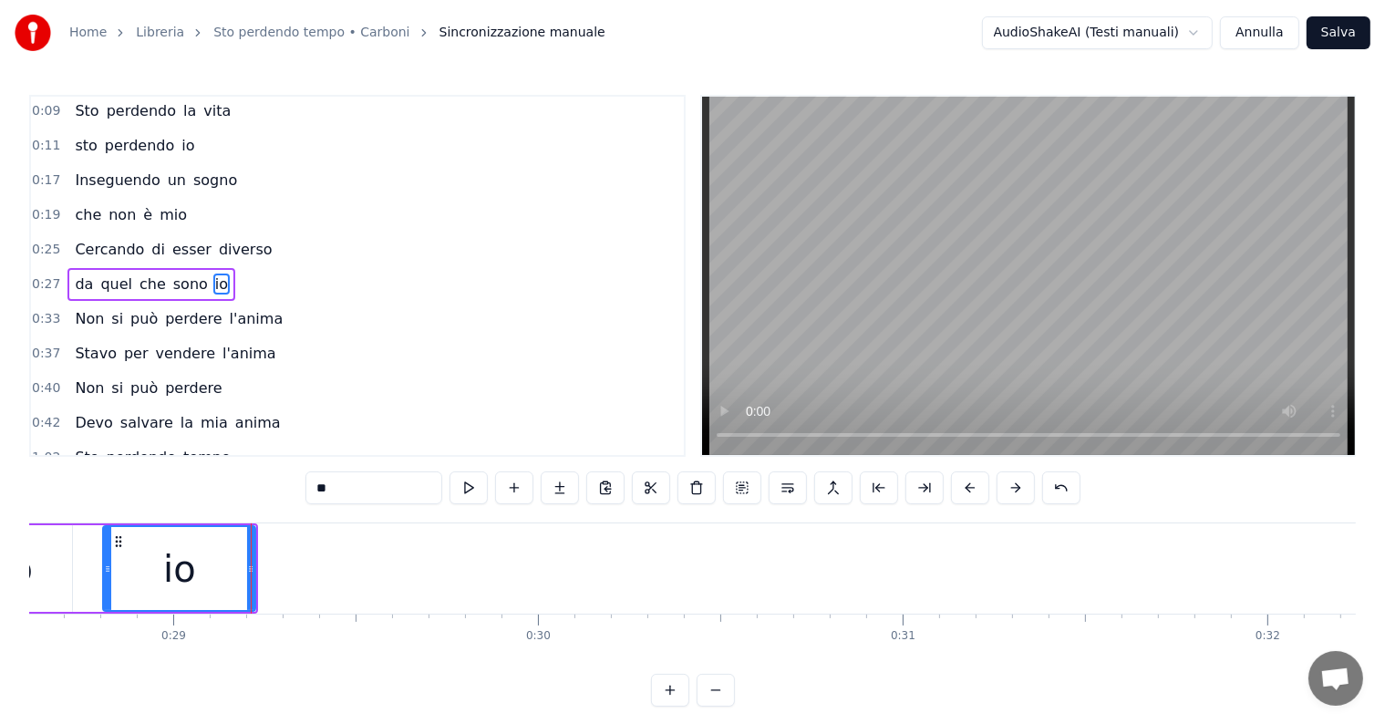
click at [74, 268] on div "da quel che sono io" at bounding box center [151, 284] width 168 height 33
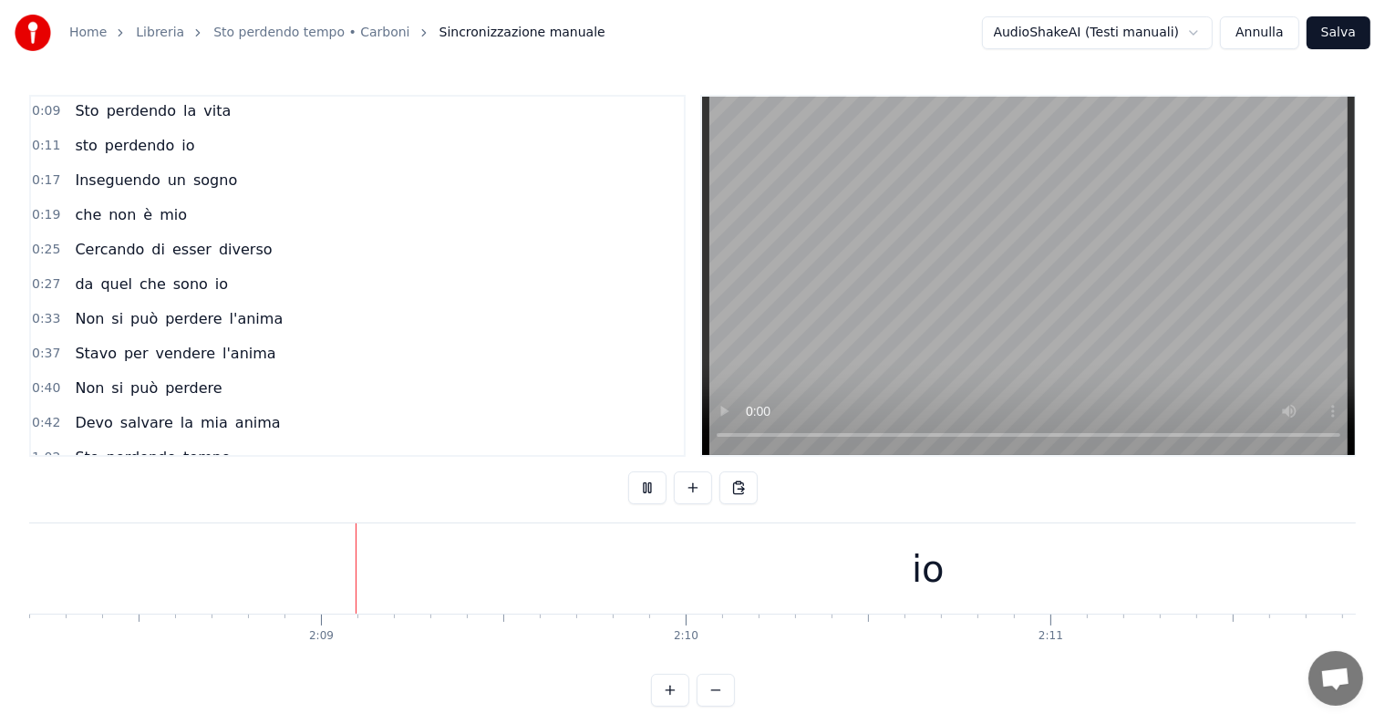
scroll to position [0, 46790]
click at [930, 540] on div "io" at bounding box center [909, 569] width 1837 height 90
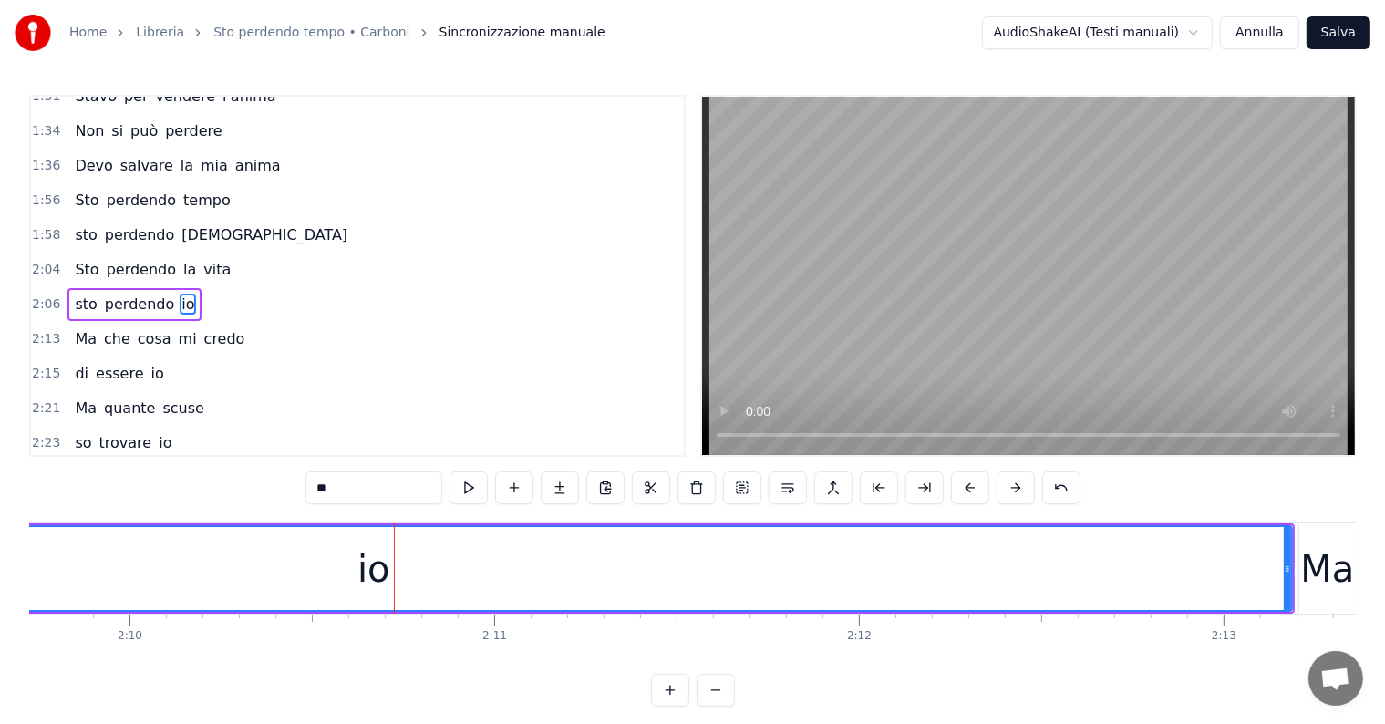
scroll to position [0, 47464]
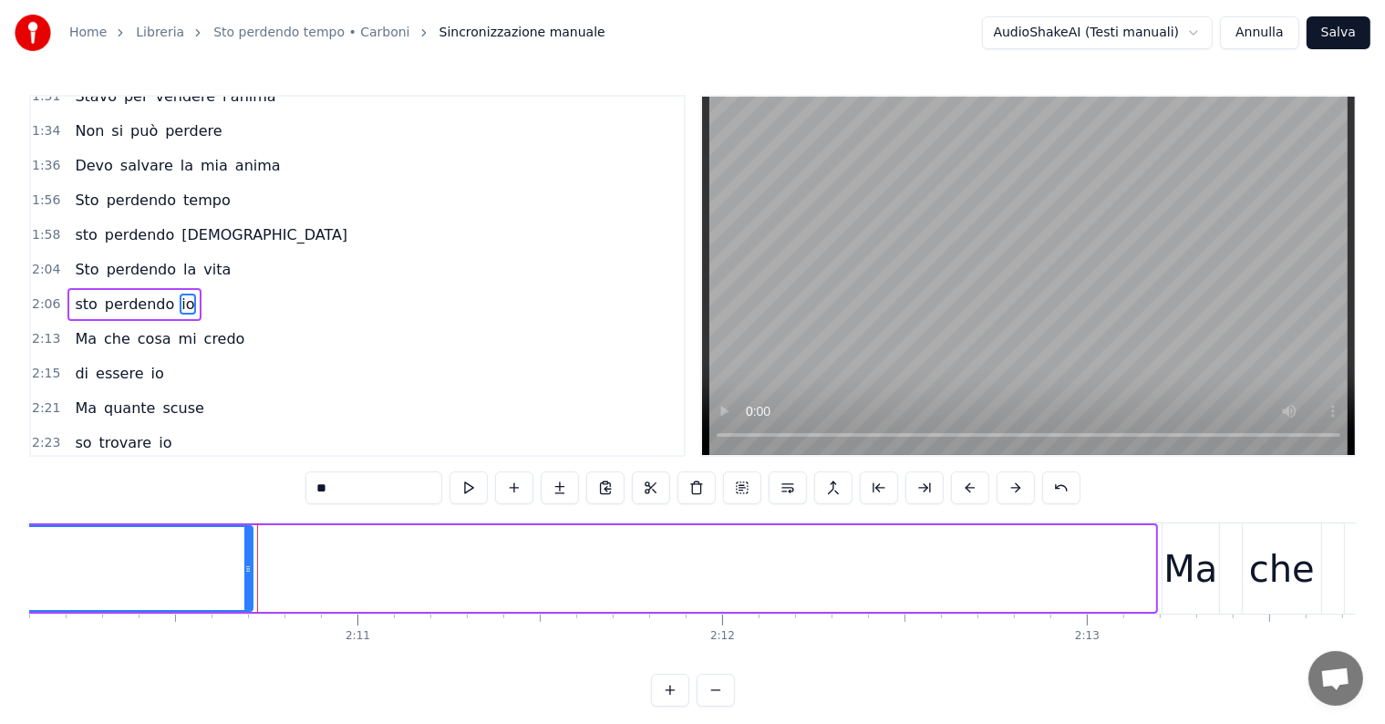
drag, startPoint x: 1151, startPoint y: 540, endPoint x: 244, endPoint y: 556, distance: 906.7
click at [244, 556] on div at bounding box center [247, 568] width 7 height 83
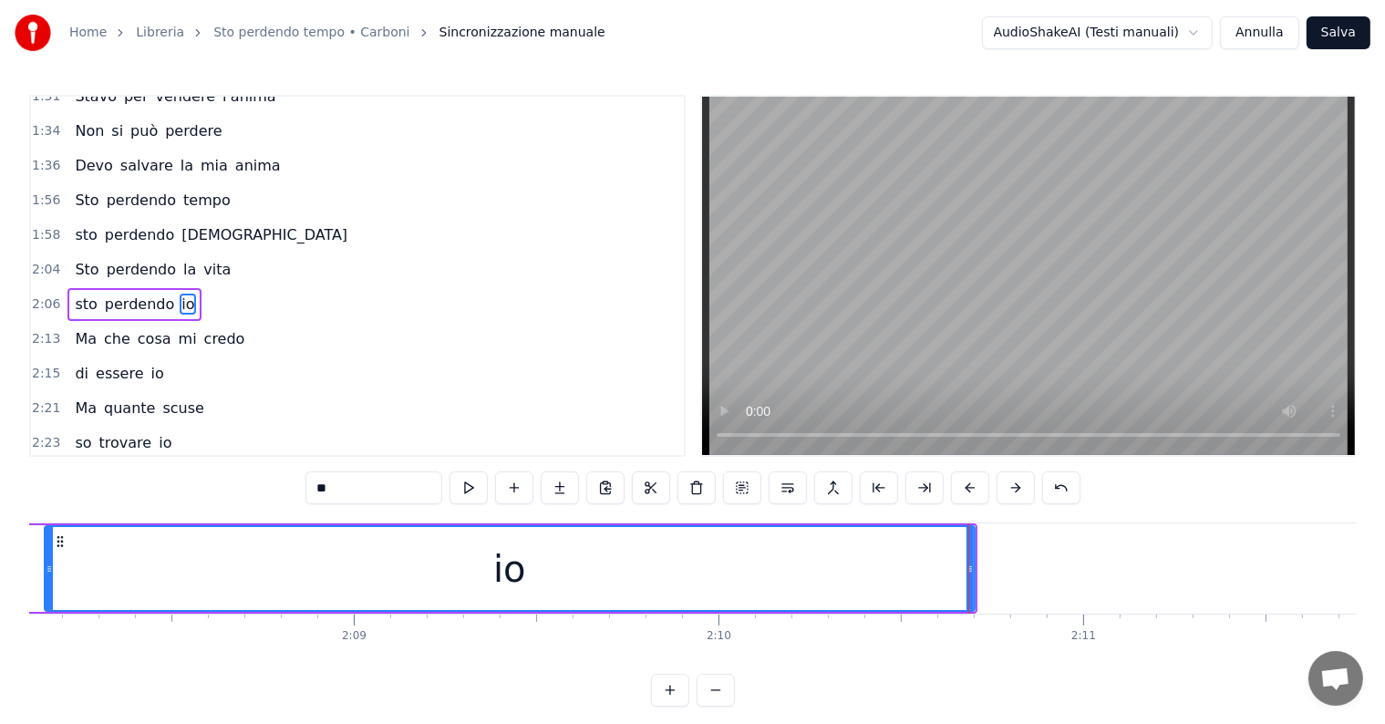
scroll to position [0, 46601]
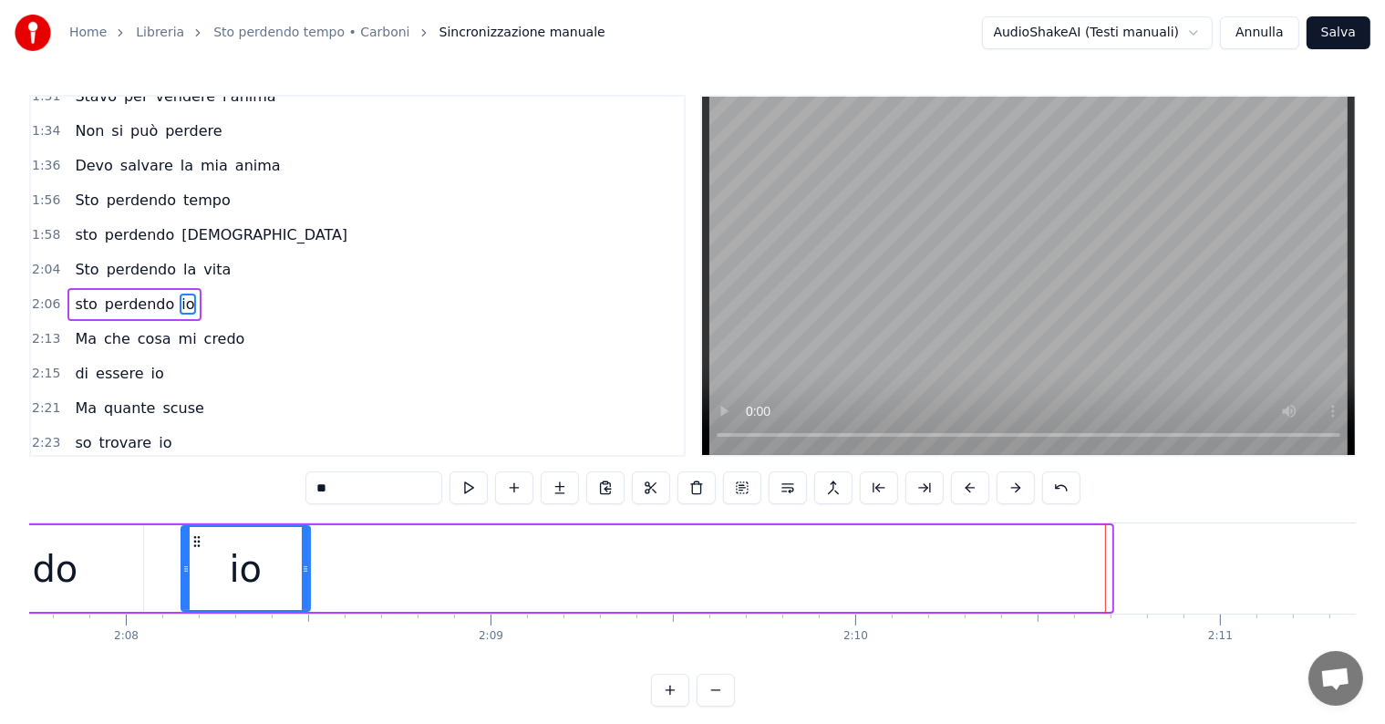
drag, startPoint x: 1109, startPoint y: 547, endPoint x: 307, endPoint y: 547, distance: 801.7
click at [307, 547] on div at bounding box center [305, 568] width 7 height 83
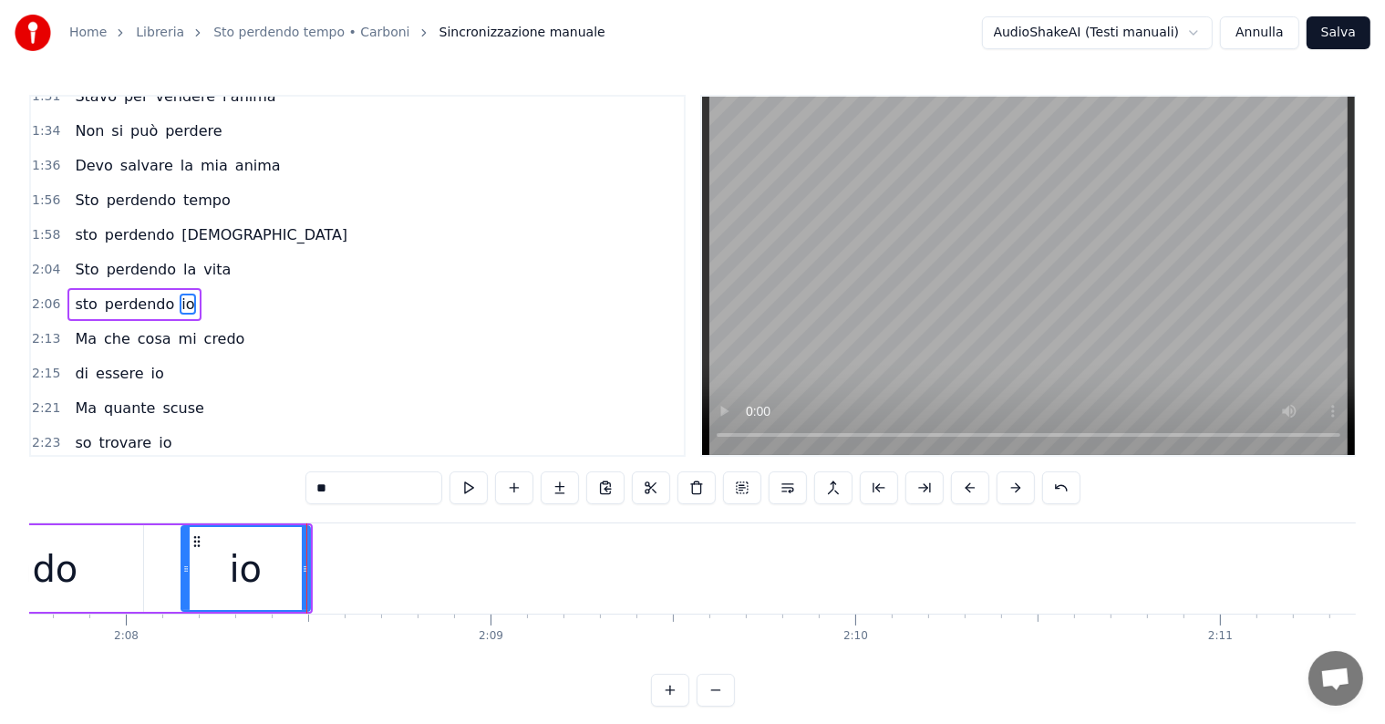
click at [67, 290] on div "sto perdendo io" at bounding box center [134, 304] width 134 height 33
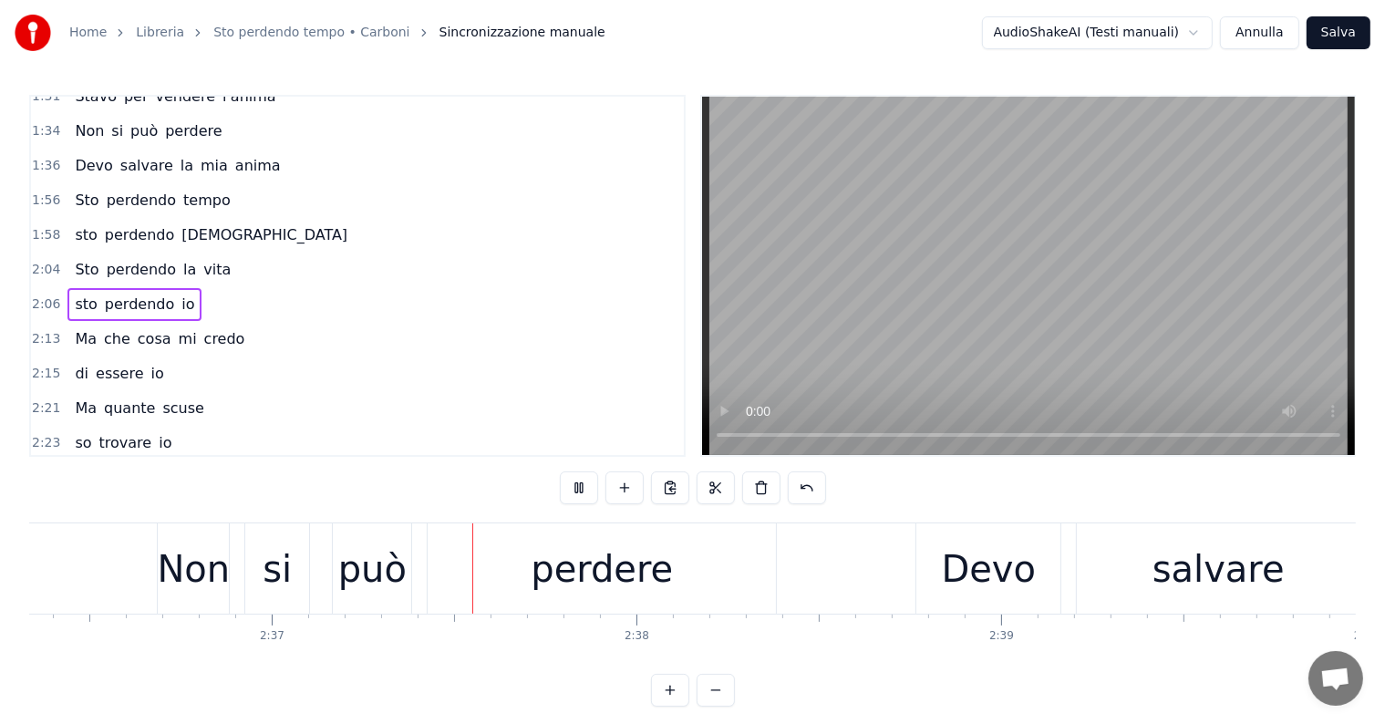
scroll to position [0, 57143]
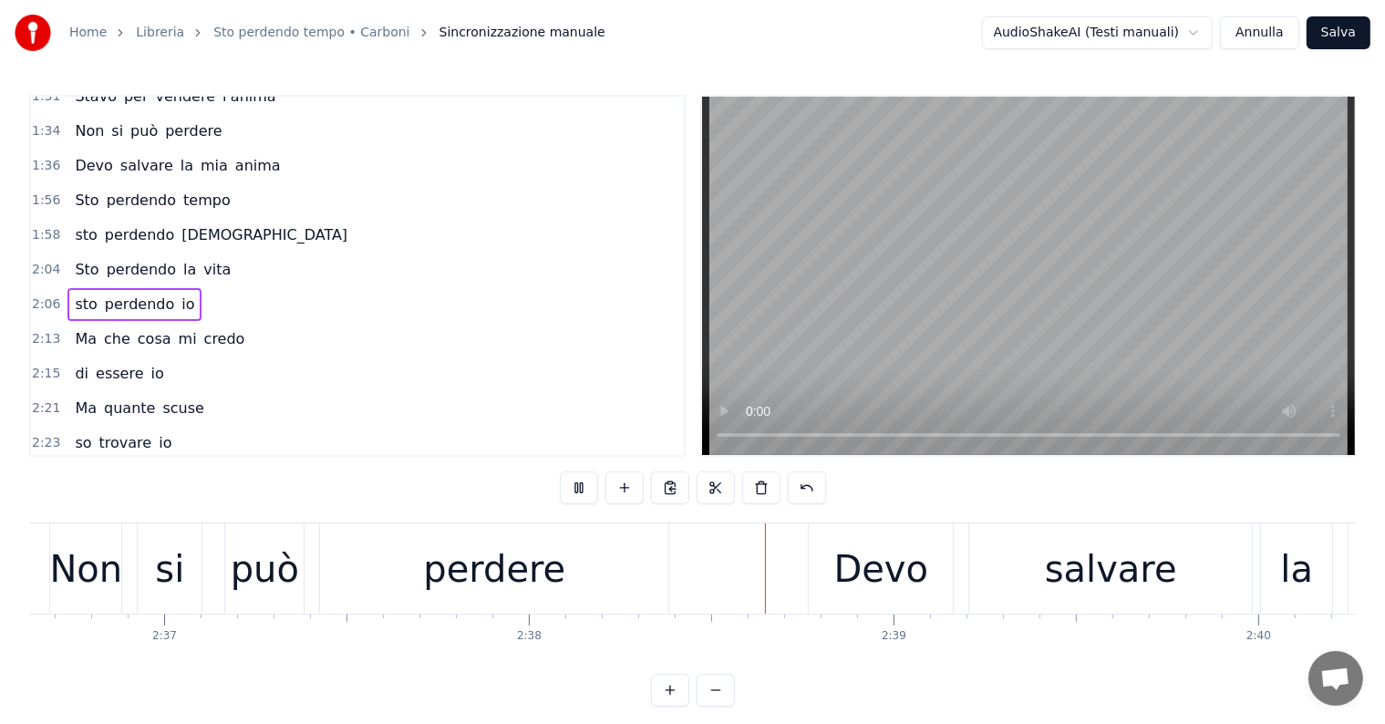
click at [658, 568] on div "perdere" at bounding box center [494, 569] width 348 height 90
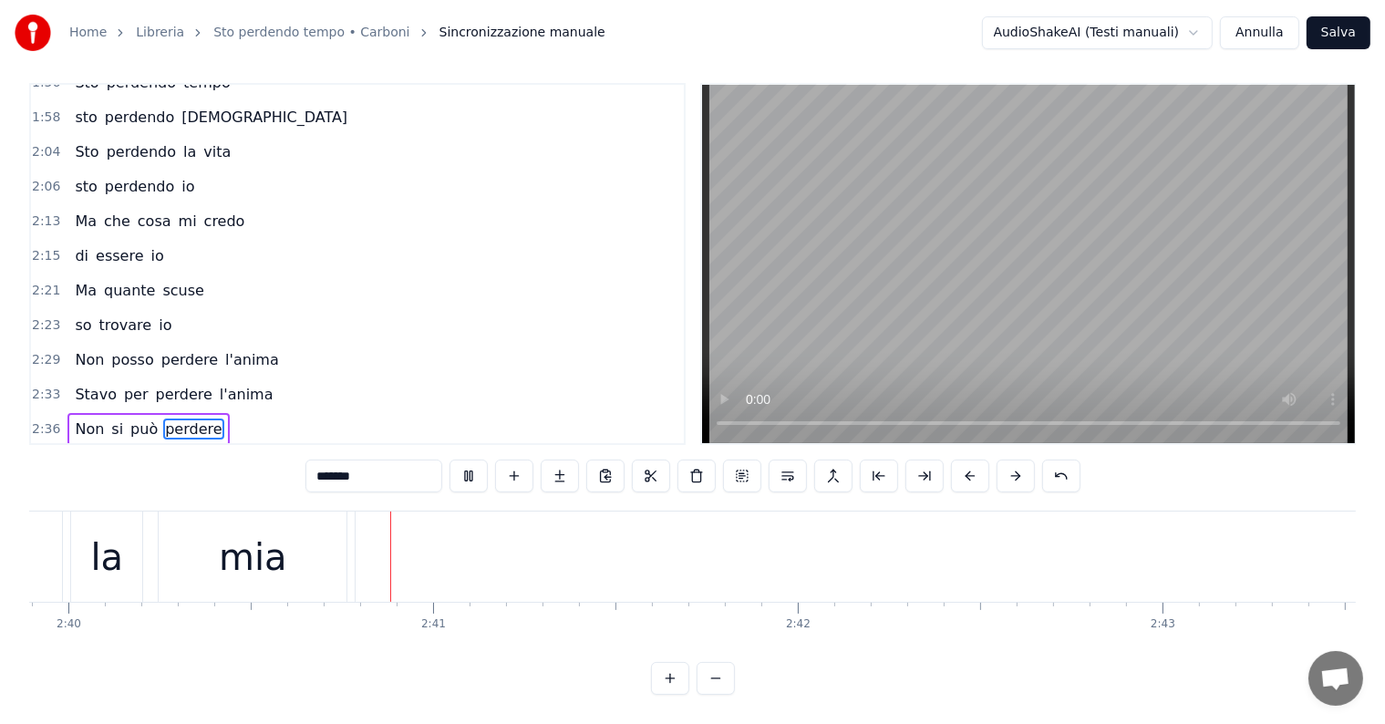
scroll to position [0, 58334]
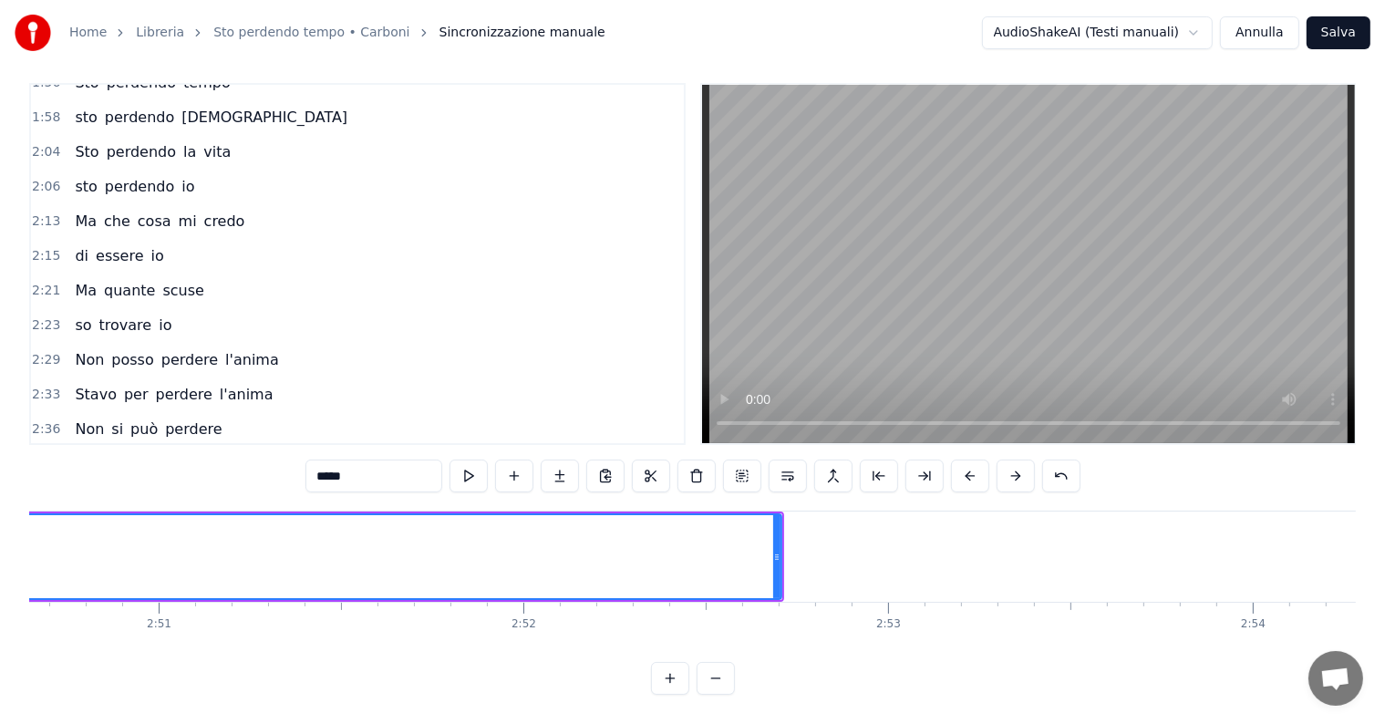
scroll to position [0, 61938]
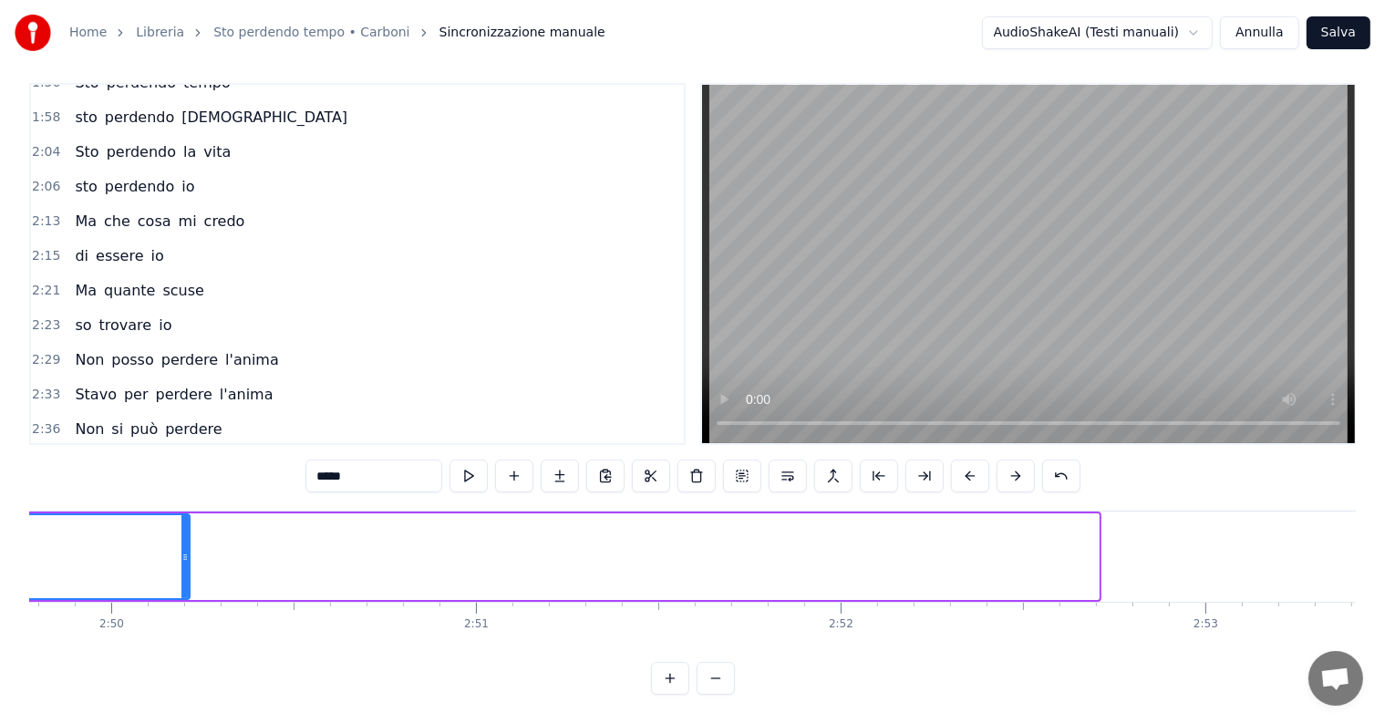
drag, startPoint x: 1096, startPoint y: 522, endPoint x: 164, endPoint y: 531, distance: 932.2
click at [182, 531] on div at bounding box center [185, 556] width 7 height 83
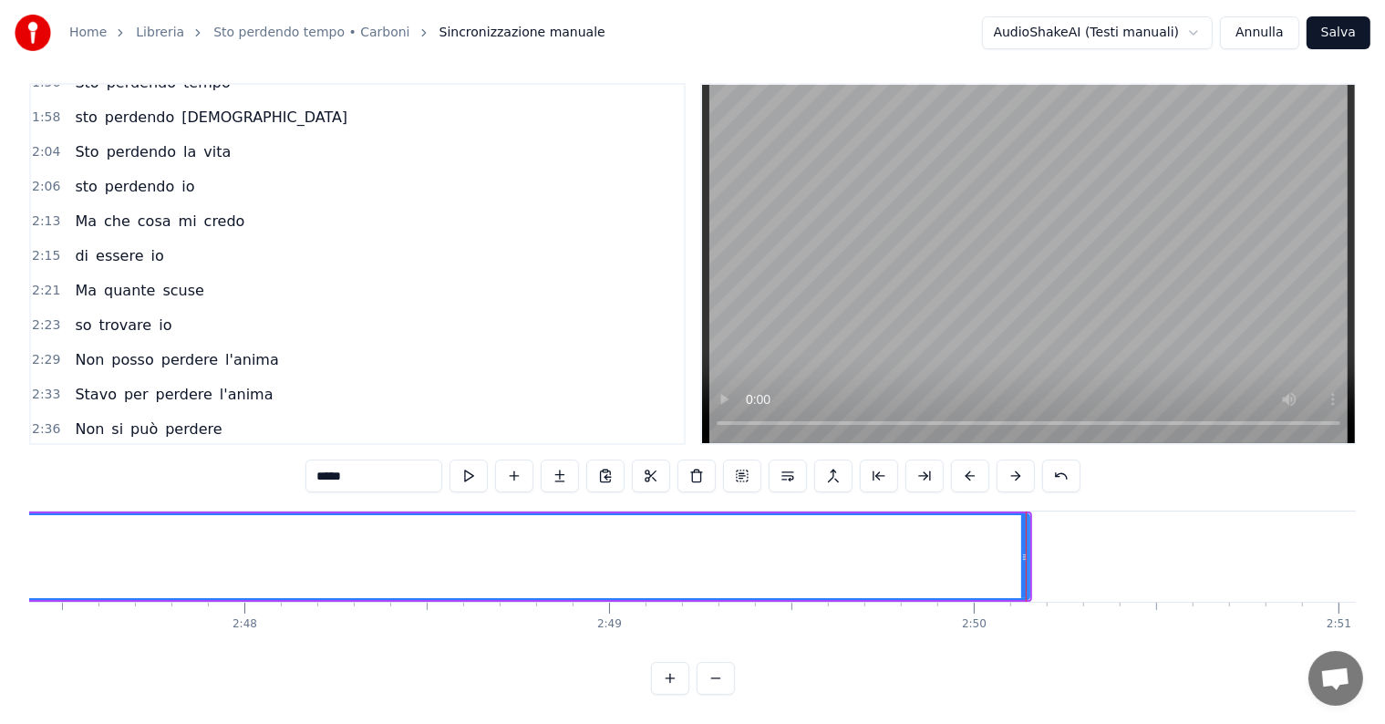
scroll to position [0, 60894]
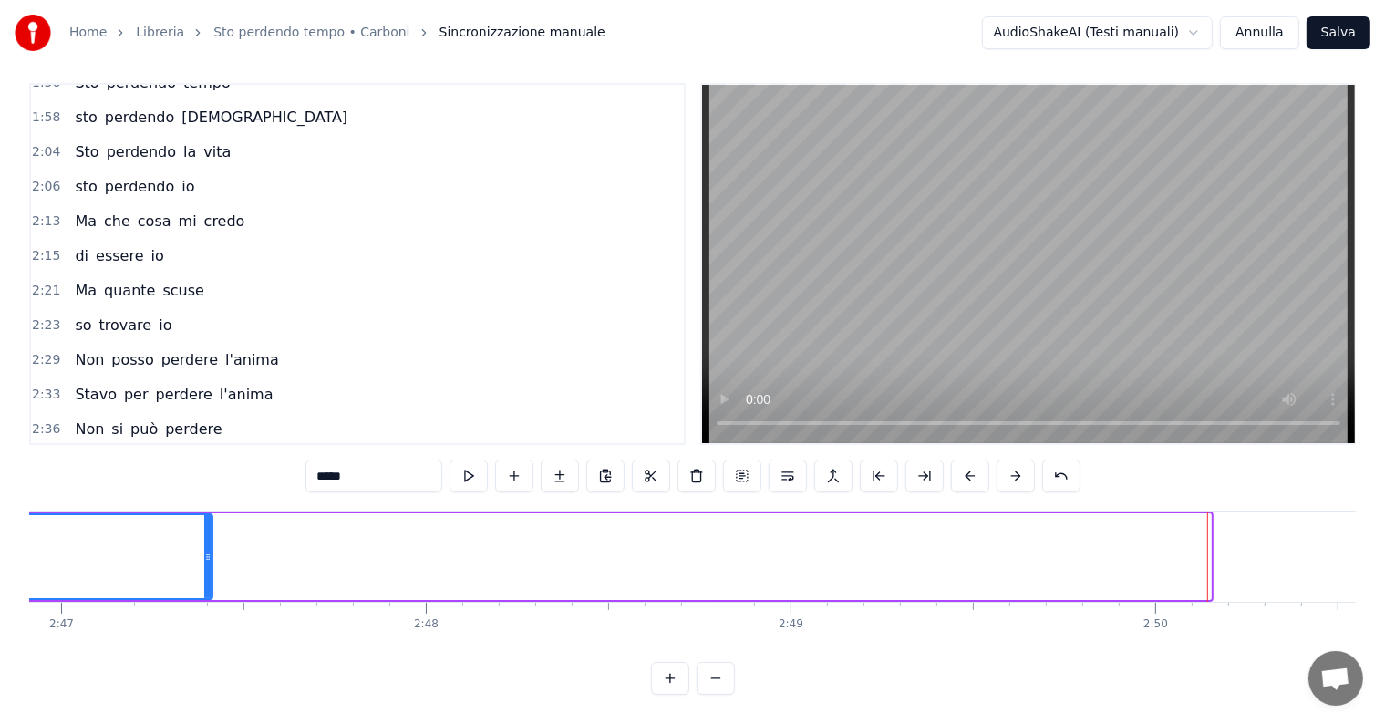
drag, startPoint x: 1203, startPoint y: 522, endPoint x: 204, endPoint y: 525, distance: 998.7
click at [204, 525] on div at bounding box center [207, 556] width 7 height 83
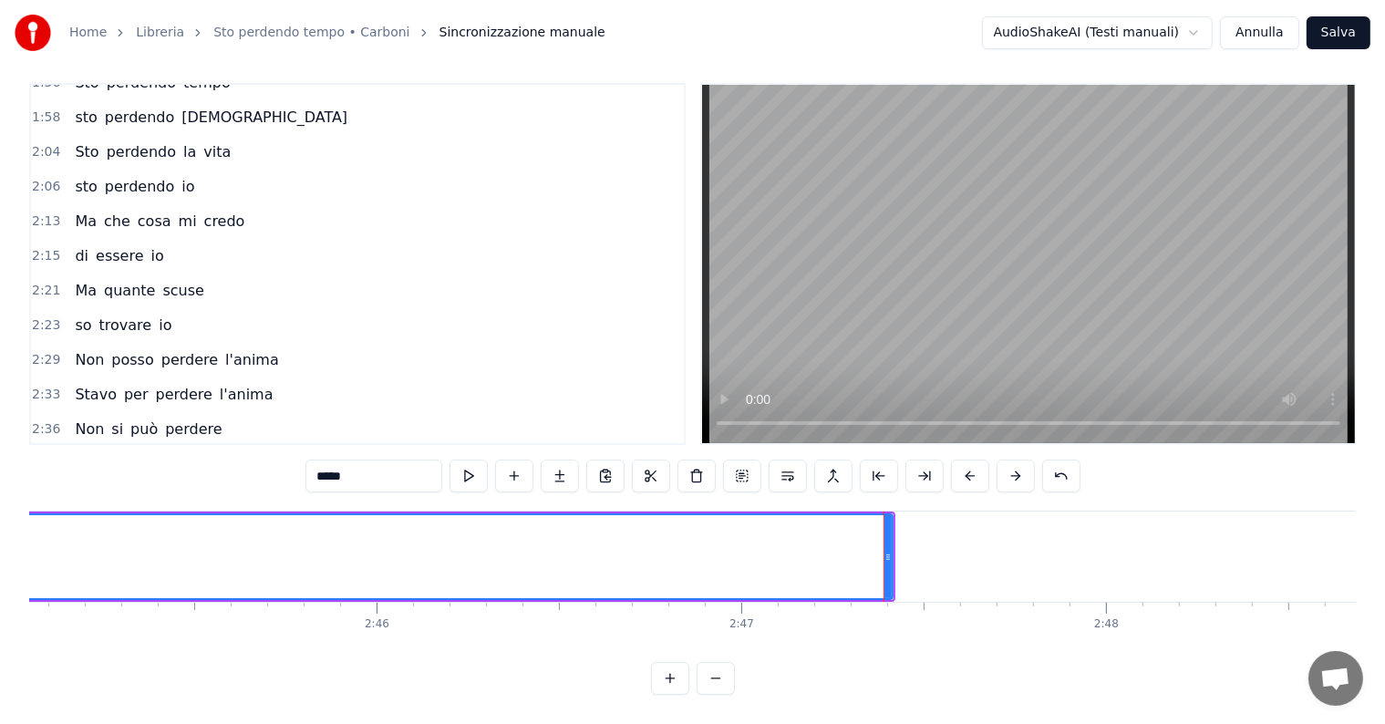
scroll to position [0, 60032]
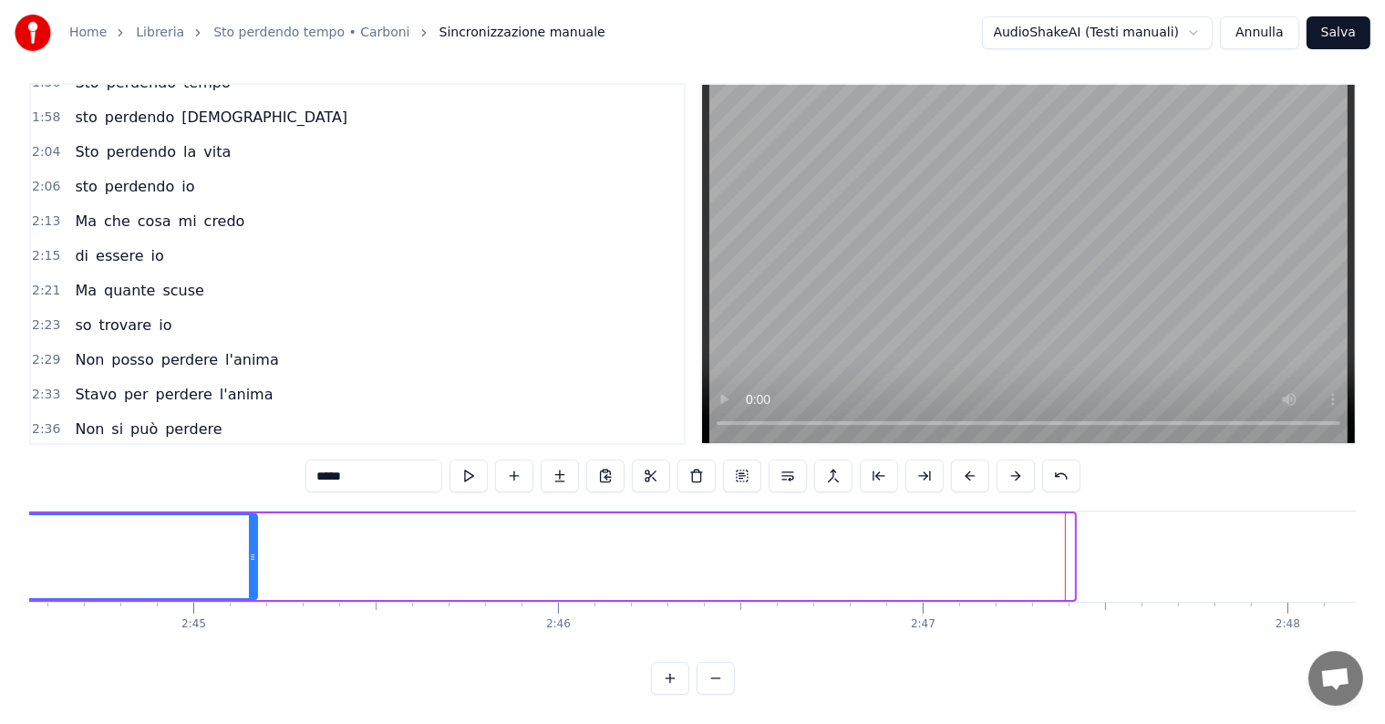
drag, startPoint x: 1069, startPoint y: 520, endPoint x: 212, endPoint y: 531, distance: 857.4
click at [249, 531] on div at bounding box center [252, 556] width 7 height 83
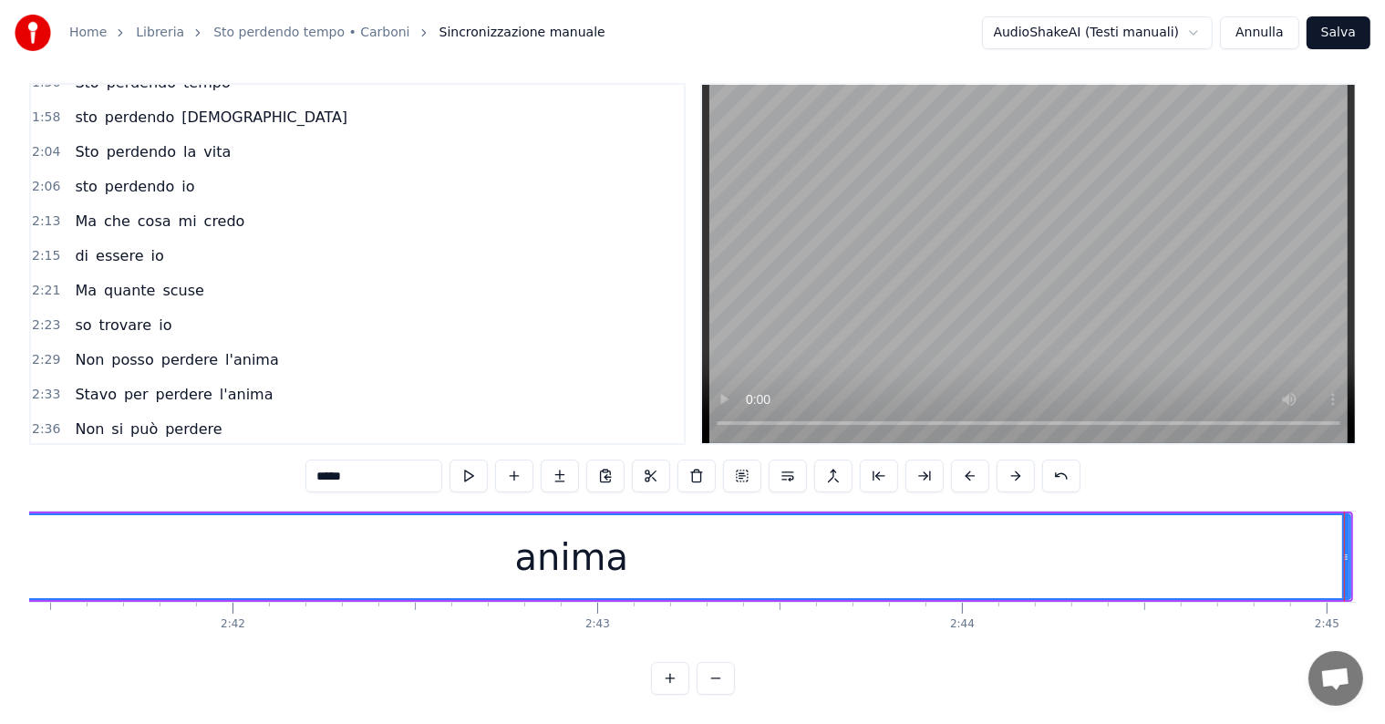
scroll to position [0, 58989]
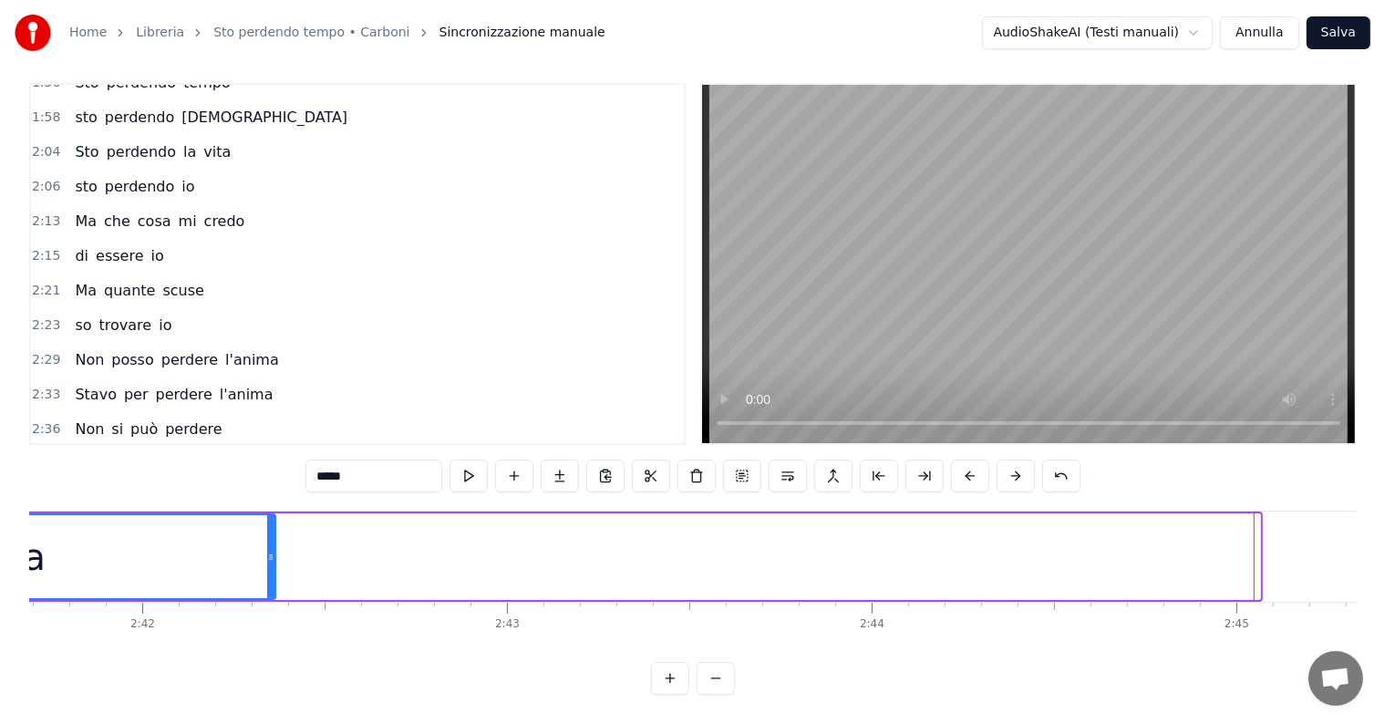
drag, startPoint x: 1257, startPoint y: 518, endPoint x: 257, endPoint y: 525, distance: 999.7
click at [267, 525] on div at bounding box center [270, 556] width 7 height 83
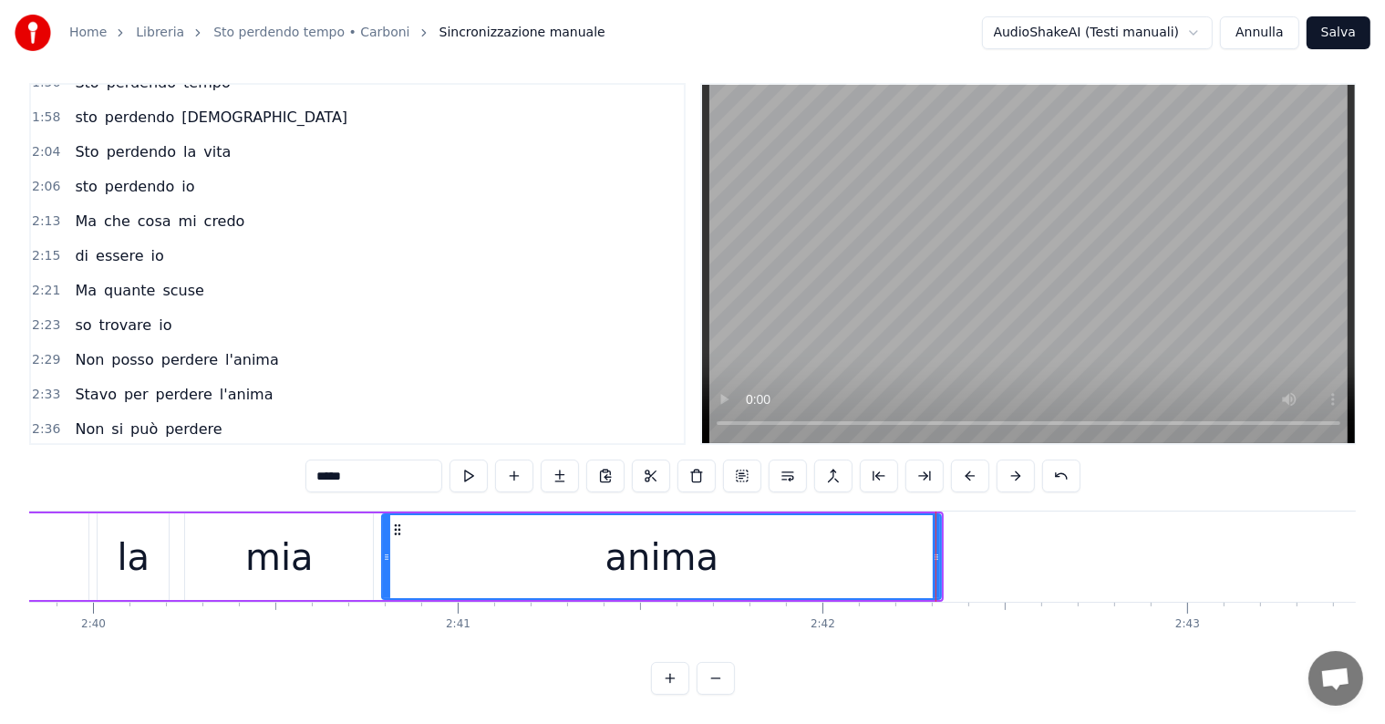
scroll to position [0, 58127]
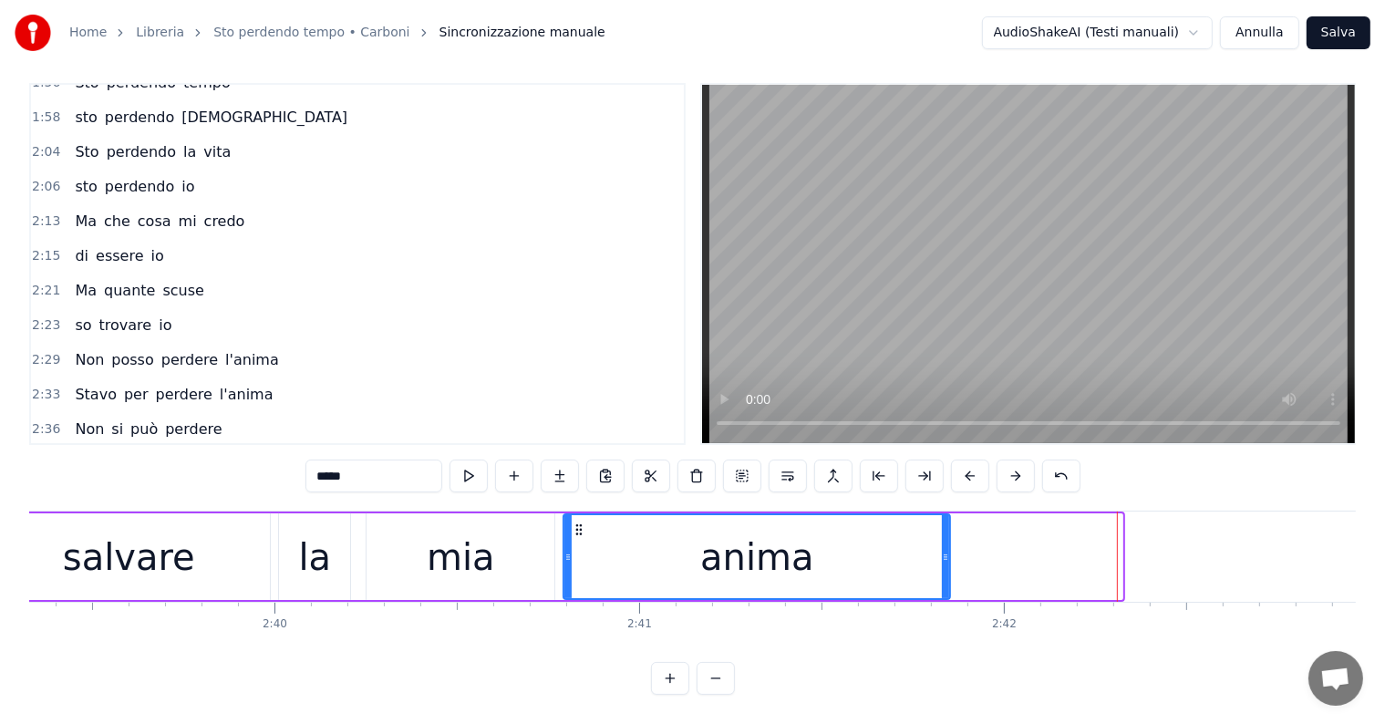
drag, startPoint x: 1120, startPoint y: 518, endPoint x: 948, endPoint y: 511, distance: 172.5
click at [948, 515] on div at bounding box center [945, 556] width 7 height 83
click at [418, 545] on div "mia" at bounding box center [461, 556] width 188 height 87
type input "***"
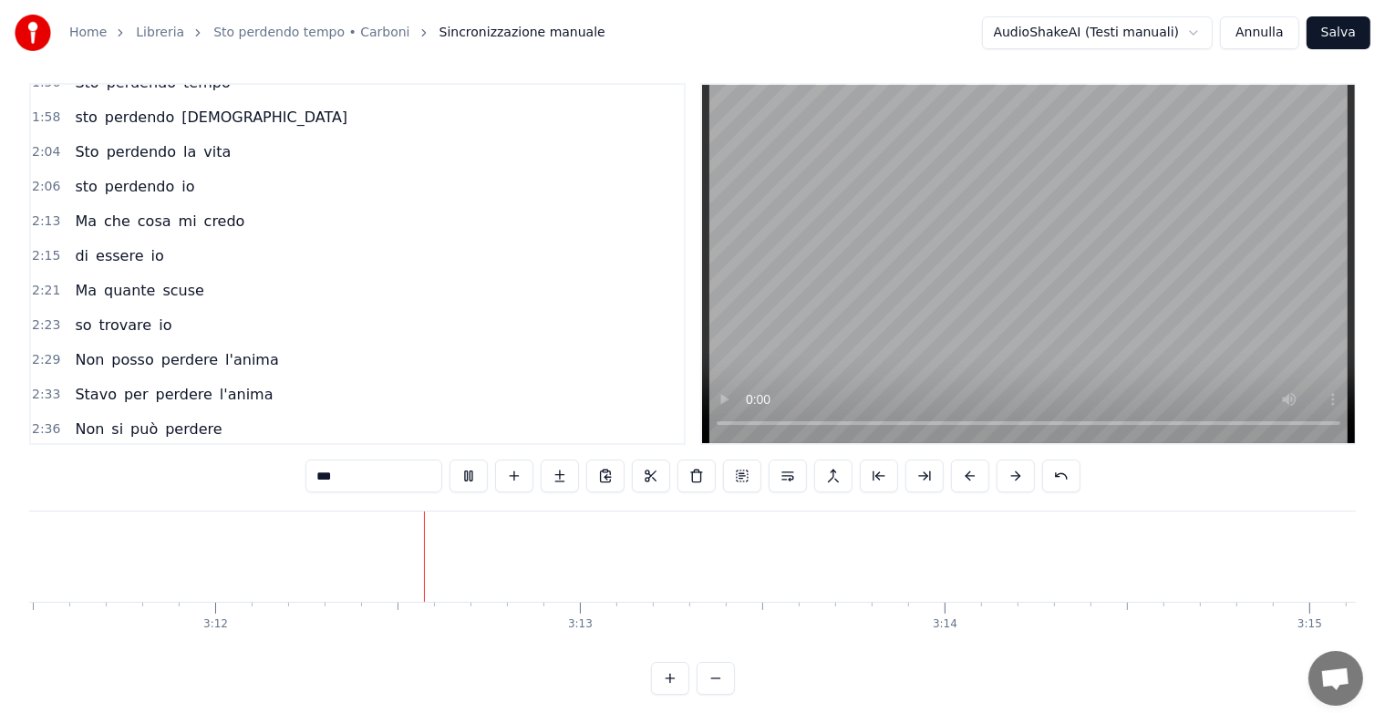
scroll to position [0, 69883]
click at [1351, 37] on button "Salva" at bounding box center [1339, 32] width 64 height 33
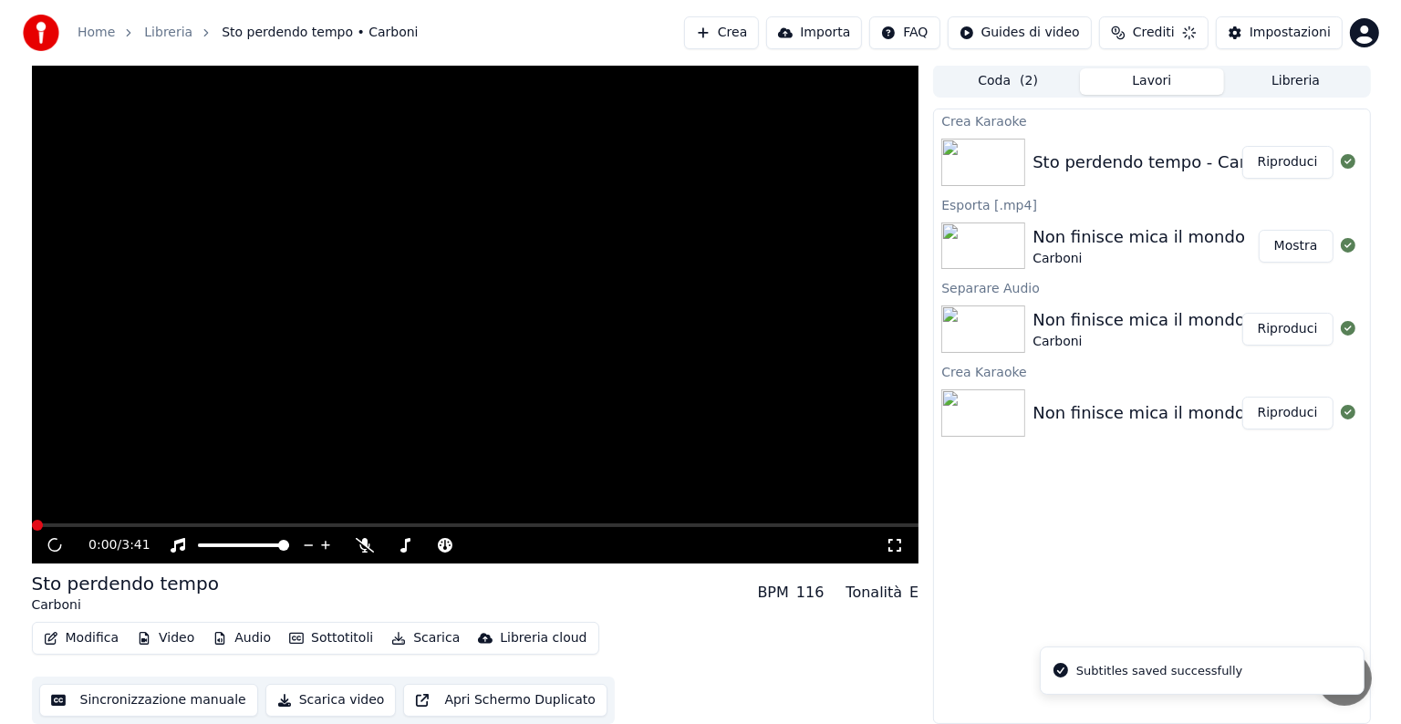
scroll to position [1, 0]
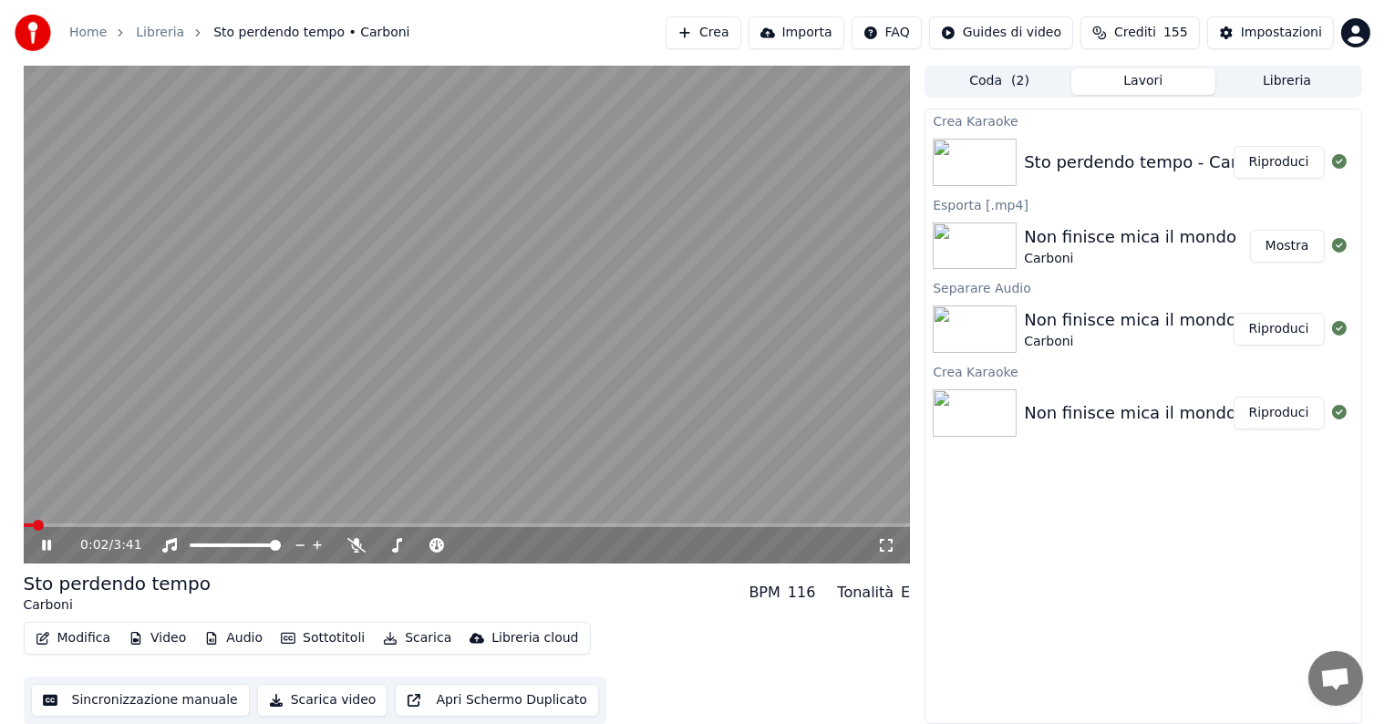
click at [1269, 161] on button "Riproduci" at bounding box center [1279, 162] width 91 height 33
click at [503, 524] on span at bounding box center [467, 526] width 887 height 4
click at [591, 525] on span at bounding box center [467, 526] width 887 height 4
click at [664, 524] on span at bounding box center [467, 526] width 887 height 4
click at [669, 524] on span at bounding box center [467, 526] width 887 height 4
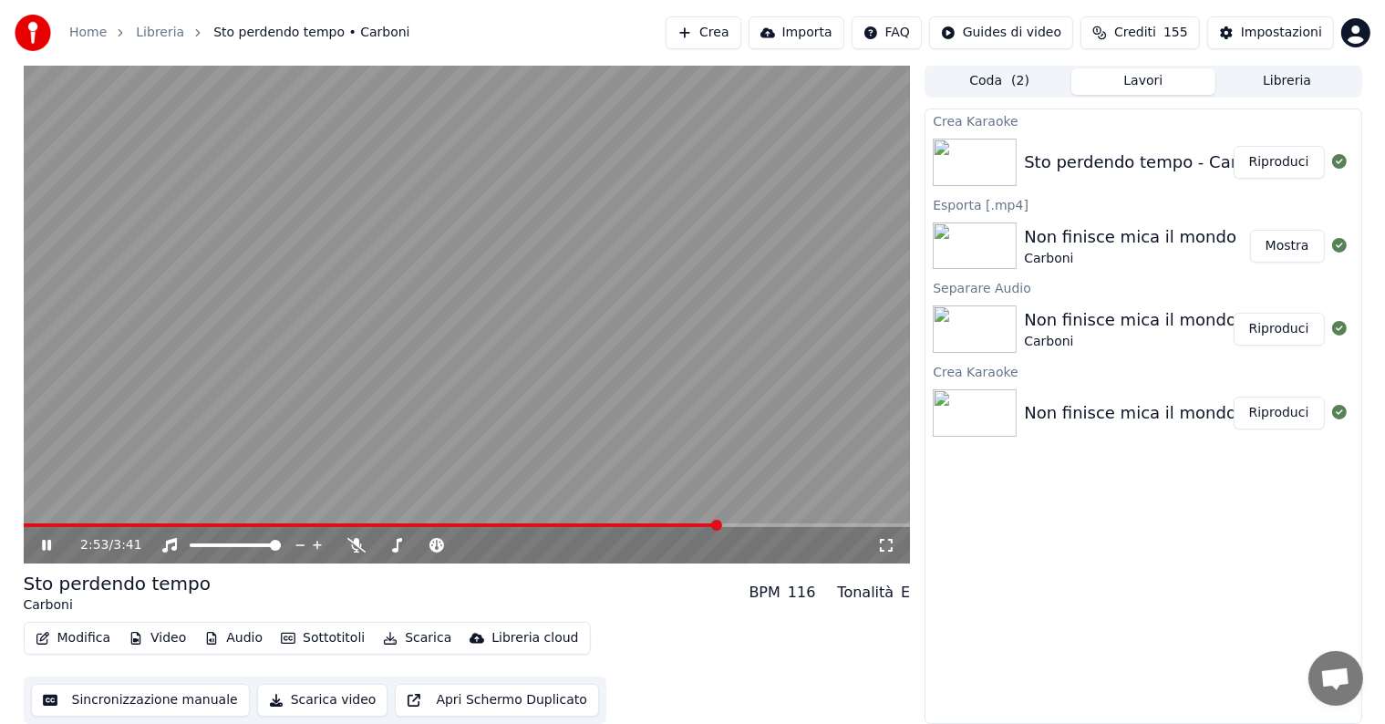
click at [46, 549] on icon at bounding box center [59, 545] width 43 height 15
click at [240, 637] on button "Audio" at bounding box center [233, 639] width 73 height 26
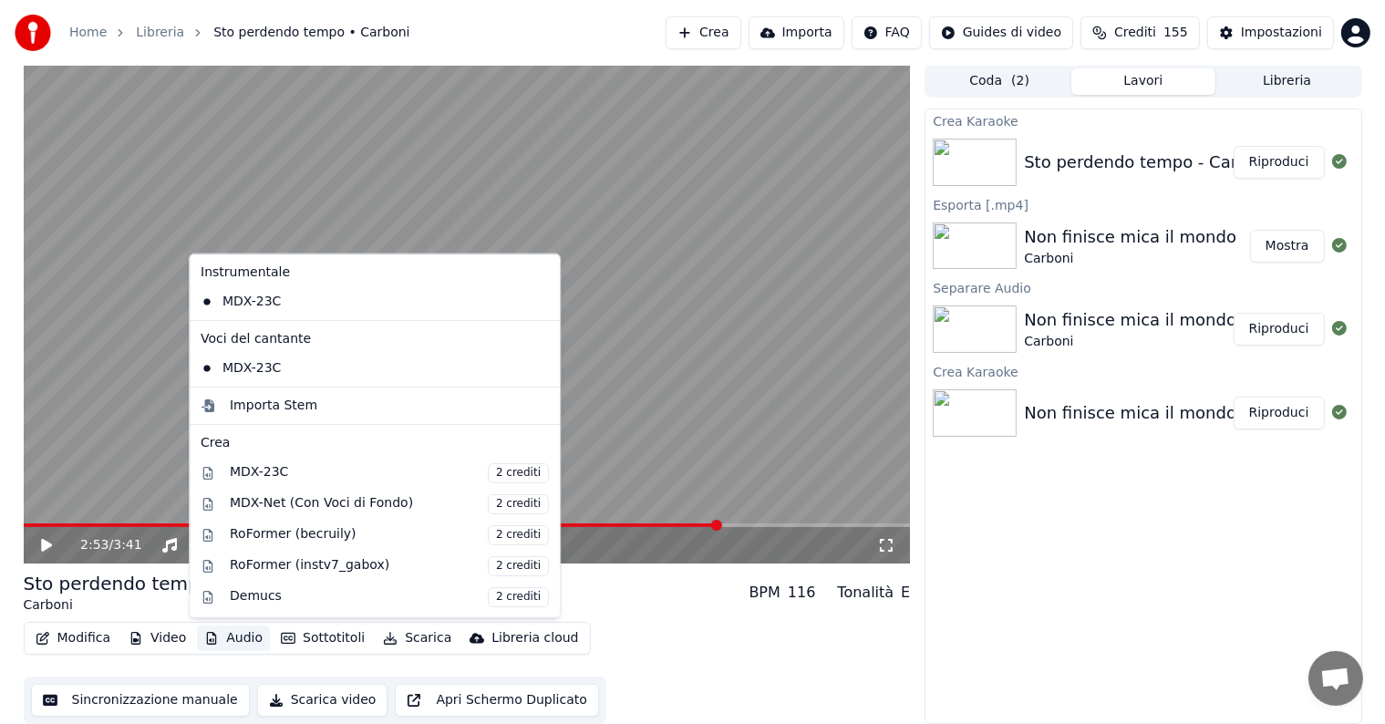
click at [625, 590] on div "Sto perdendo tempo Carboni BPM 116 Tonalità E" at bounding box center [467, 593] width 887 height 44
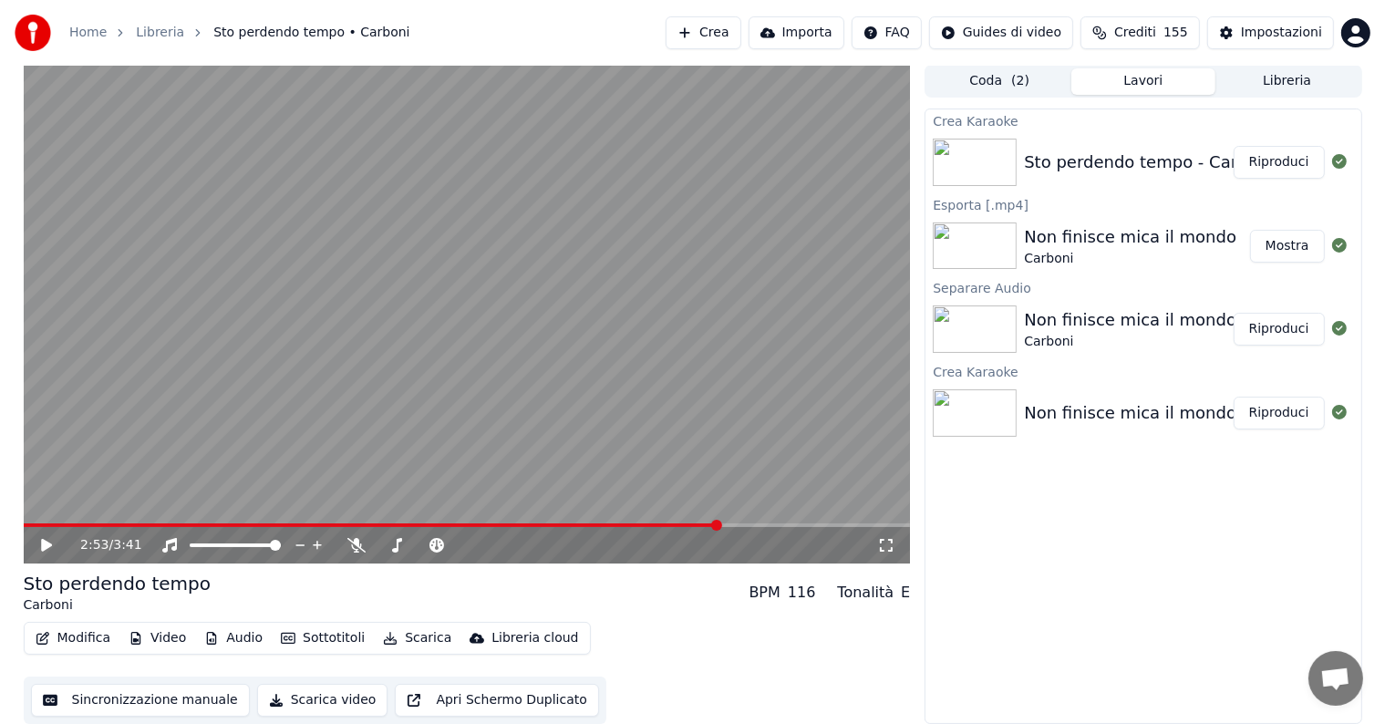
click at [47, 544] on icon at bounding box center [46, 545] width 11 height 13
click at [47, 544] on icon at bounding box center [46, 545] width 9 height 11
click at [420, 634] on button "Scarica" at bounding box center [417, 639] width 83 height 26
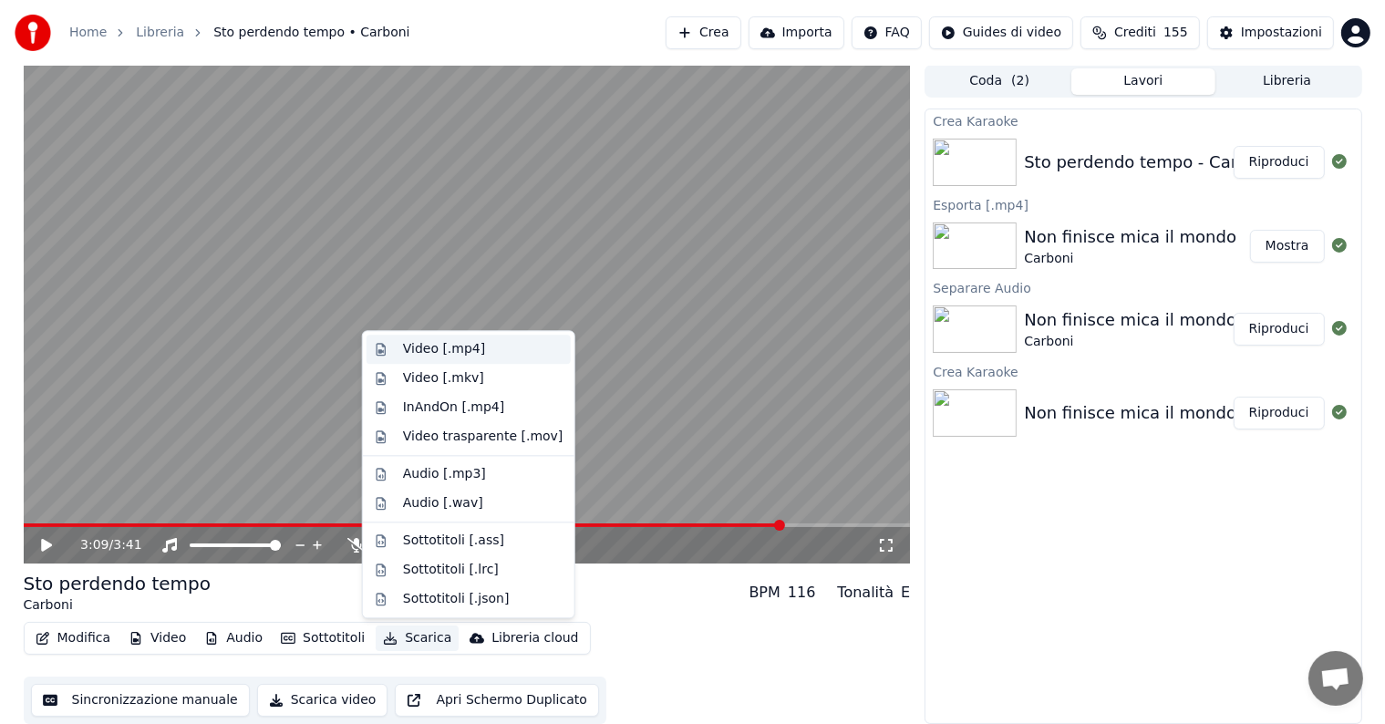
click at [441, 349] on div "Video [.mp4]" at bounding box center [444, 349] width 82 height 18
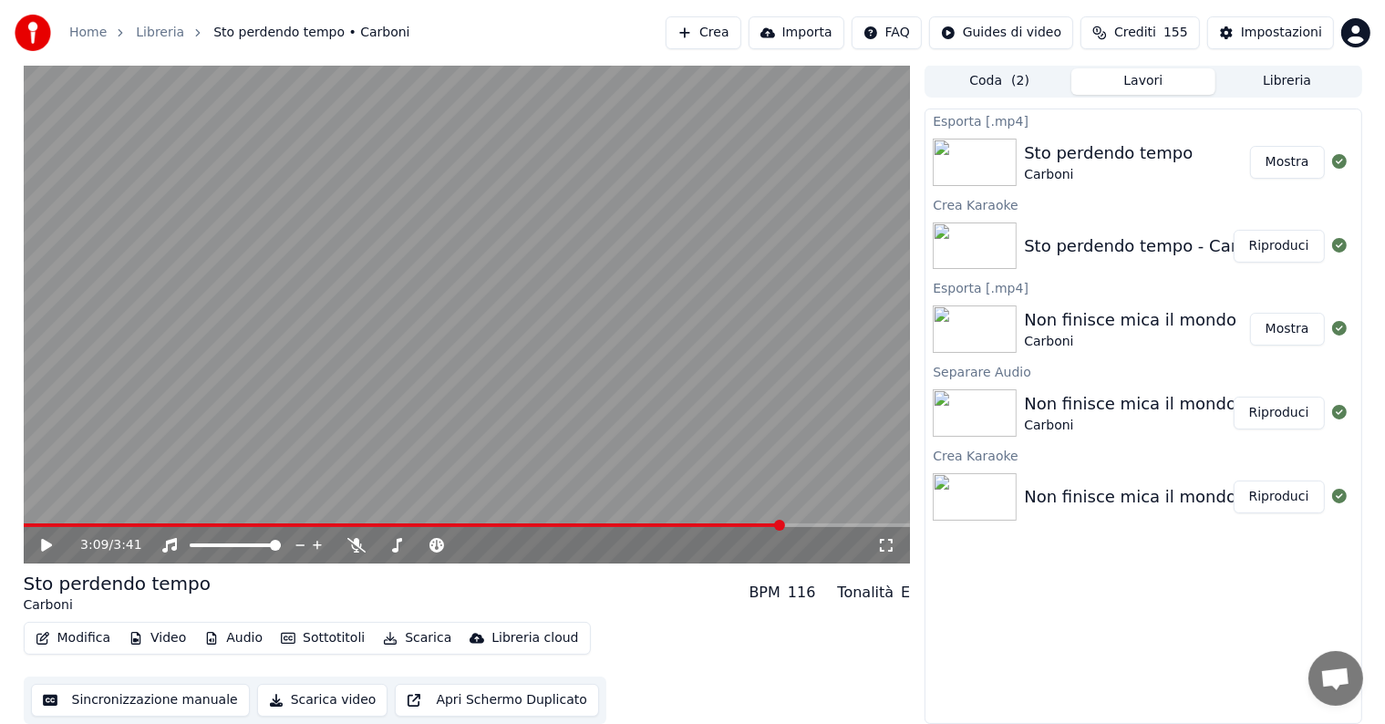
click at [1294, 155] on button "Mostra" at bounding box center [1287, 162] width 75 height 33
click at [734, 37] on button "Crea" at bounding box center [703, 32] width 75 height 33
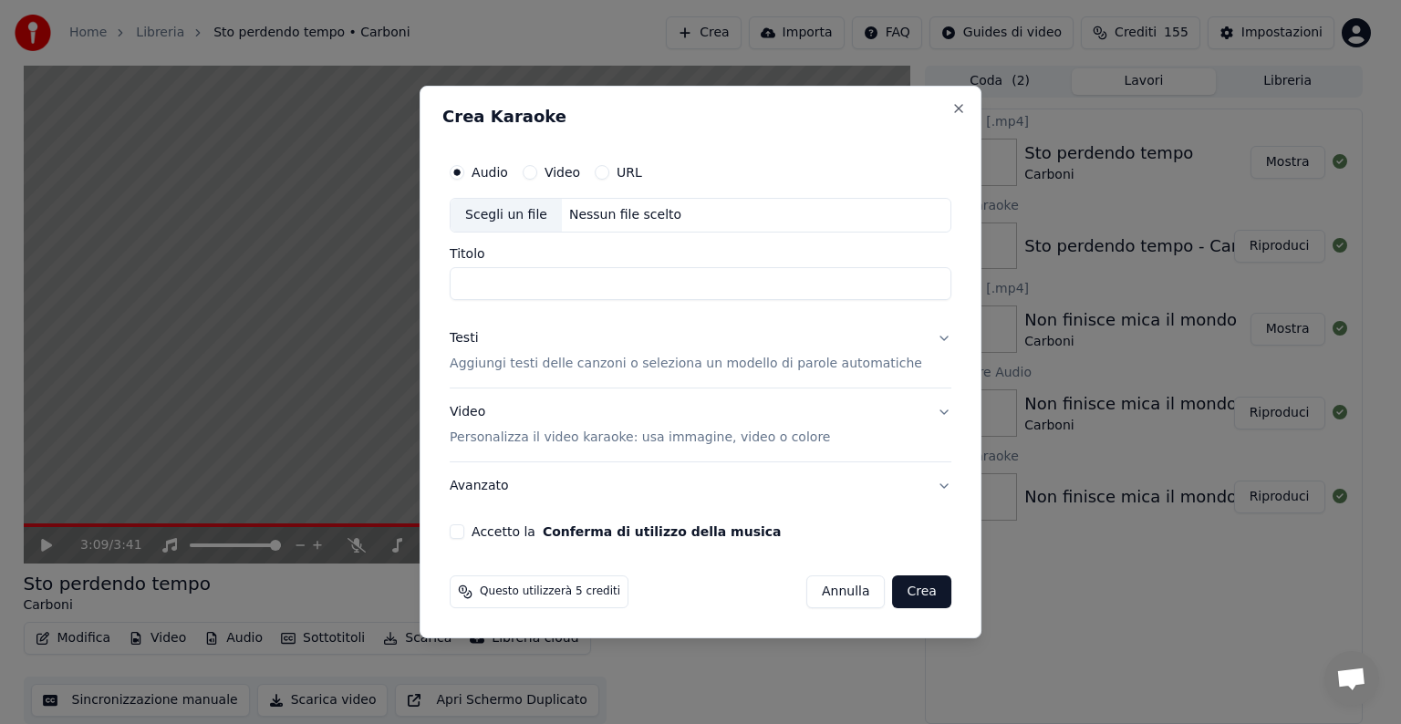
click at [638, 220] on div "Nessun file scelto" at bounding box center [625, 215] width 127 height 18
type input "**********"
click at [918, 333] on button "Testi Aggiungi testi delle canzoni o seleziona un modello di parole automatiche" at bounding box center [701, 351] width 502 height 73
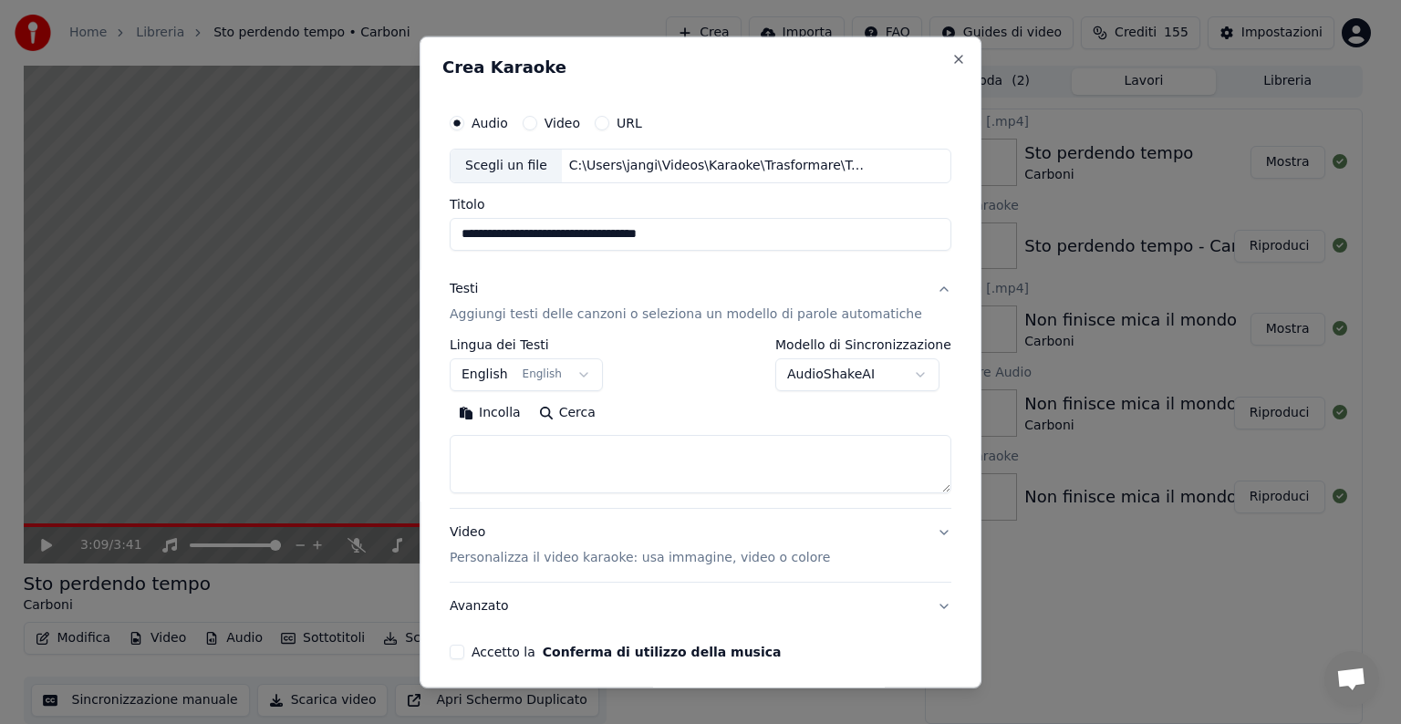
click at [587, 372] on body "**********" at bounding box center [692, 361] width 1385 height 724
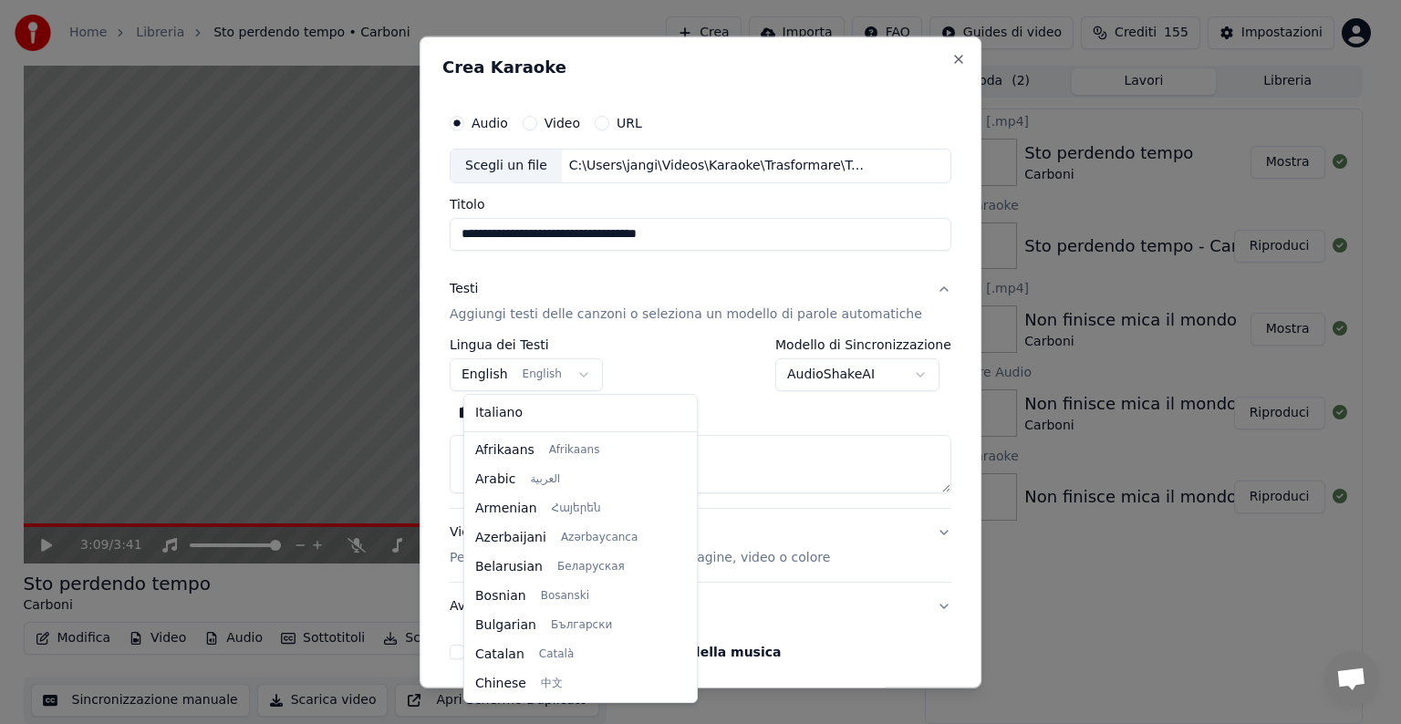
scroll to position [146, 0]
select select "**"
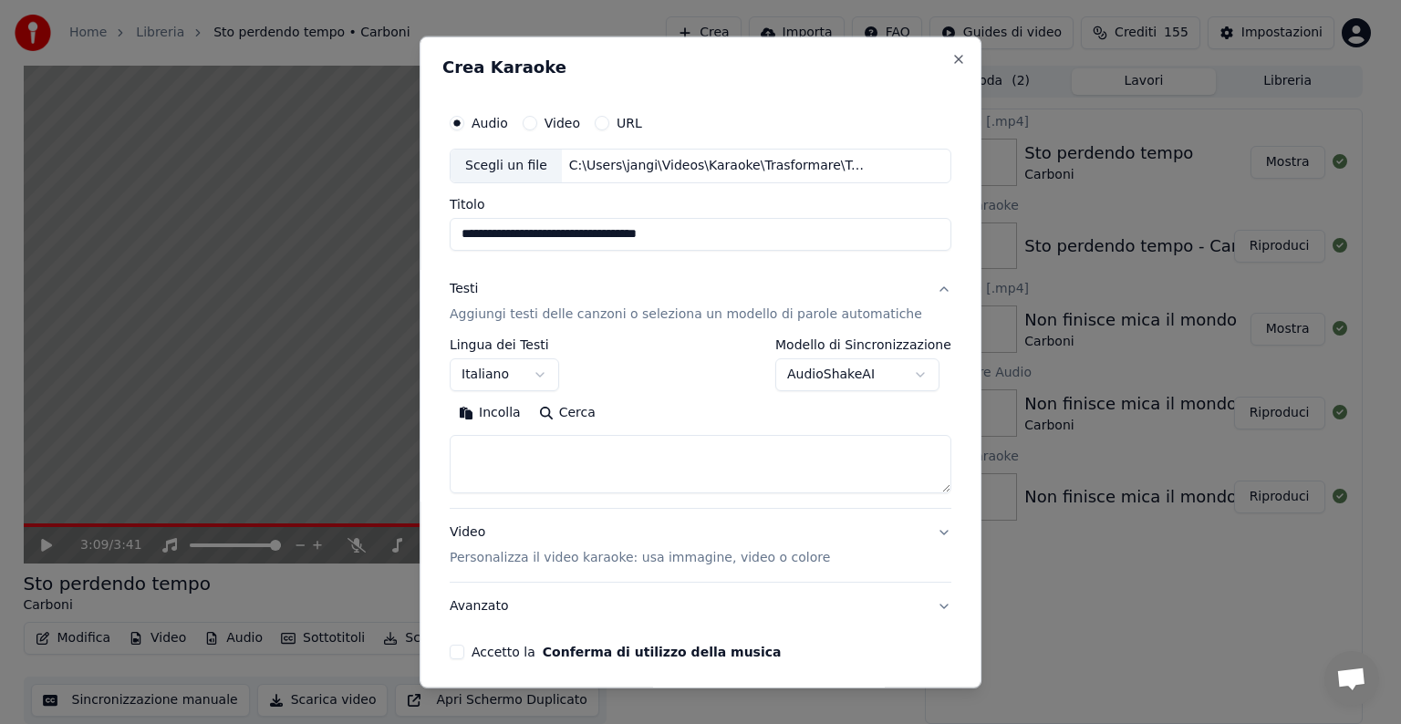
click at [678, 466] on textarea at bounding box center [701, 464] width 502 height 58
click at [514, 410] on button "Incolla" at bounding box center [490, 413] width 80 height 29
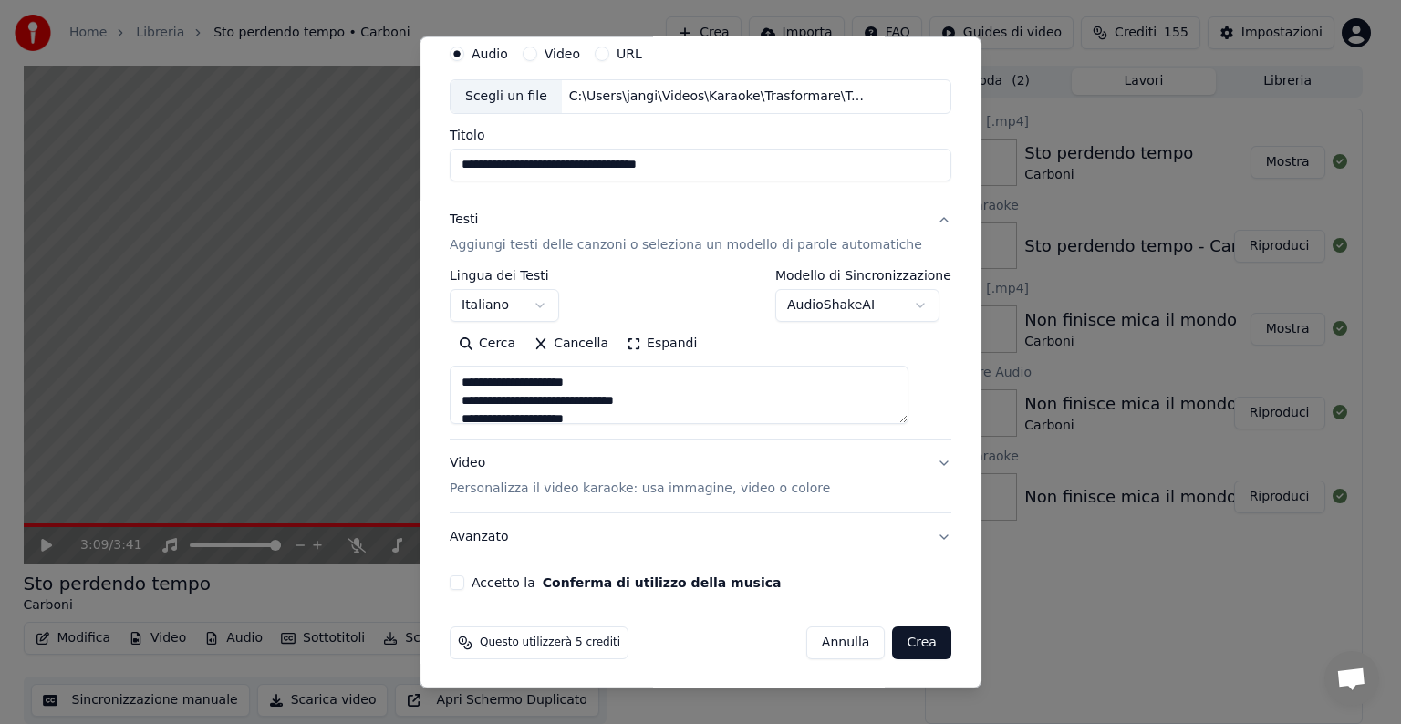
click at [912, 462] on button "Video Personalizza il video karaoke: usa immagine, video o colore" at bounding box center [701, 476] width 502 height 73
type textarea "**********"
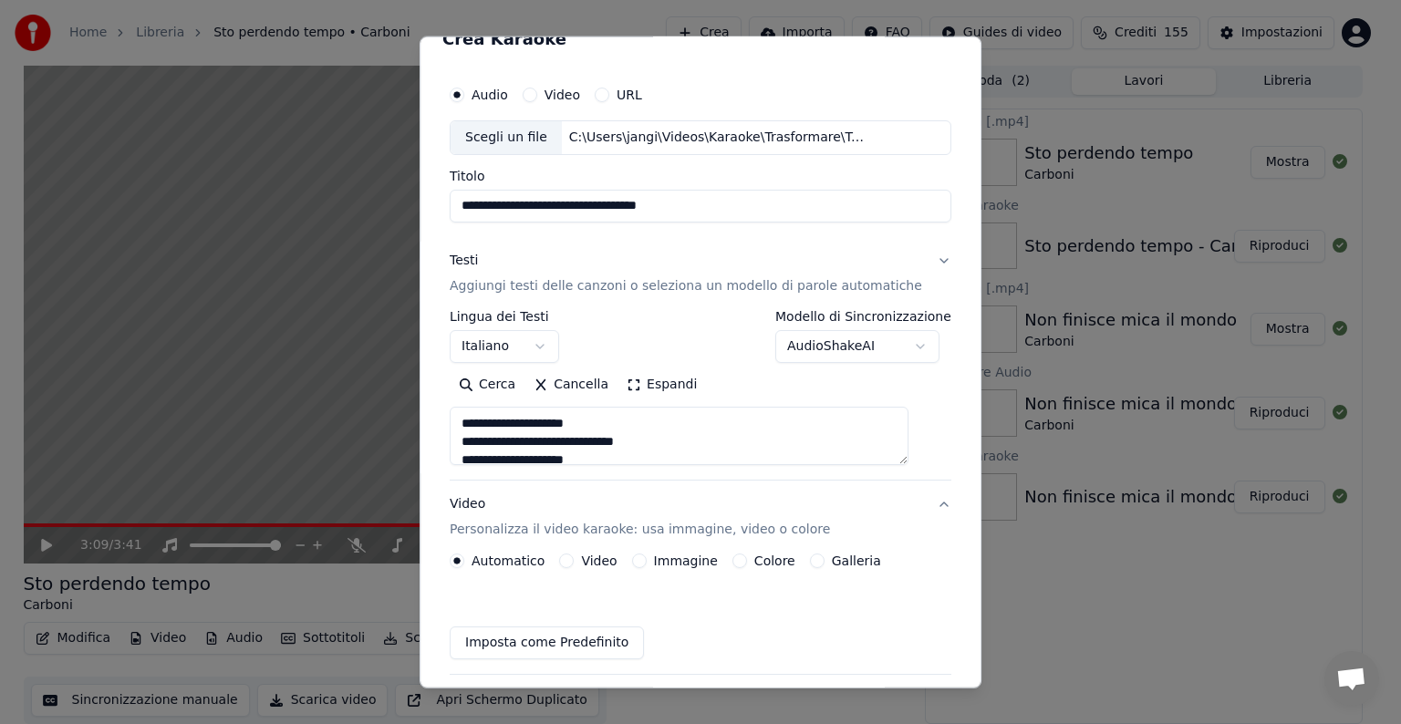
scroll to position [20, 0]
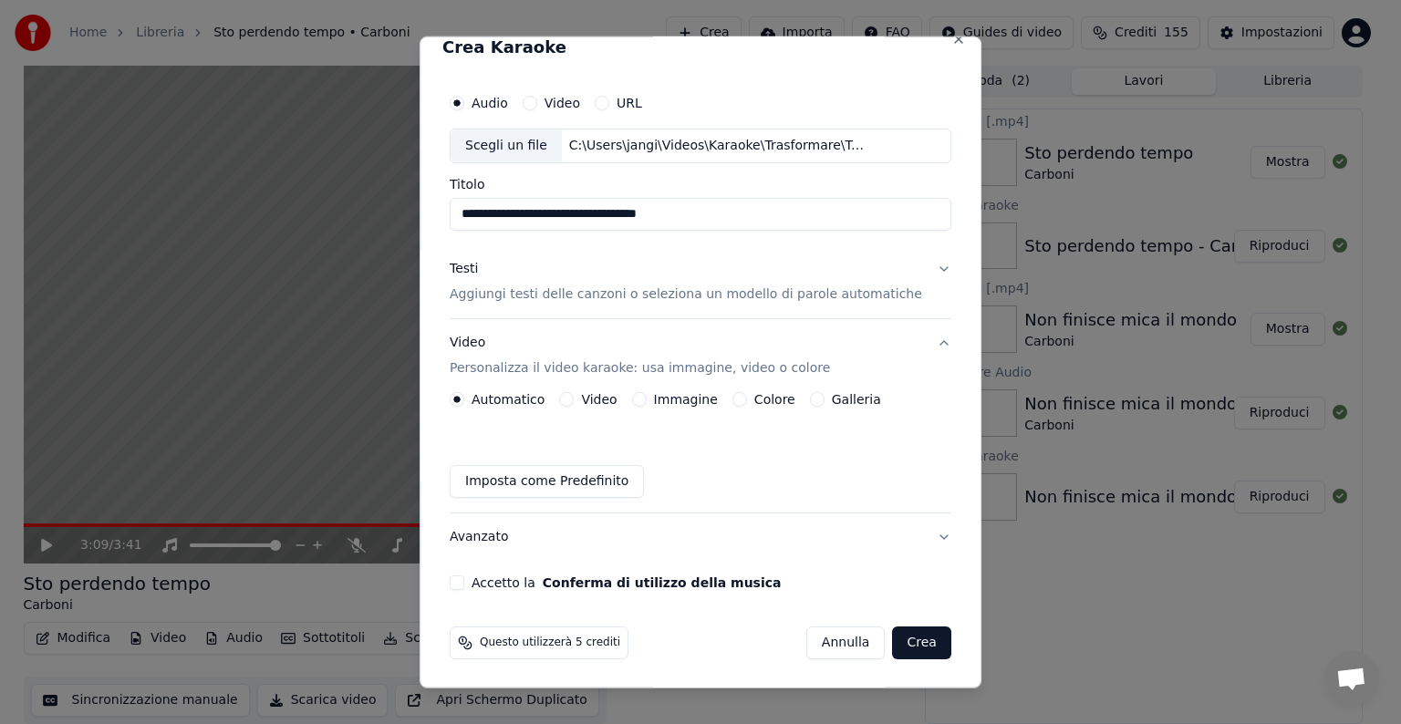
click at [647, 398] on button "Immagine" at bounding box center [639, 399] width 15 height 15
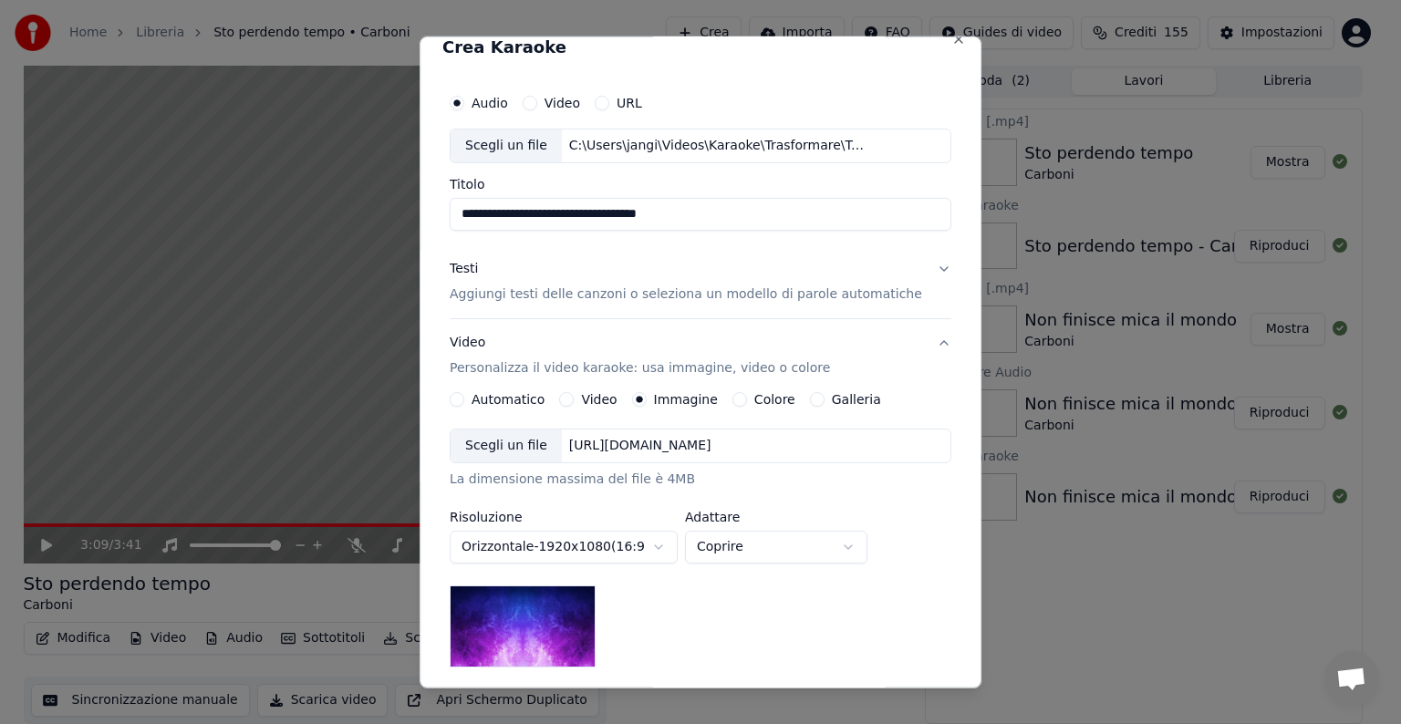
click at [696, 446] on div "[URL][DOMAIN_NAME]" at bounding box center [640, 446] width 157 height 18
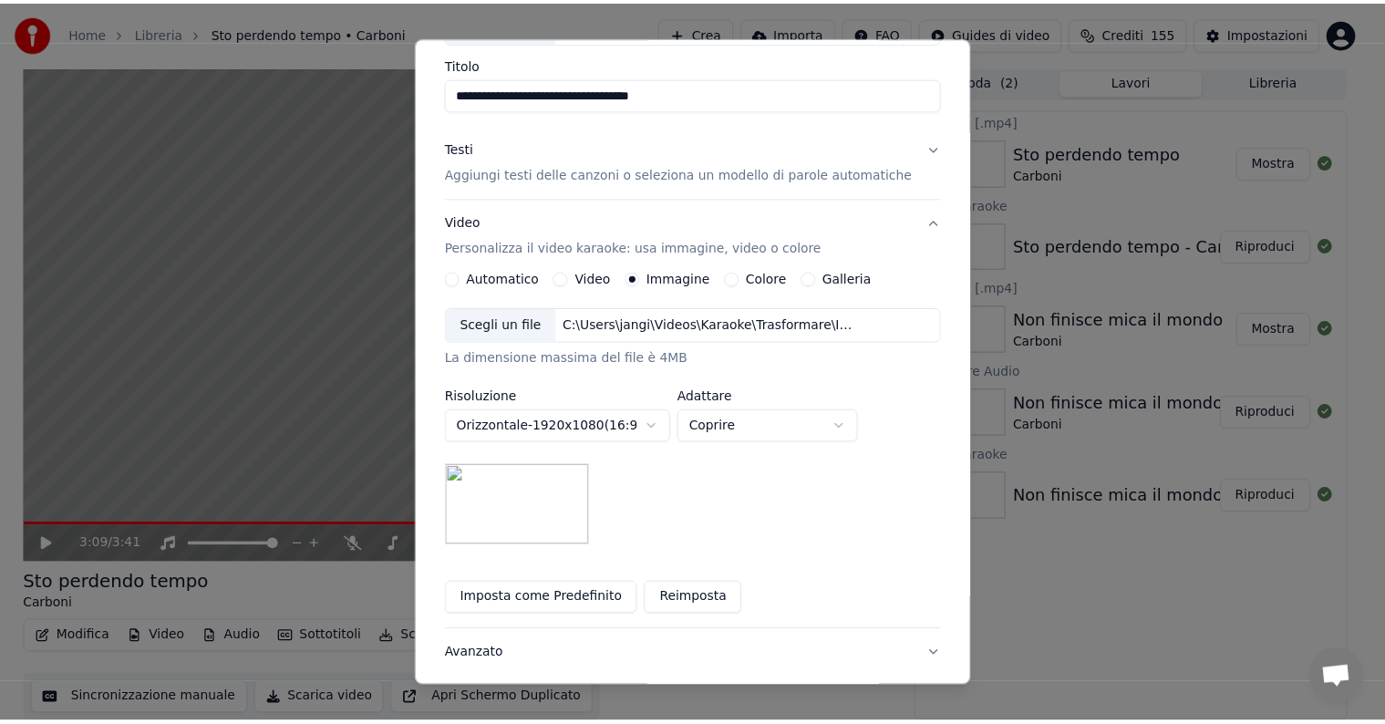
scroll to position [259, 0]
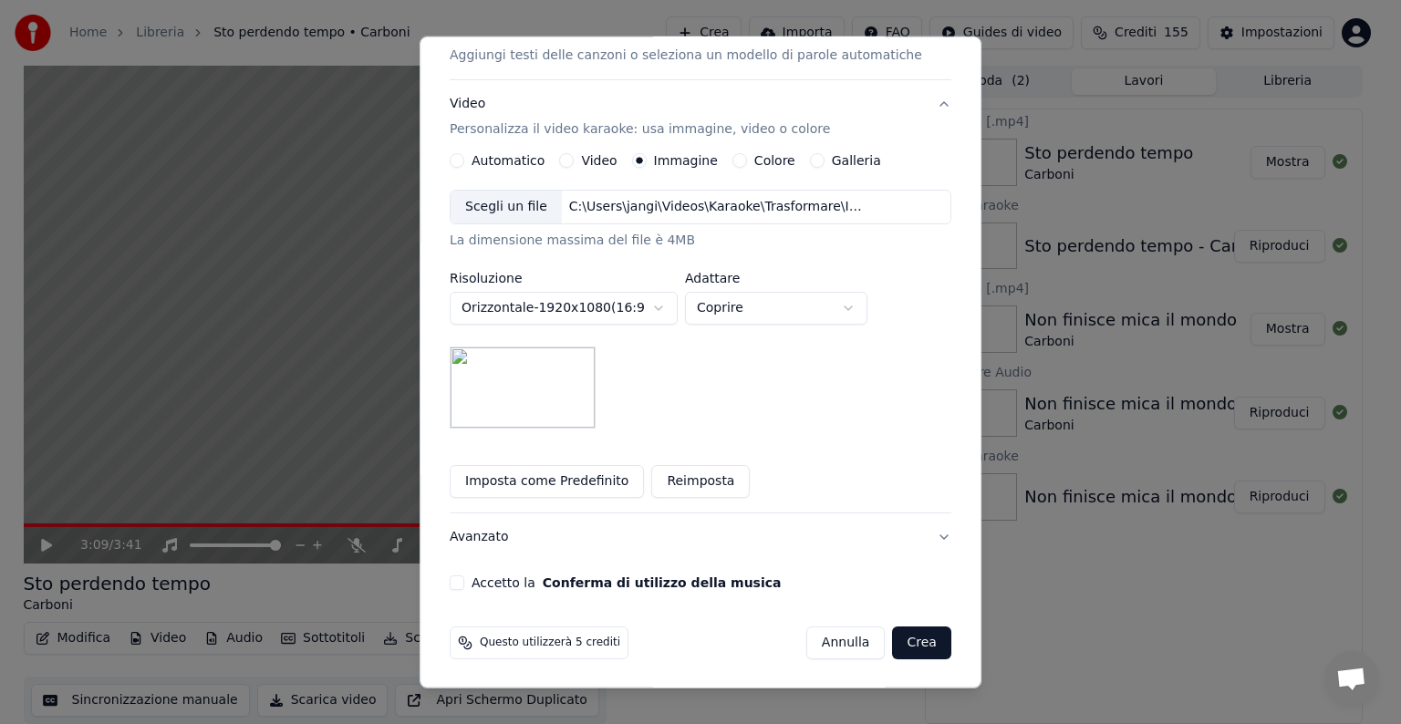
click at [464, 579] on button "Accetto la Conferma di utilizzo della musica" at bounding box center [457, 583] width 15 height 15
click at [893, 638] on button "Crea" at bounding box center [922, 643] width 58 height 33
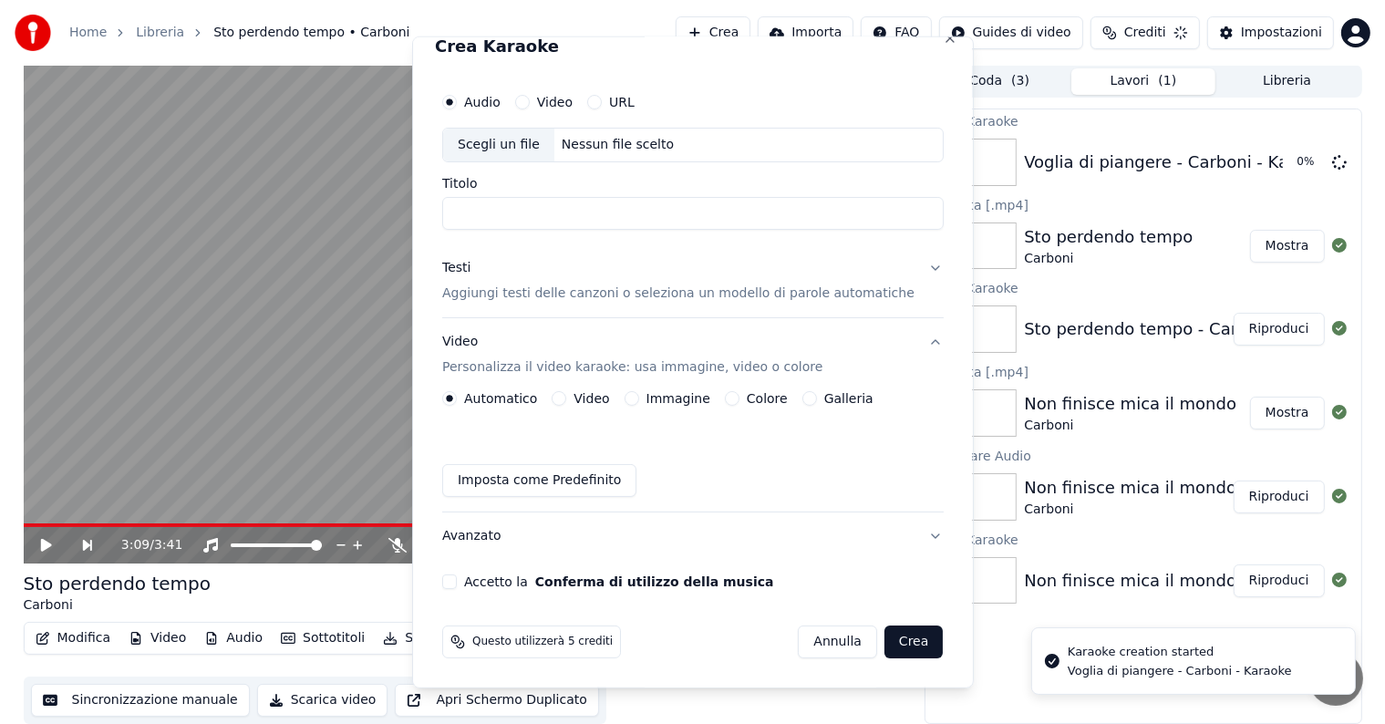
scroll to position [20, 0]
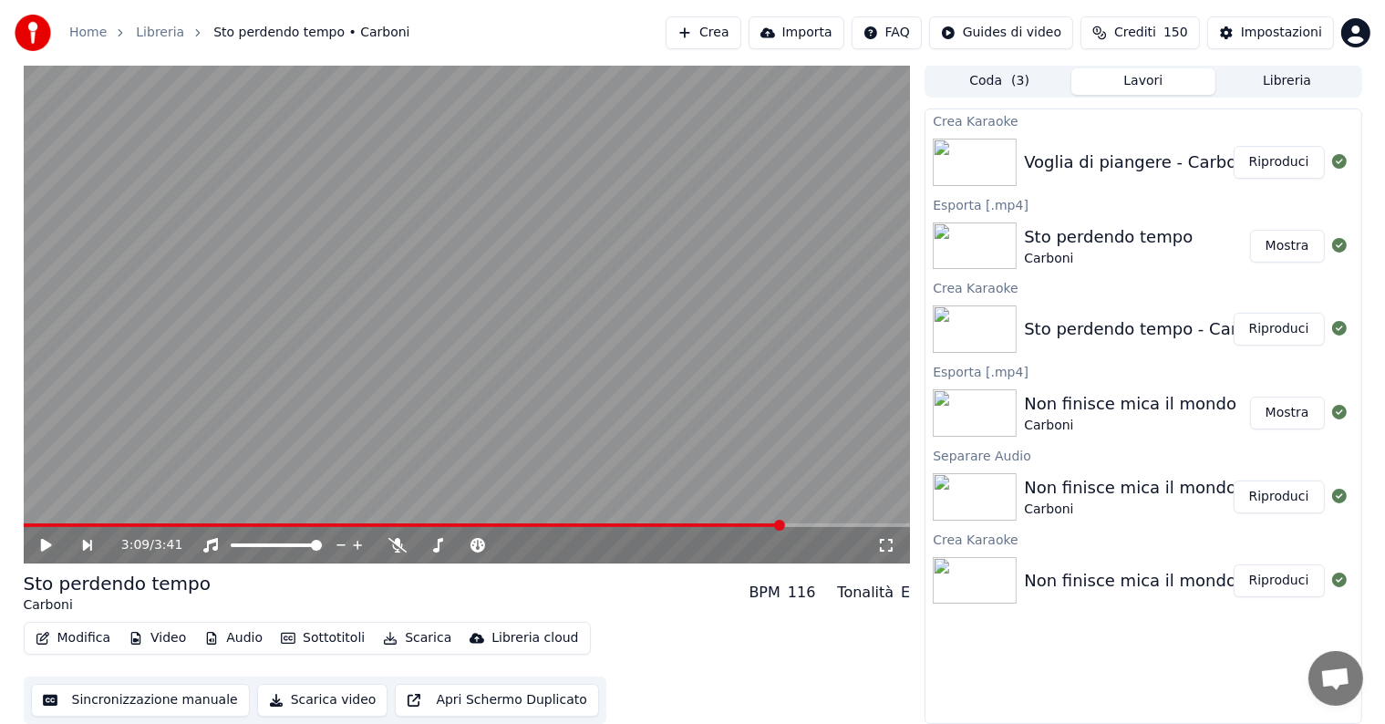
click at [1286, 161] on button "Riproduci" at bounding box center [1279, 162] width 91 height 33
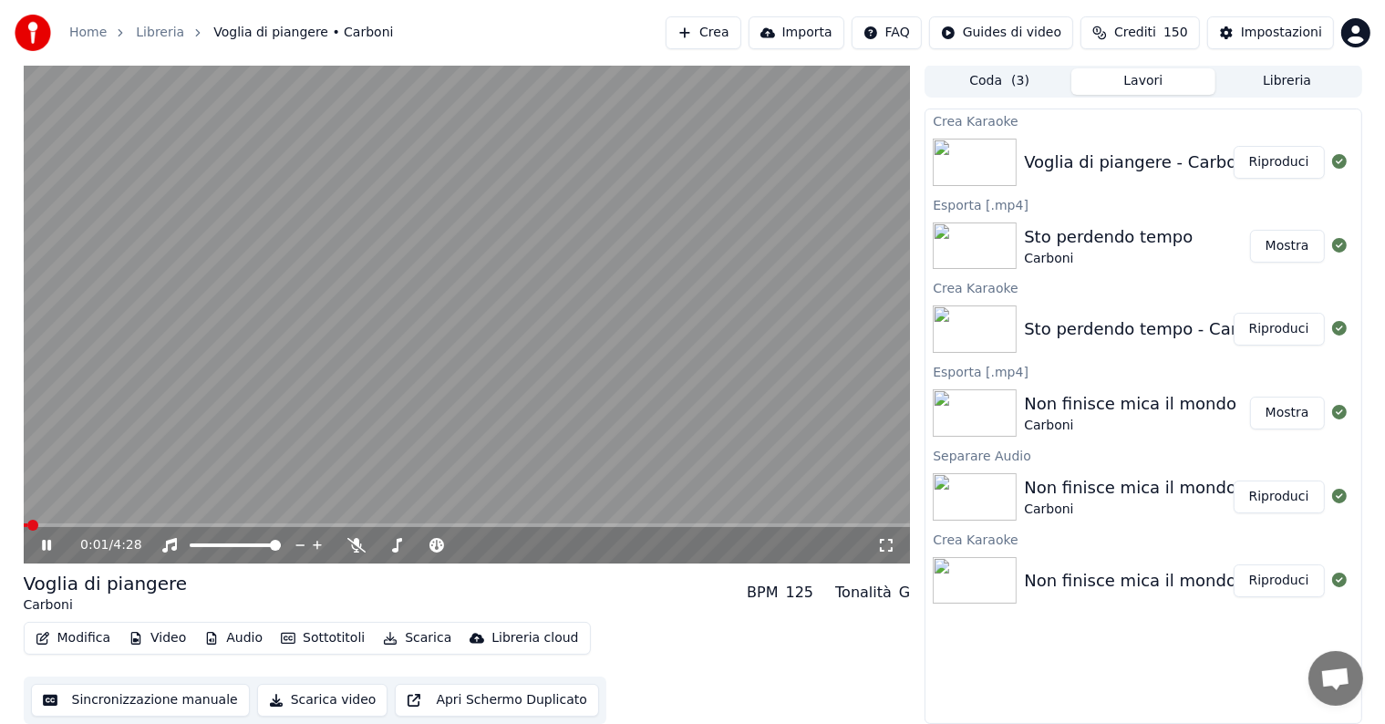
click at [41, 543] on icon at bounding box center [59, 545] width 43 height 15
click at [84, 642] on button "Modifica" at bounding box center [73, 639] width 90 height 26
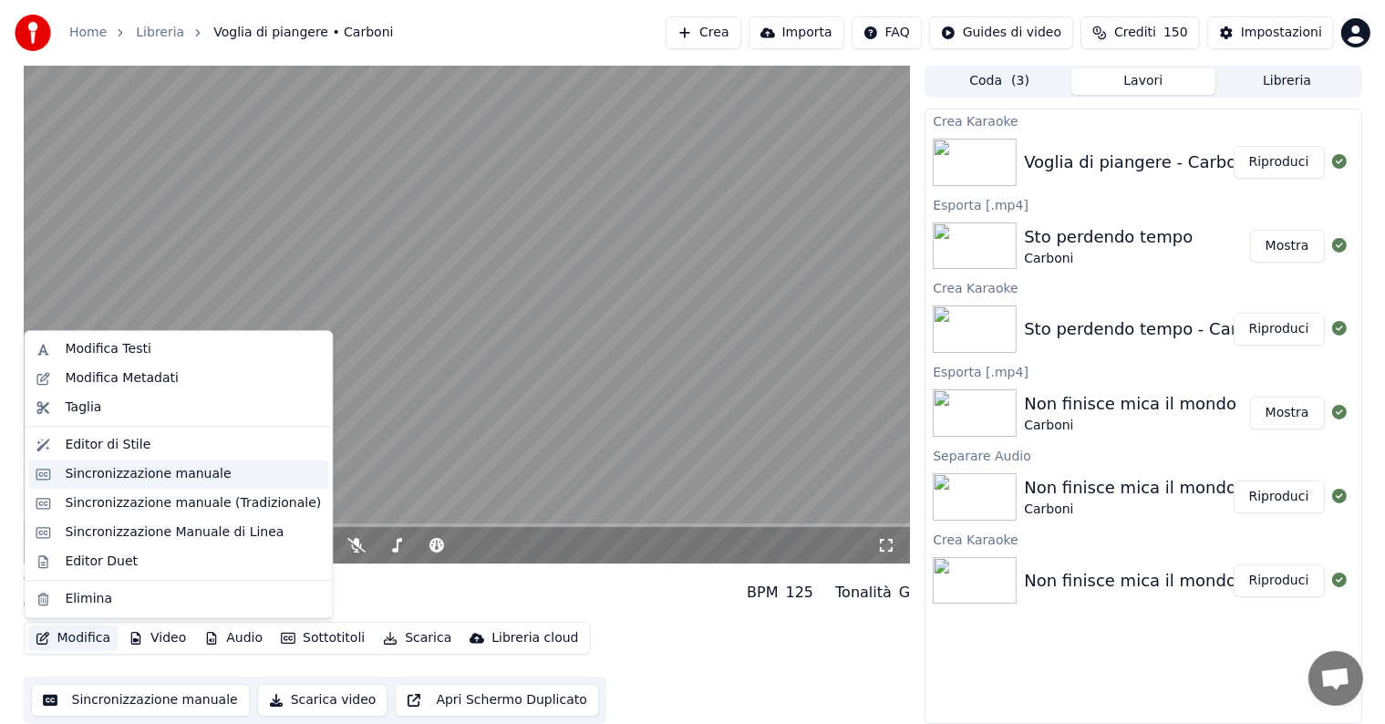
click at [173, 471] on div "Sincronizzazione manuale" at bounding box center [148, 474] width 166 height 18
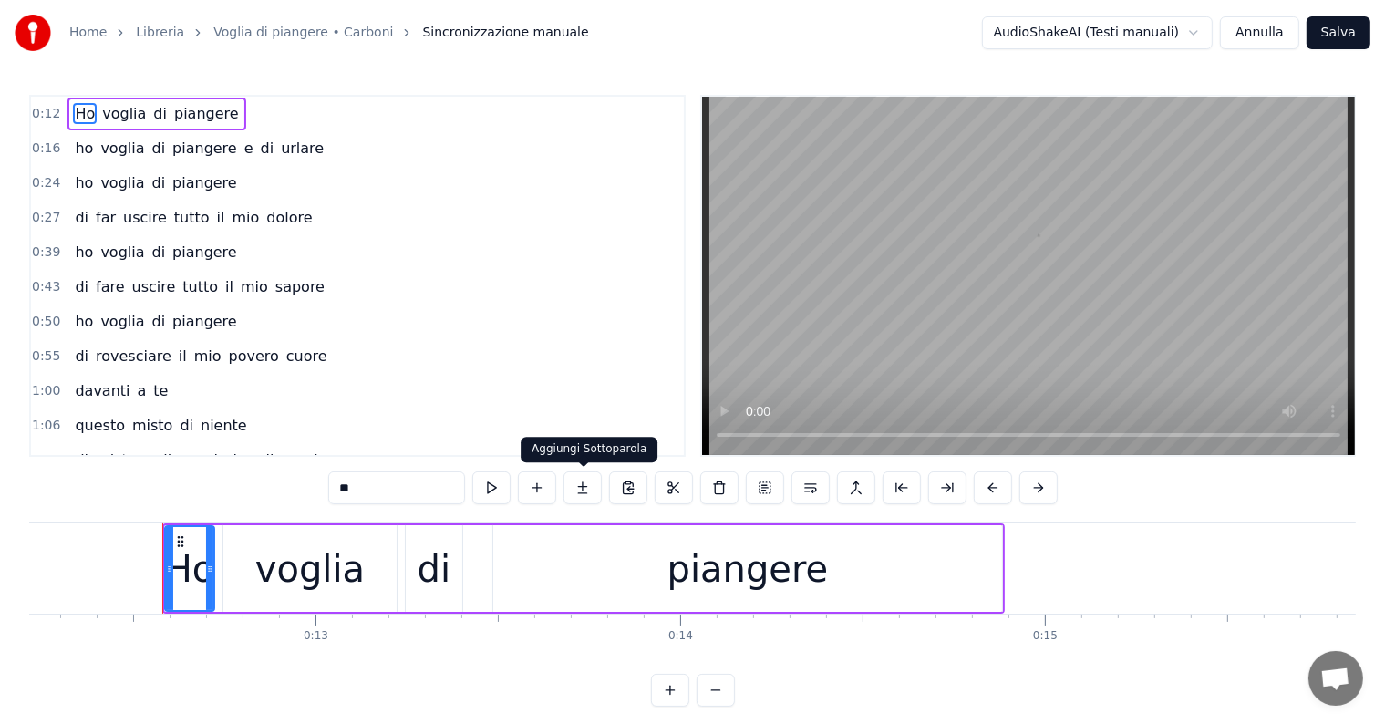
scroll to position [0, 4497]
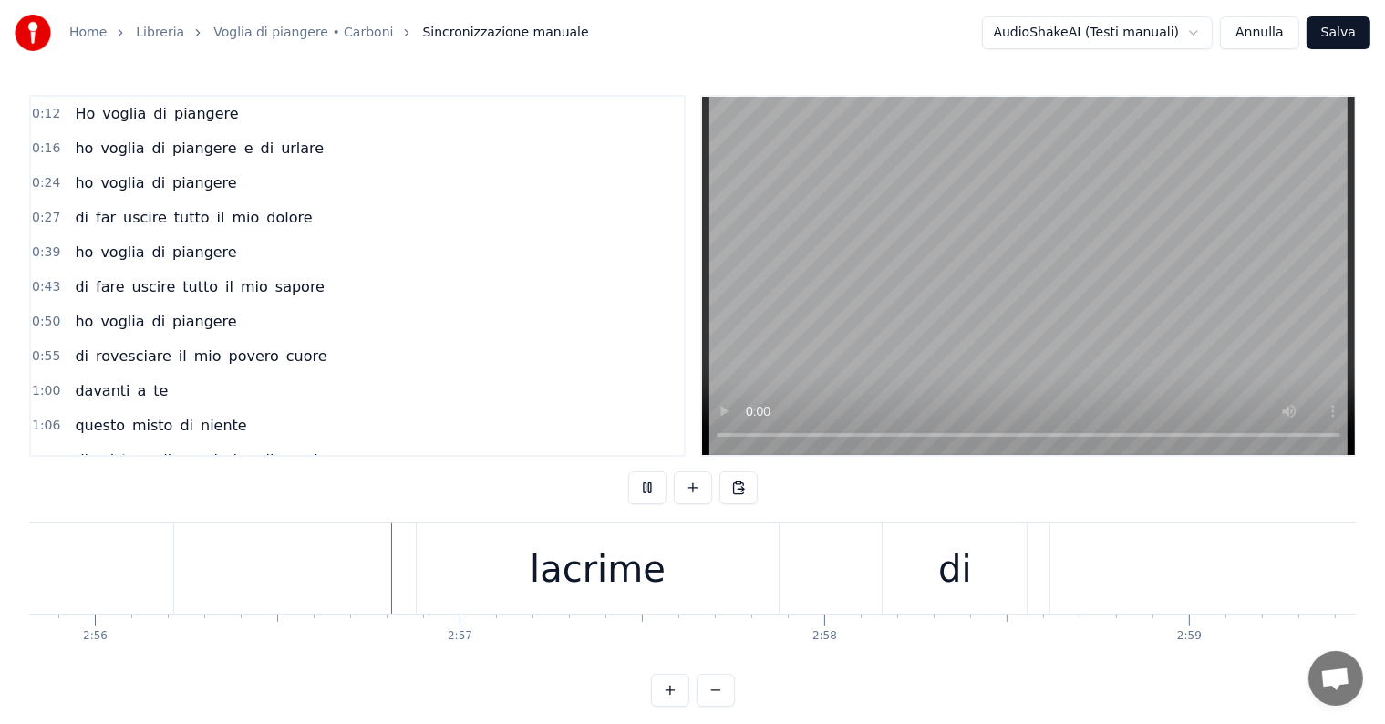
scroll to position [0, 64151]
click at [799, 565] on div "lacrime di comunicazione" at bounding box center [1199, 569] width 1580 height 90
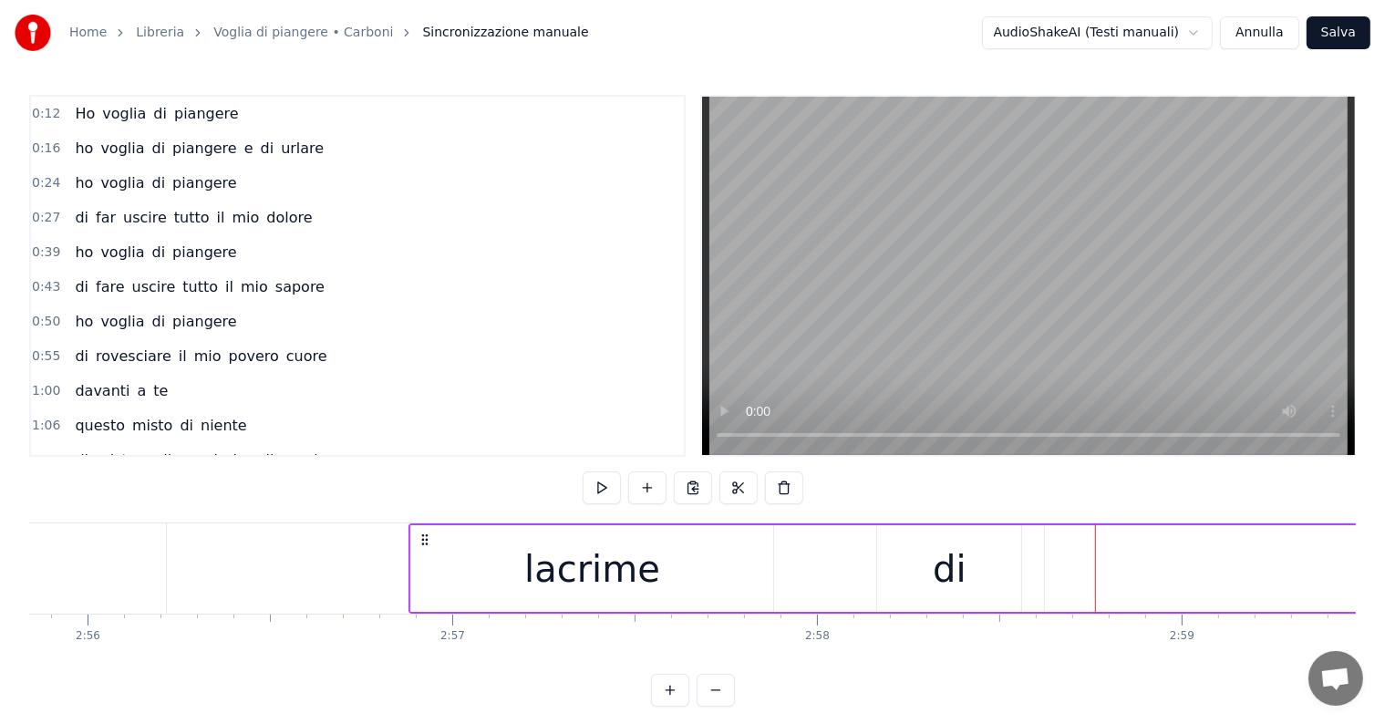
click at [814, 564] on div "lacrime di comunicazione" at bounding box center [1199, 569] width 1580 height 90
click at [737, 565] on div "lacrime" at bounding box center [592, 568] width 363 height 87
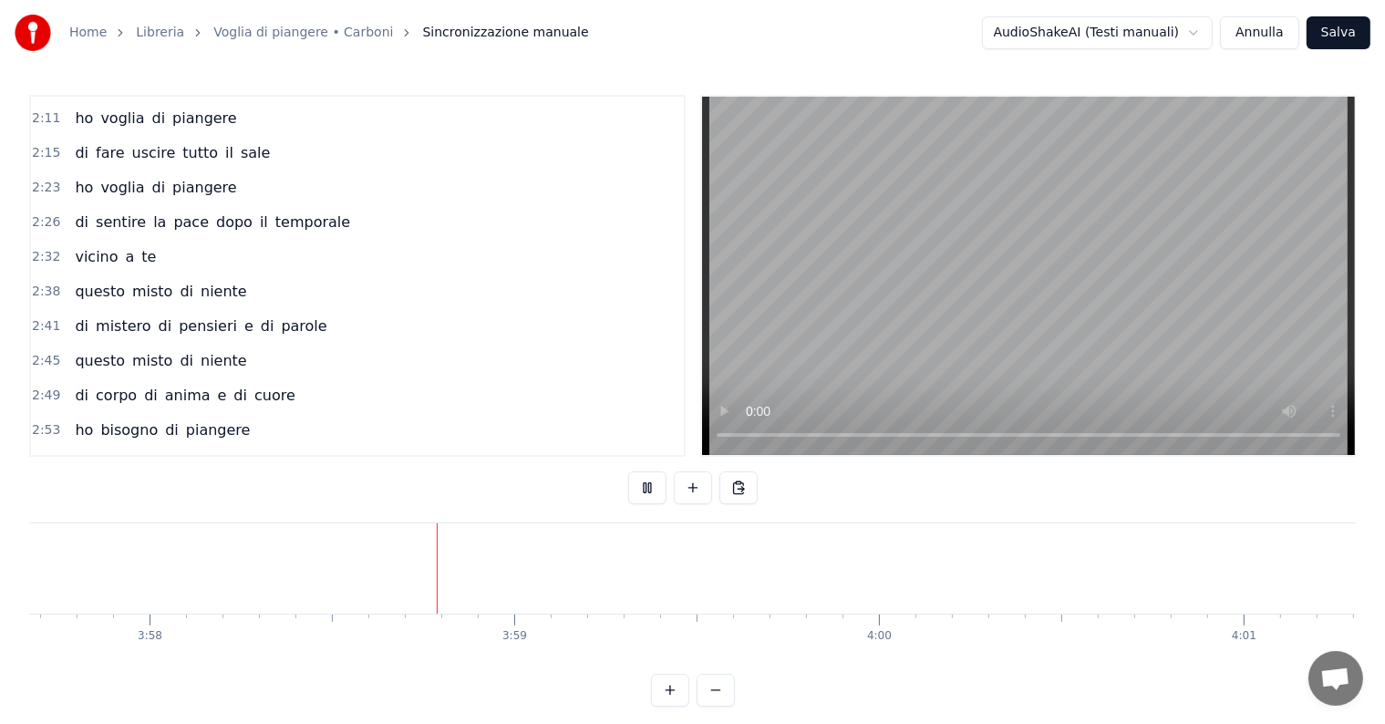
scroll to position [0, 86776]
click at [1270, 32] on button "Annulla" at bounding box center [1259, 32] width 79 height 33
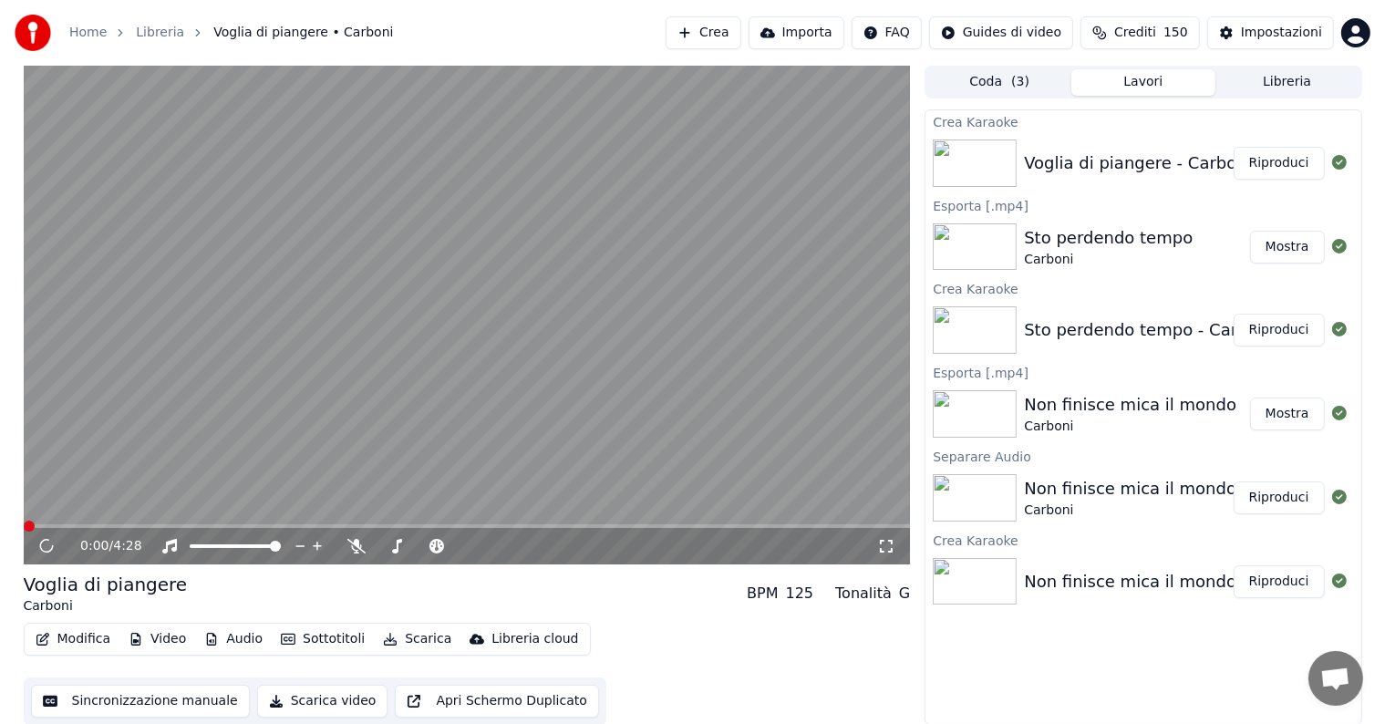
click at [1284, 161] on button "Riproduci" at bounding box center [1279, 163] width 91 height 33
click at [41, 545] on icon at bounding box center [46, 546] width 11 height 13
click at [46, 540] on icon at bounding box center [59, 546] width 43 height 15
click at [410, 630] on button "Scarica" at bounding box center [417, 640] width 83 height 26
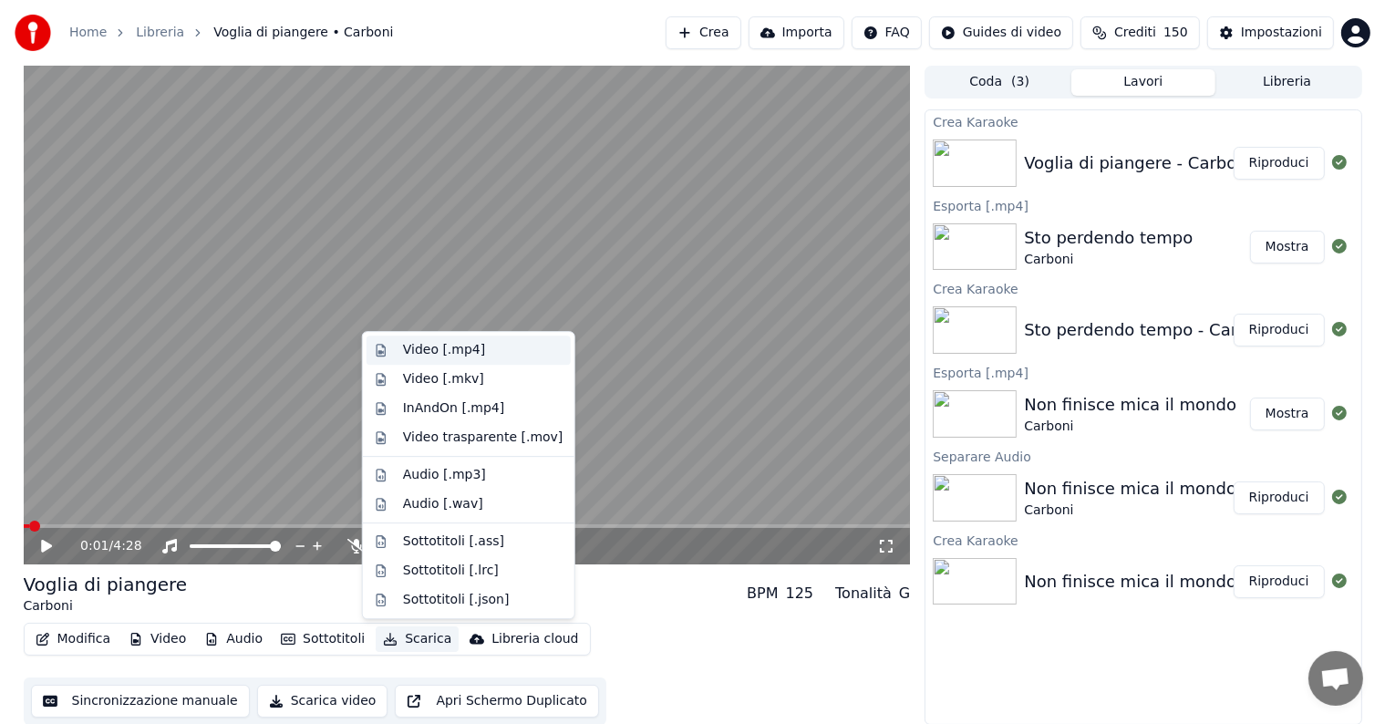
click at [436, 346] on div "Video [.mp4]" at bounding box center [444, 350] width 82 height 18
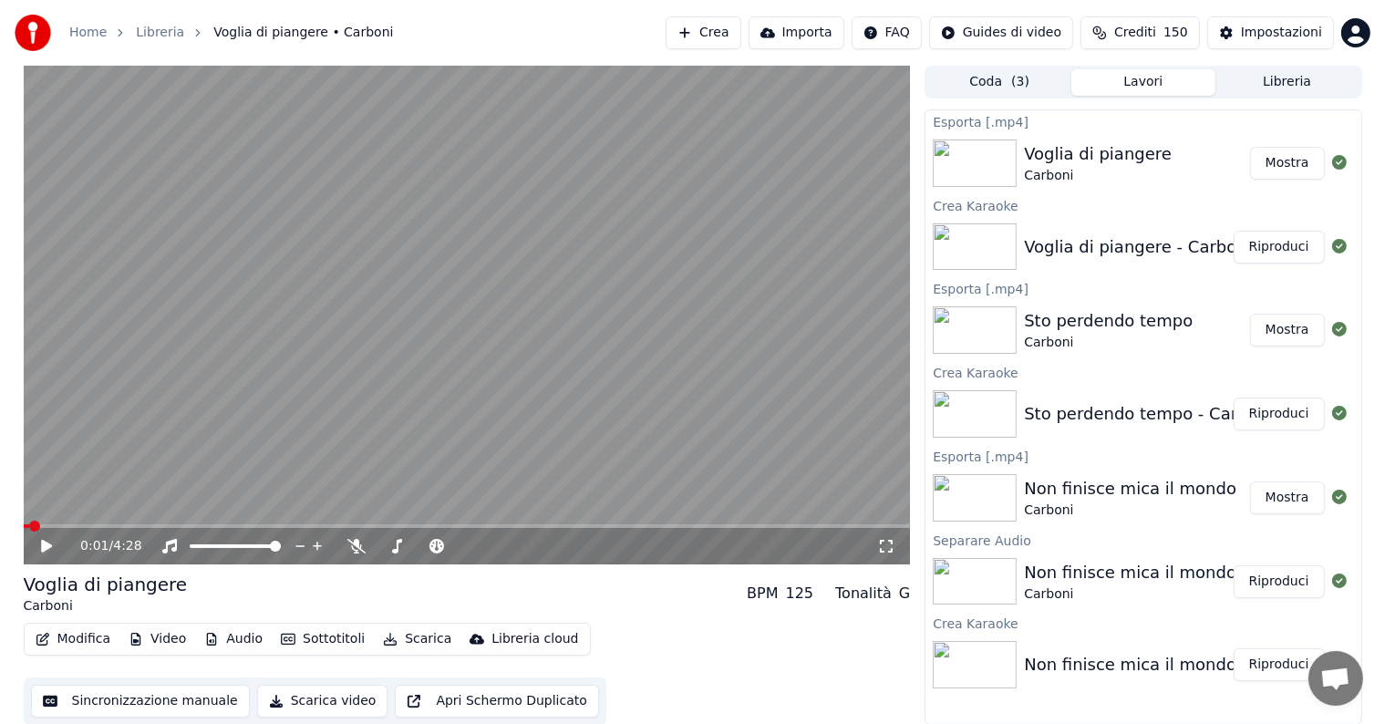
click at [1300, 166] on button "Mostra" at bounding box center [1287, 163] width 75 height 33
click at [741, 30] on button "Crea" at bounding box center [703, 32] width 75 height 33
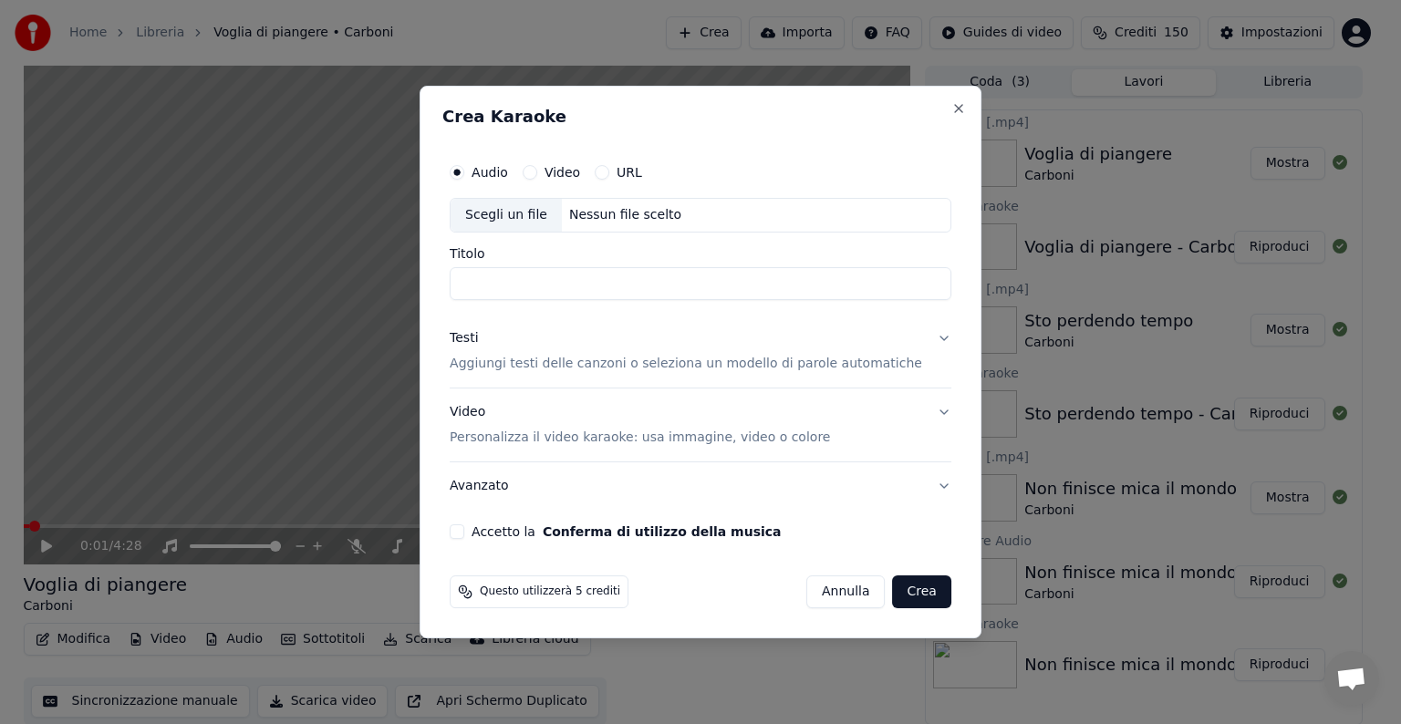
click at [642, 208] on div "Nessun file scelto" at bounding box center [625, 215] width 127 height 18
type input "**********"
click at [924, 337] on button "Testi Aggiungi testi delle canzoni o seleziona un modello di parole automatiche" at bounding box center [701, 351] width 502 height 73
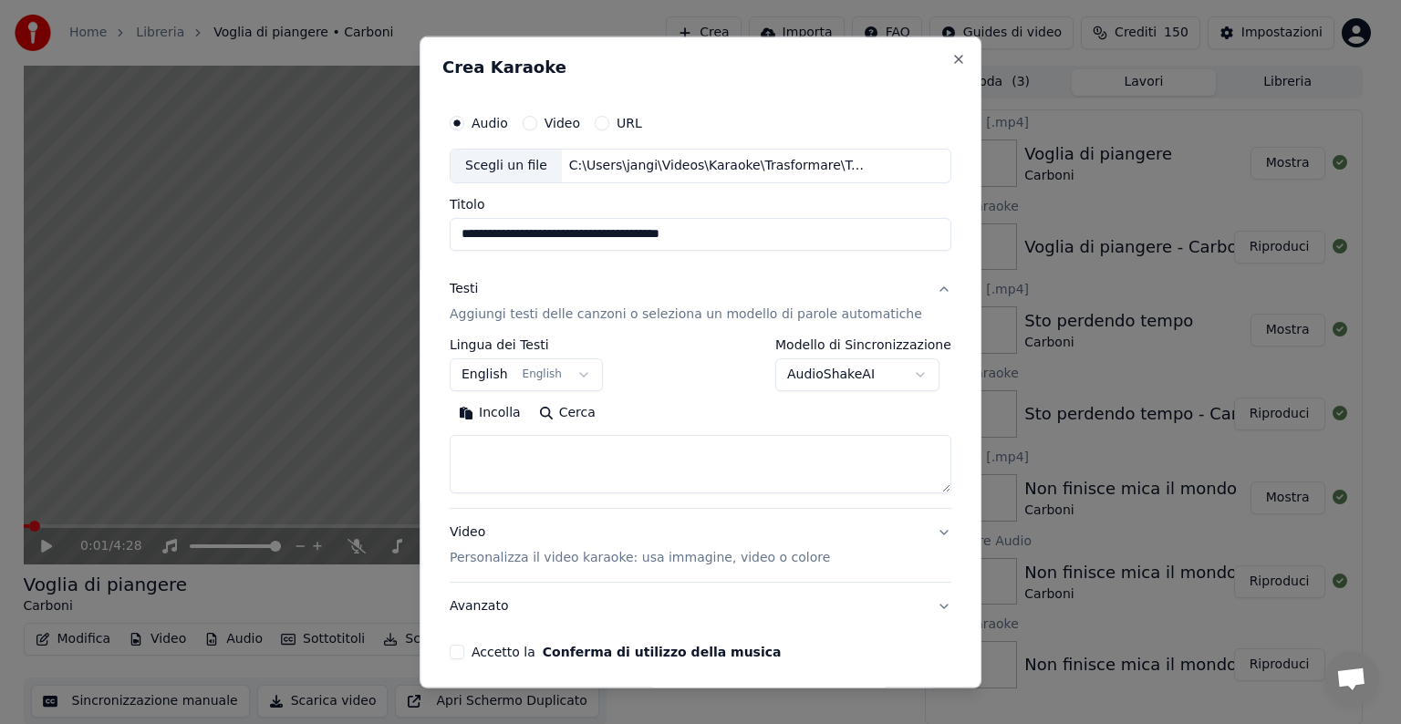
click at [588, 368] on body "**********" at bounding box center [692, 362] width 1385 height 724
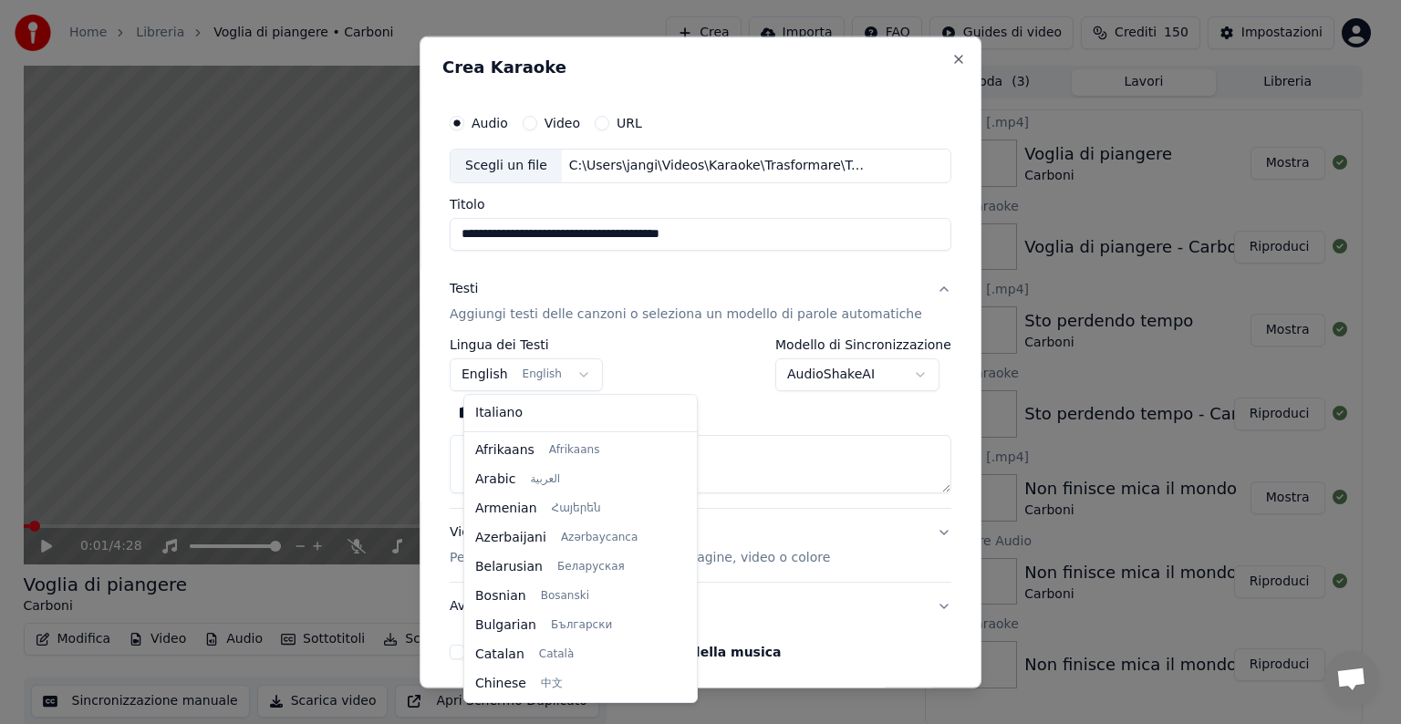
scroll to position [146, 0]
select select "**"
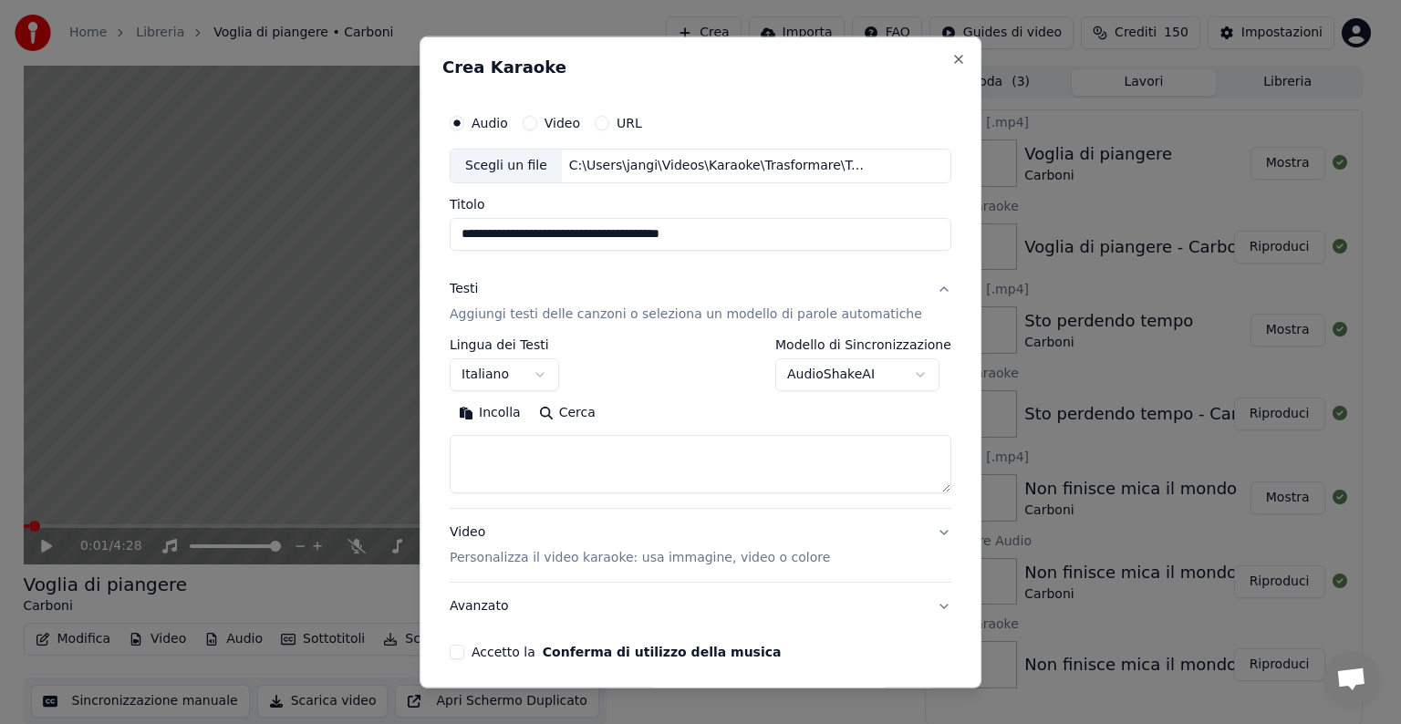
click at [527, 462] on textarea at bounding box center [701, 464] width 502 height 58
click at [500, 401] on button "Incolla" at bounding box center [490, 413] width 80 height 29
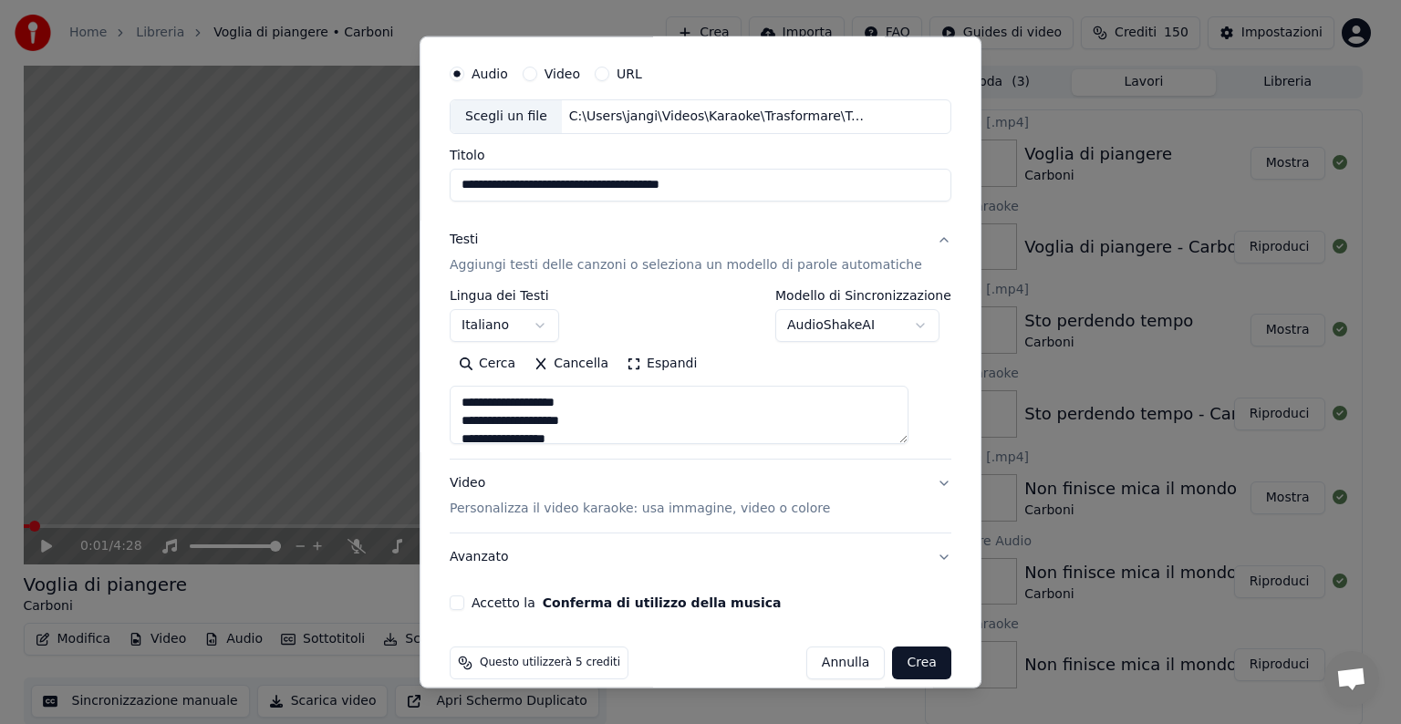
scroll to position [69, 0]
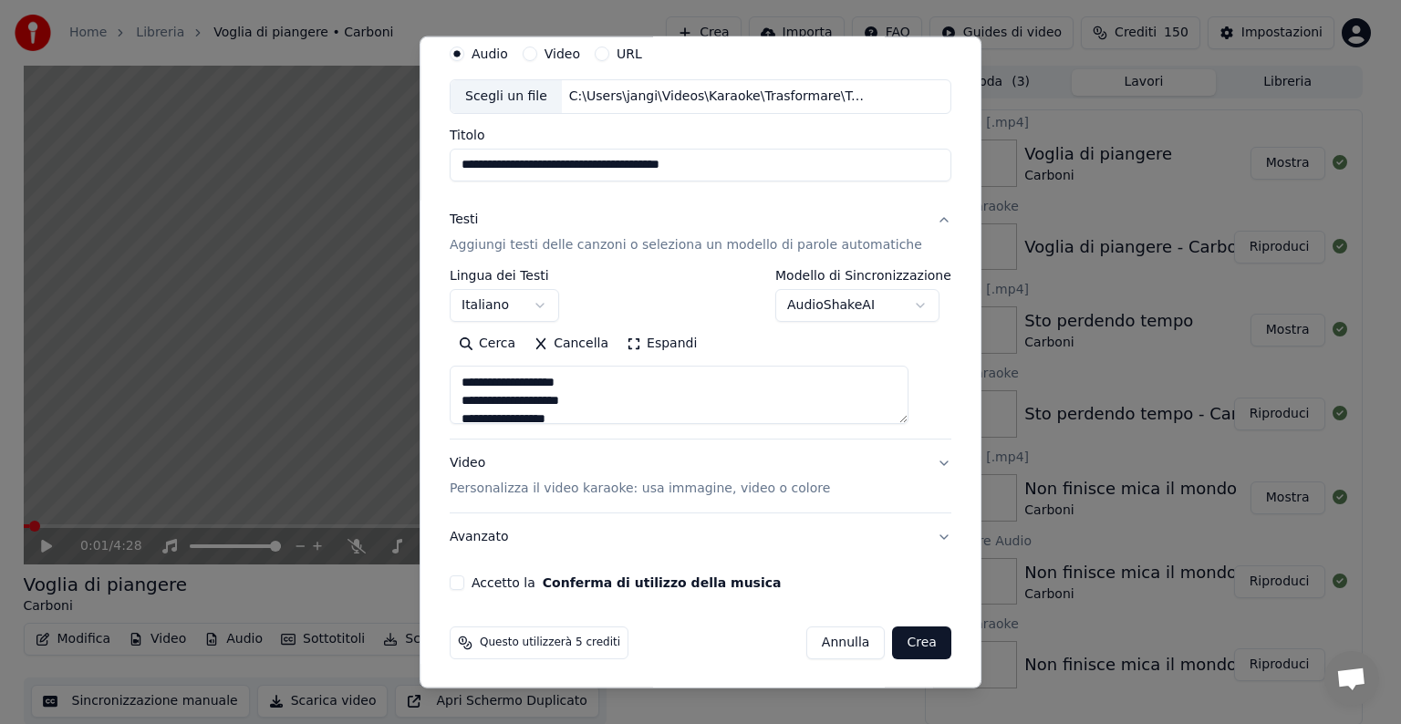
click at [914, 460] on button "Video Personalizza il video karaoke: usa immagine, video o colore" at bounding box center [701, 476] width 502 height 73
type textarea "**********"
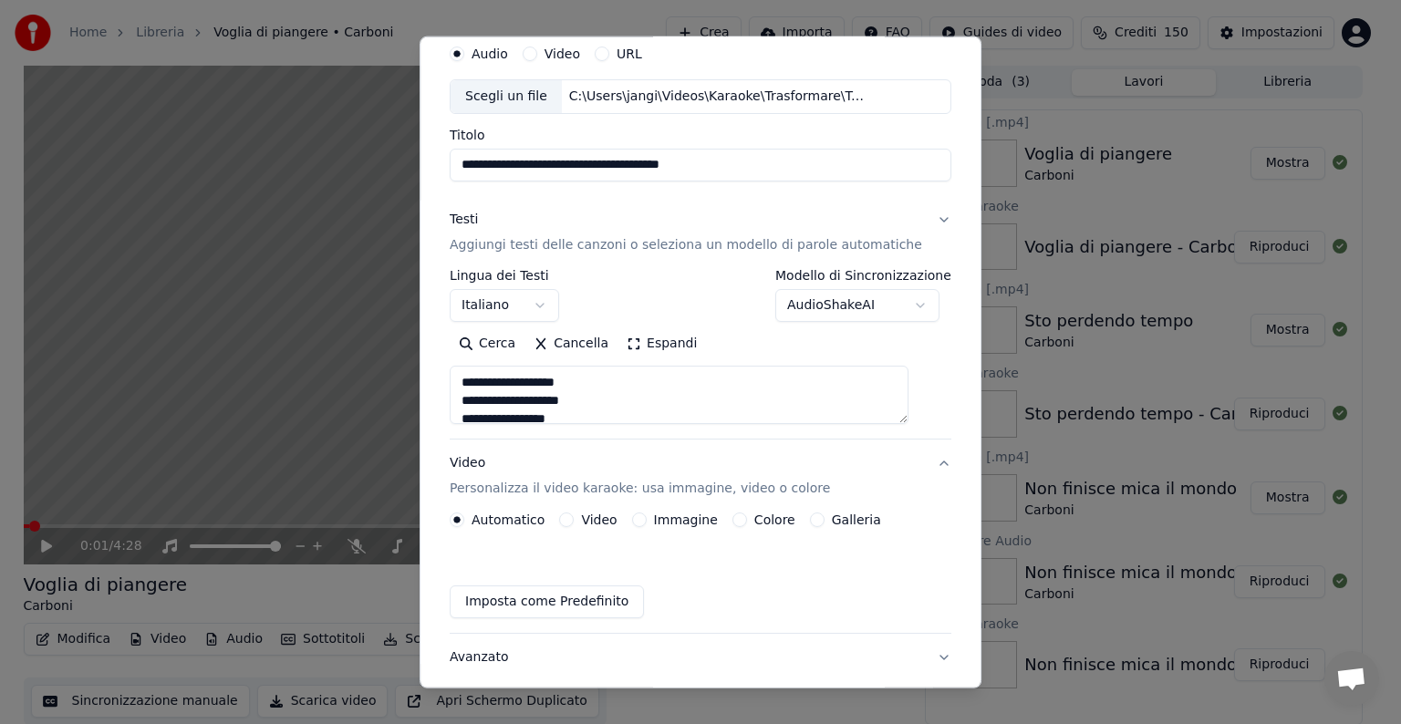
scroll to position [20, 0]
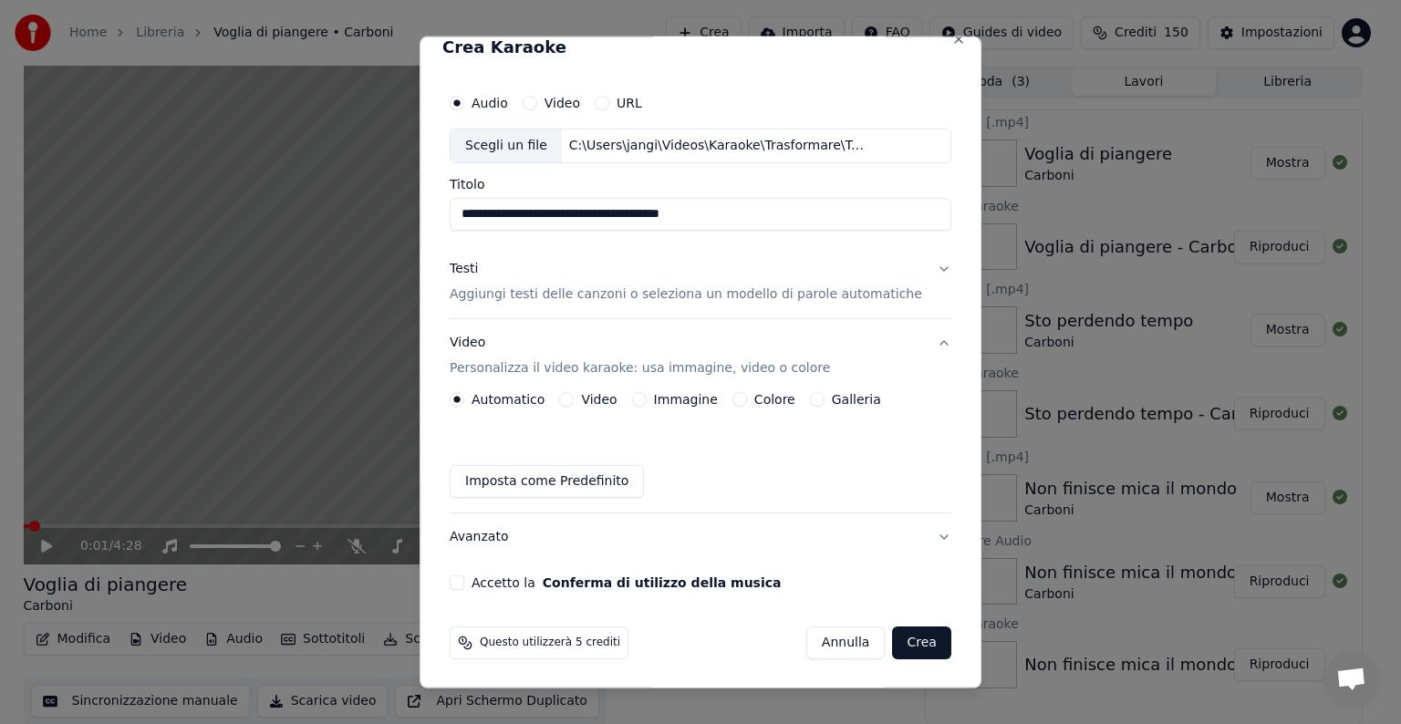
click at [647, 399] on button "Immagine" at bounding box center [639, 399] width 15 height 15
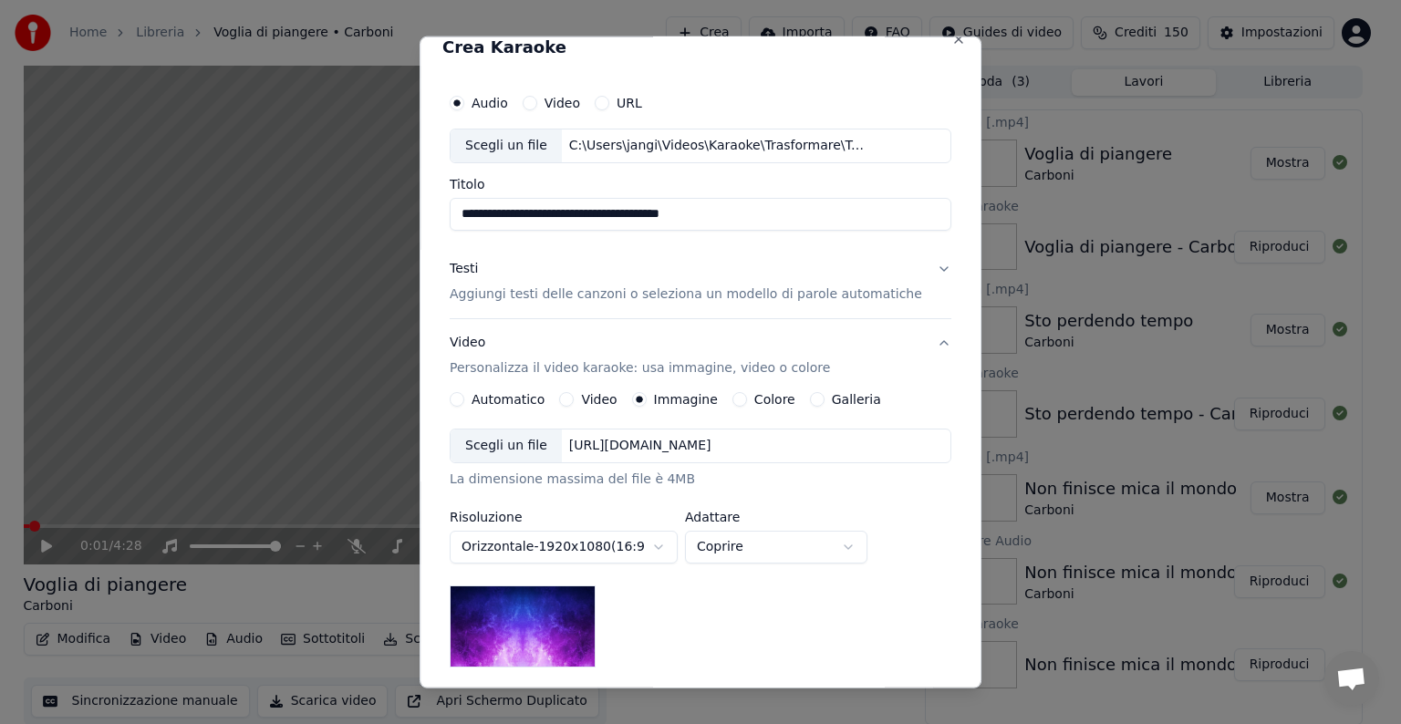
click at [715, 445] on div "[URL][DOMAIN_NAME]" at bounding box center [640, 446] width 157 height 18
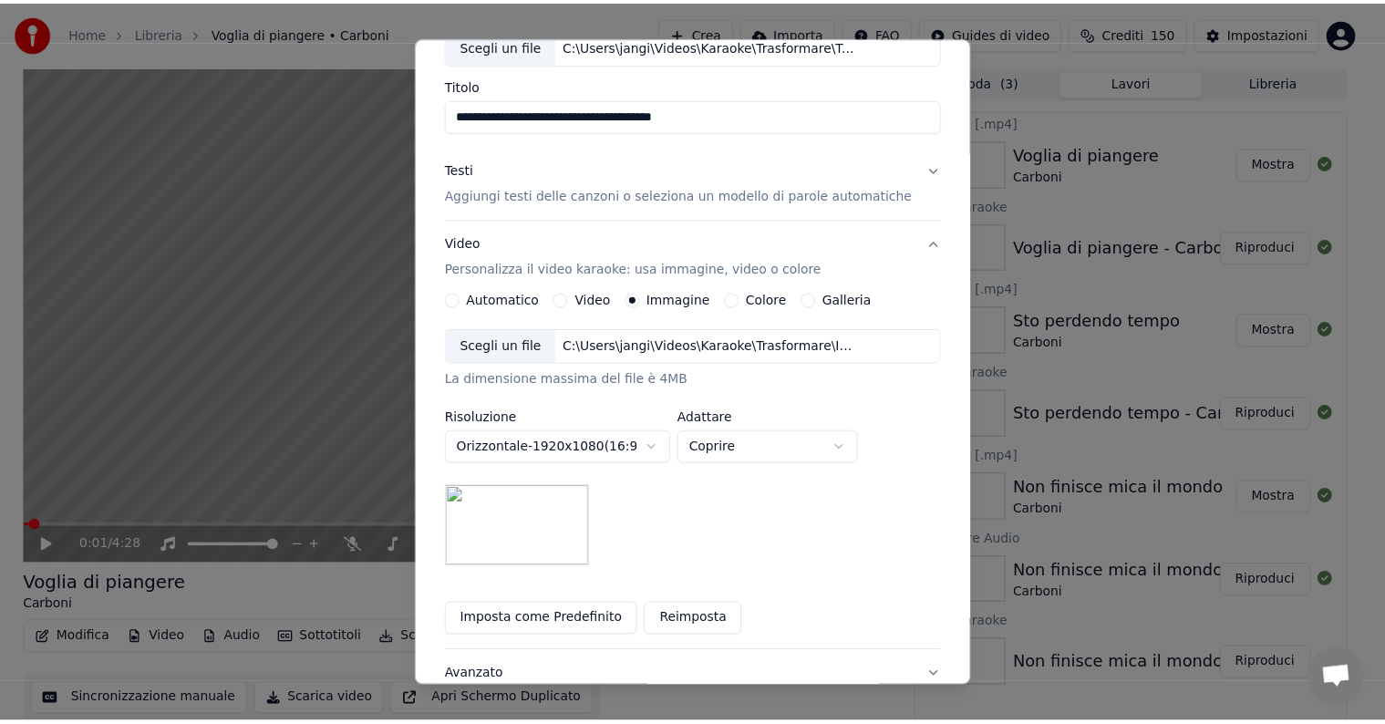
scroll to position [259, 0]
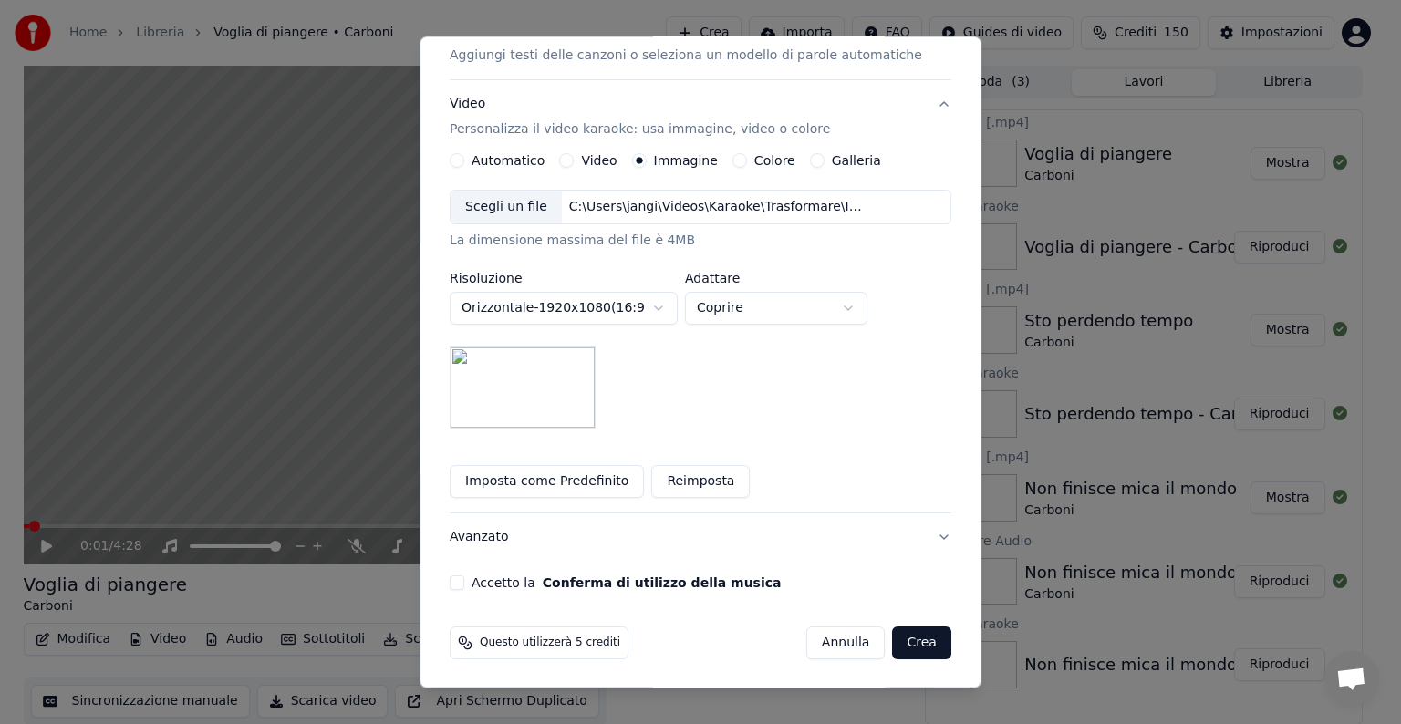
click at [464, 581] on button "Accetto la Conferma di utilizzo della musica" at bounding box center [457, 583] width 15 height 15
click at [893, 639] on button "Crea" at bounding box center [922, 643] width 58 height 33
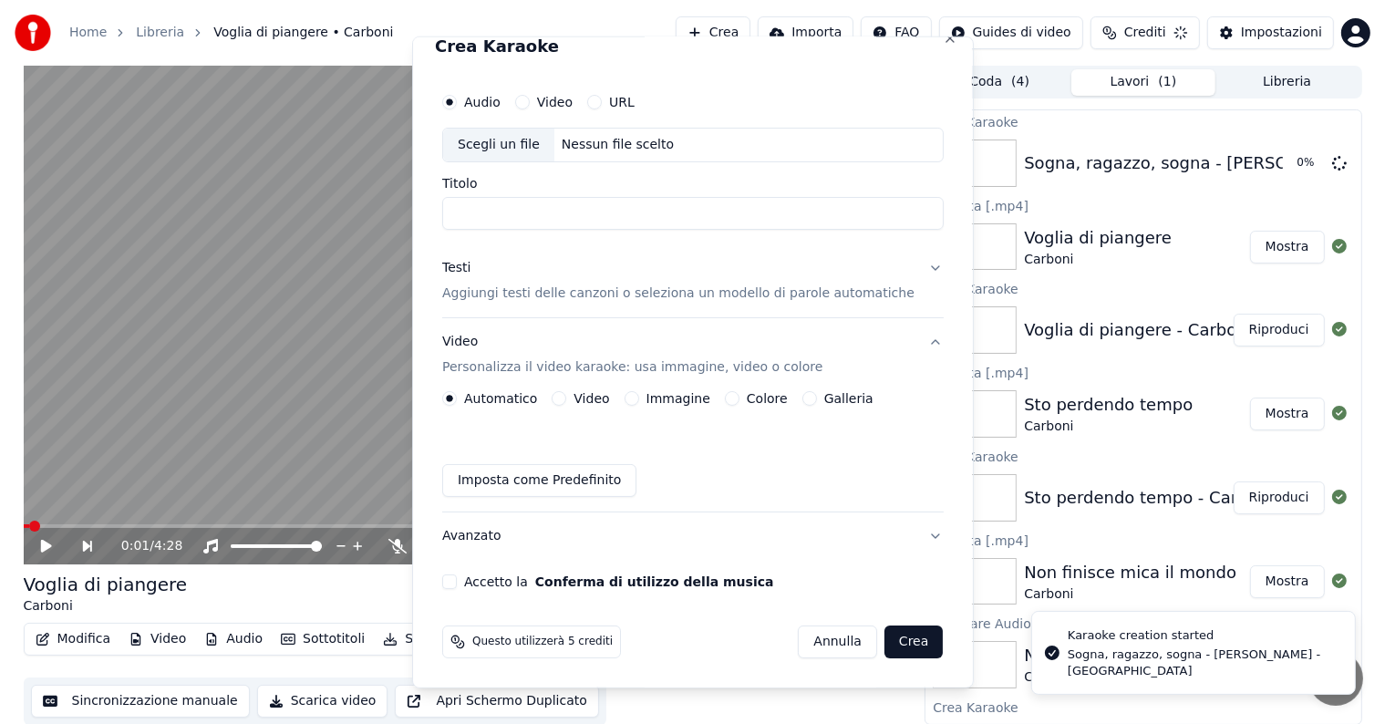
scroll to position [20, 0]
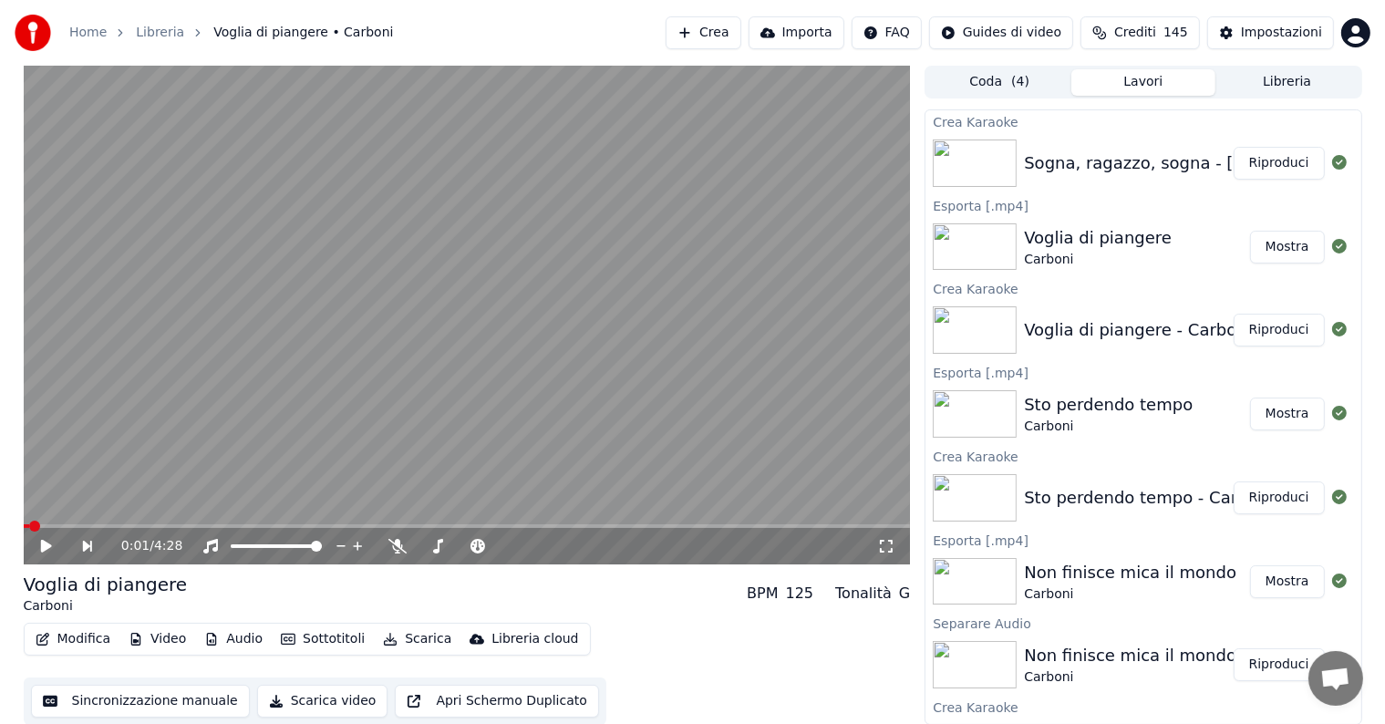
click at [1265, 157] on button "Riproduci" at bounding box center [1279, 163] width 91 height 33
click at [40, 542] on icon at bounding box center [59, 546] width 43 height 15
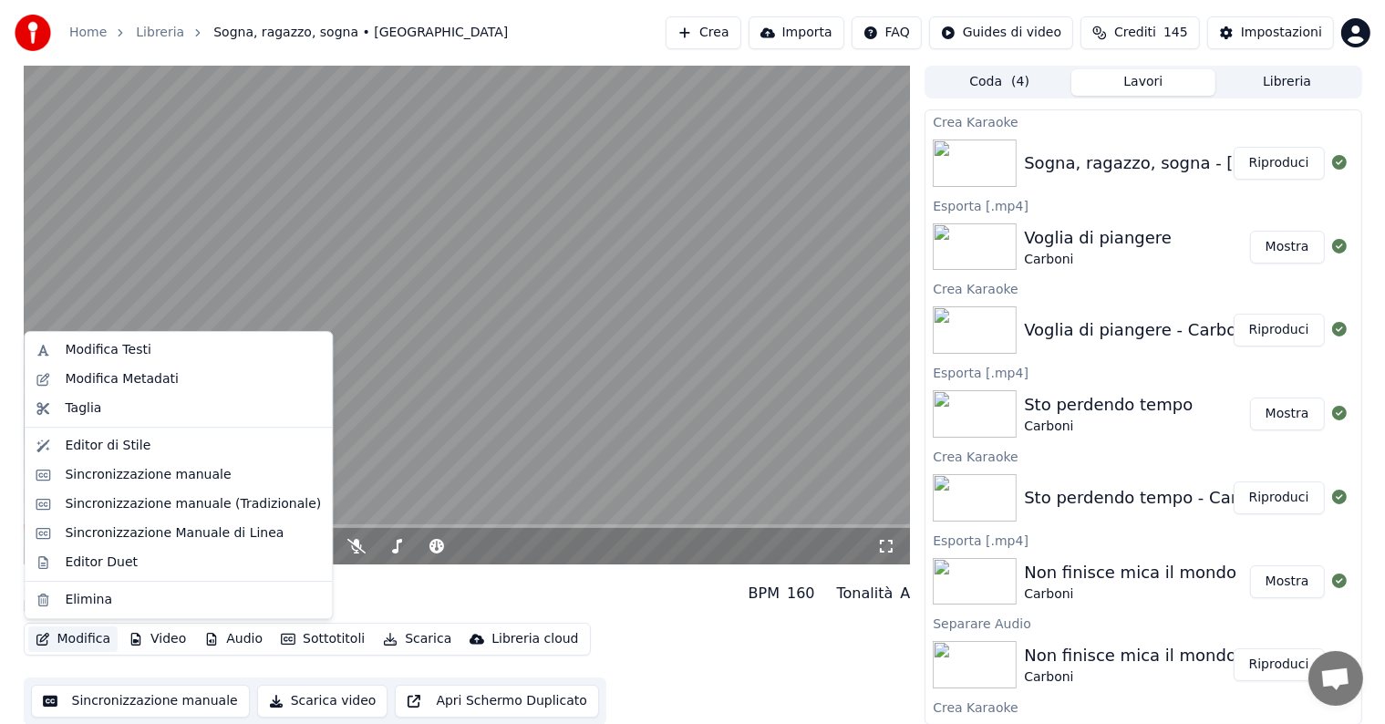
click at [63, 635] on button "Modifica" at bounding box center [73, 640] width 90 height 26
click at [142, 468] on div "Sincronizzazione manuale" at bounding box center [148, 475] width 166 height 18
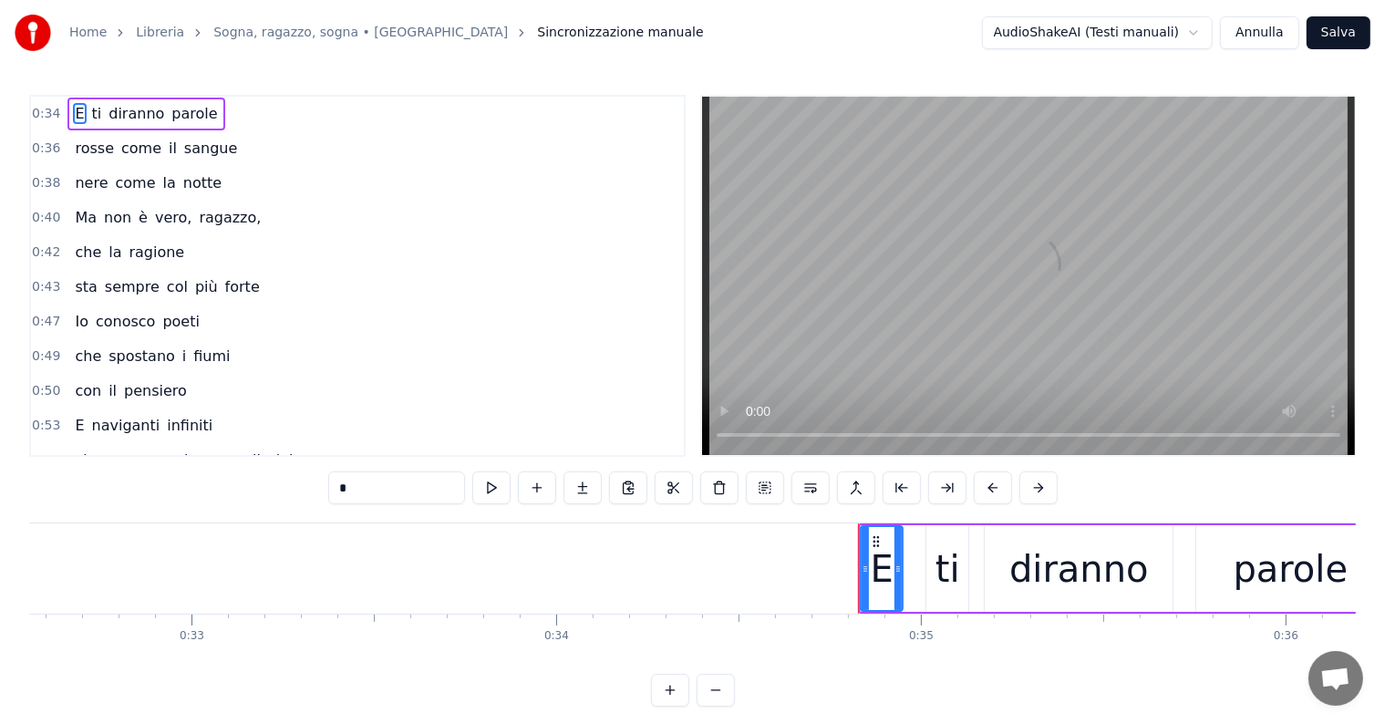
scroll to position [0, 12615]
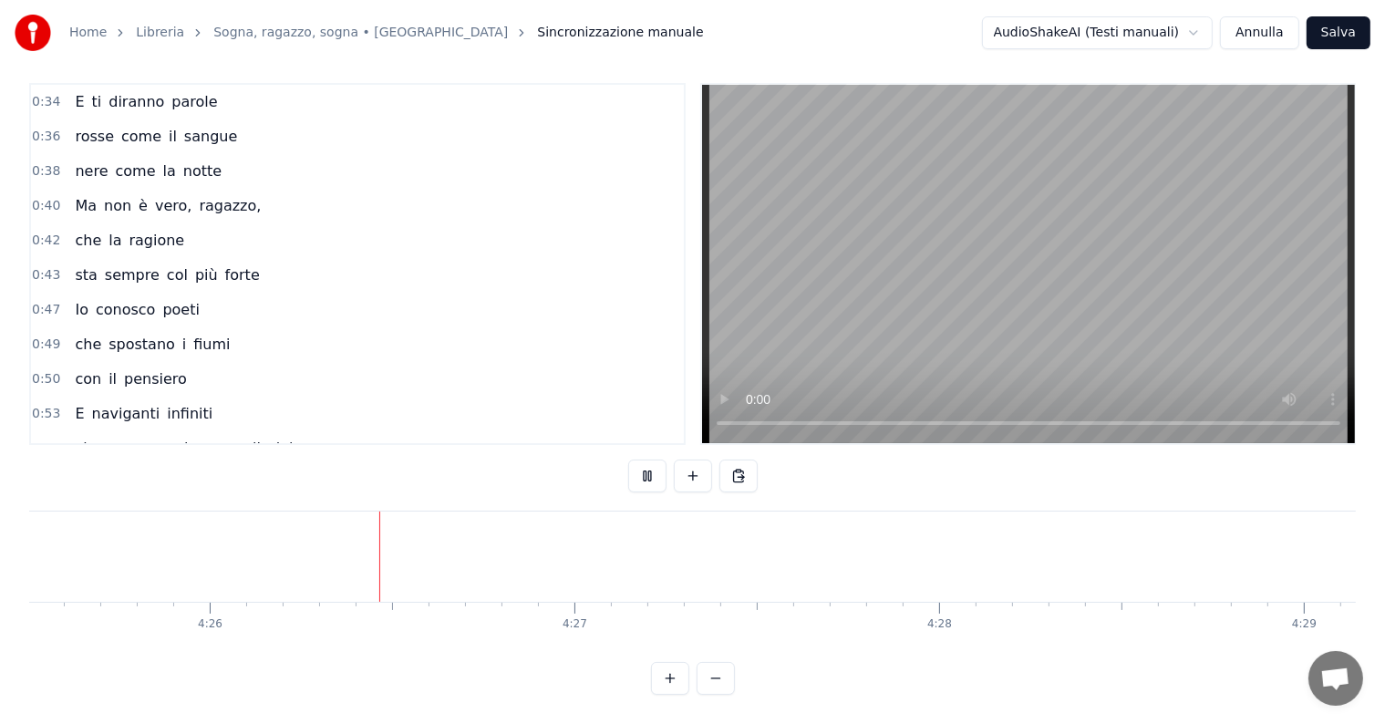
scroll to position [0, 96865]
click at [1277, 35] on button "Annulla" at bounding box center [1259, 32] width 79 height 33
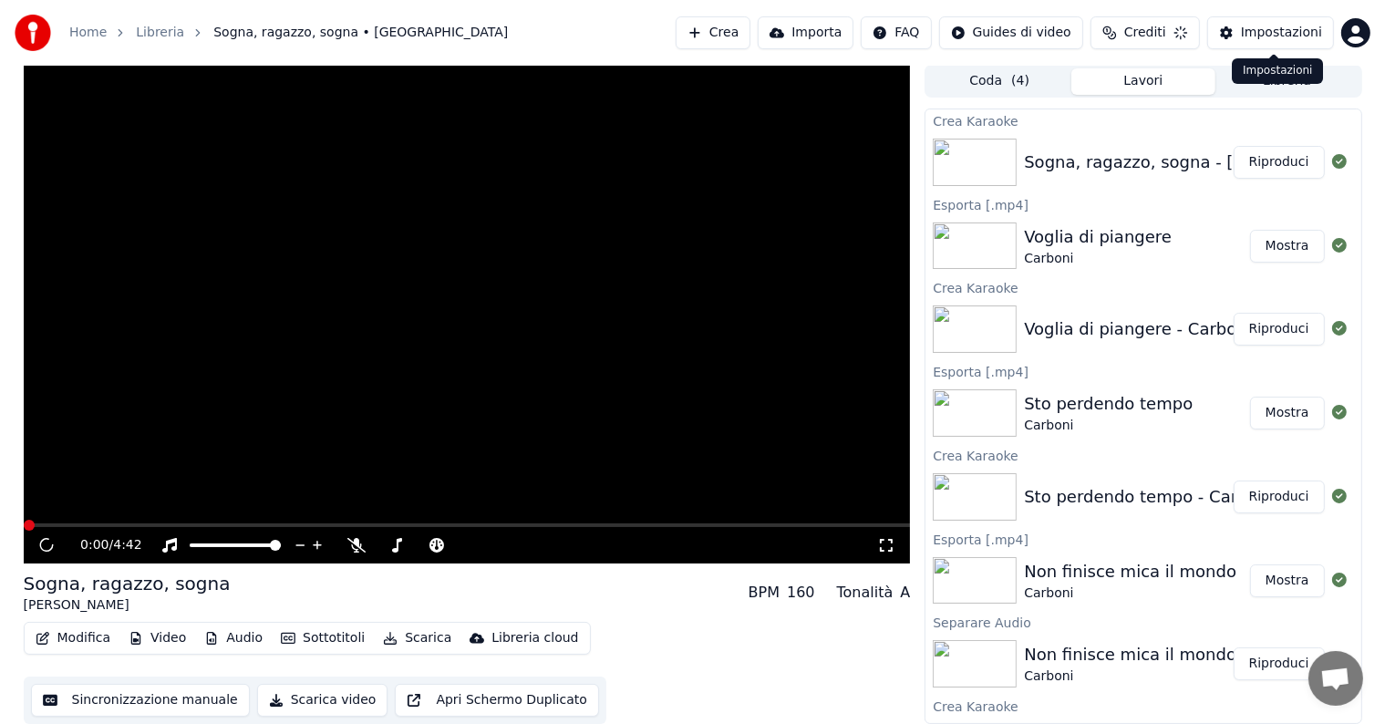
scroll to position [1, 0]
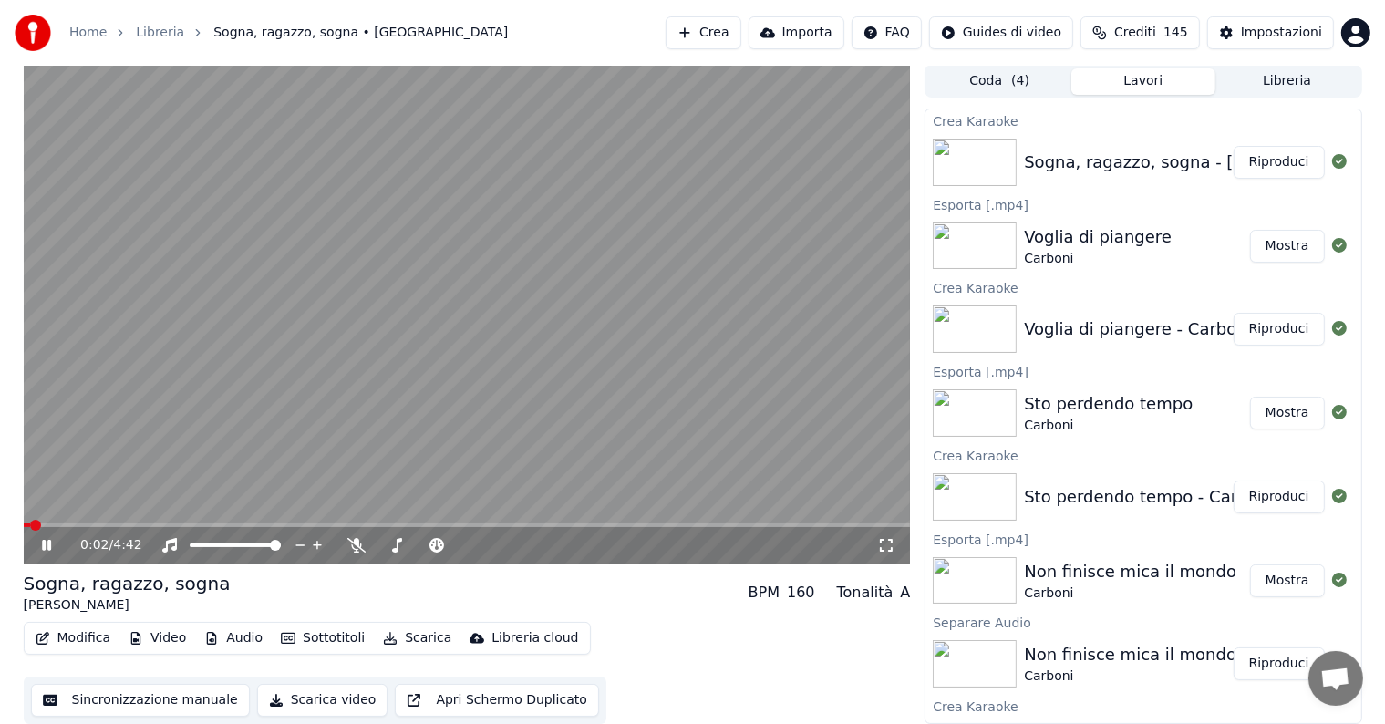
click at [1269, 168] on button "Riproduci" at bounding box center [1279, 162] width 91 height 33
click at [299, 524] on span at bounding box center [467, 526] width 887 height 4
click at [47, 546] on icon at bounding box center [46, 545] width 9 height 11
click at [239, 638] on button "Audio" at bounding box center [233, 639] width 73 height 26
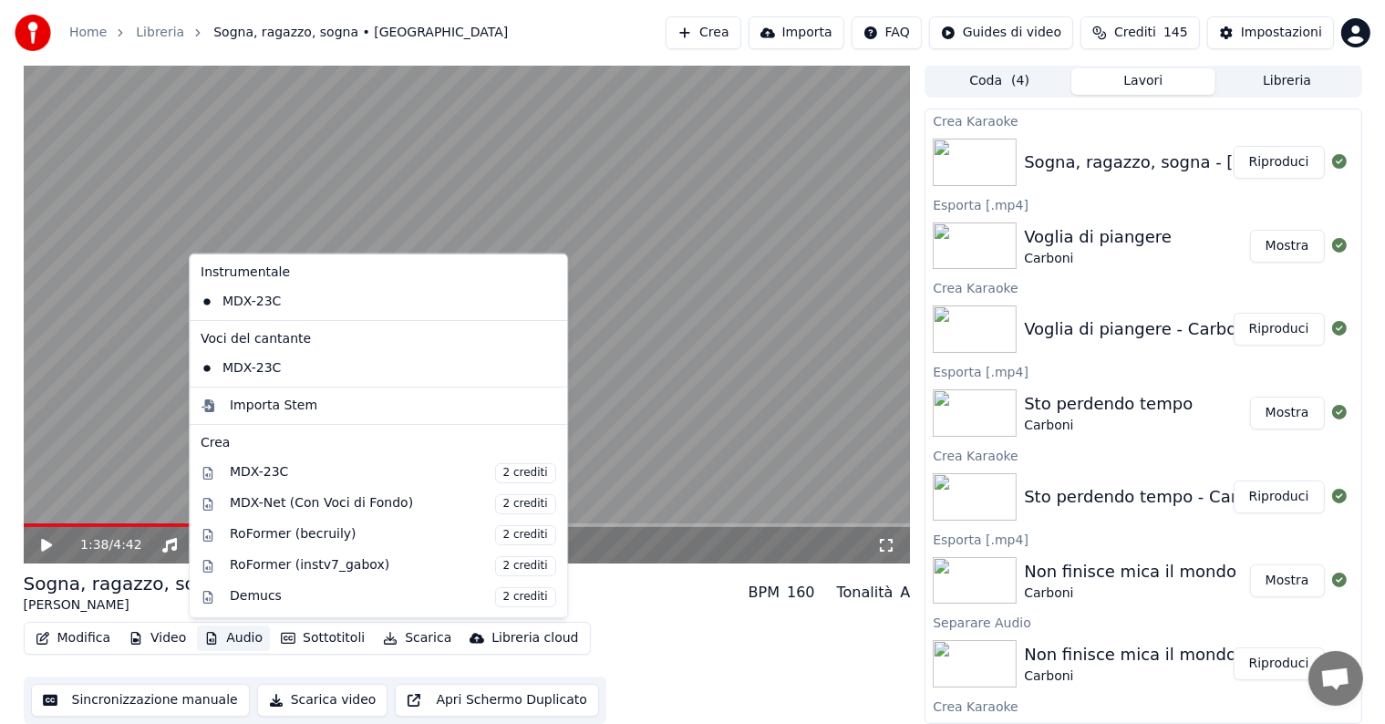
click at [593, 584] on div "Sogna, ragazzo, sogna [PERSON_NAME] BPM 160 Tonalità A" at bounding box center [467, 593] width 887 height 44
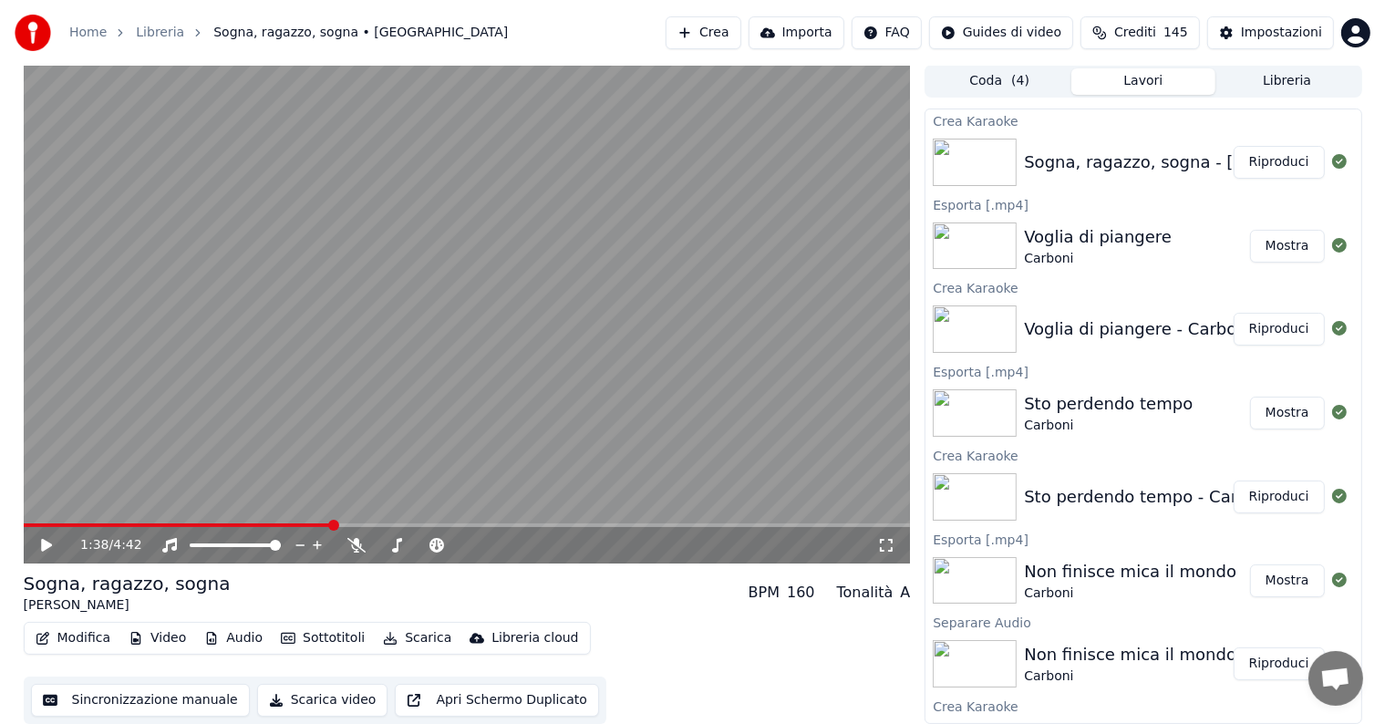
click at [44, 545] on icon at bounding box center [46, 545] width 11 height 13
click at [44, 545] on icon at bounding box center [46, 545] width 9 height 11
click at [423, 638] on button "Scarica" at bounding box center [417, 639] width 83 height 26
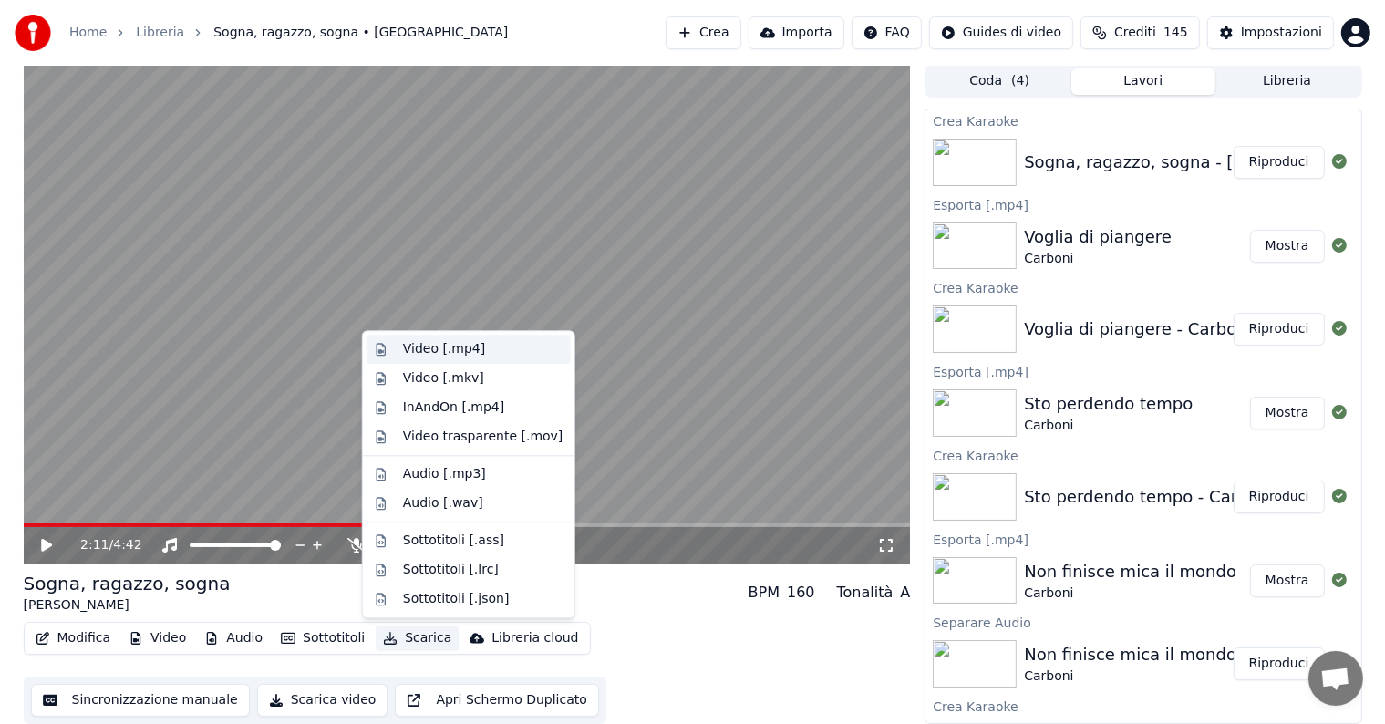
click at [453, 354] on div "Video [.mp4]" at bounding box center [444, 349] width 82 height 18
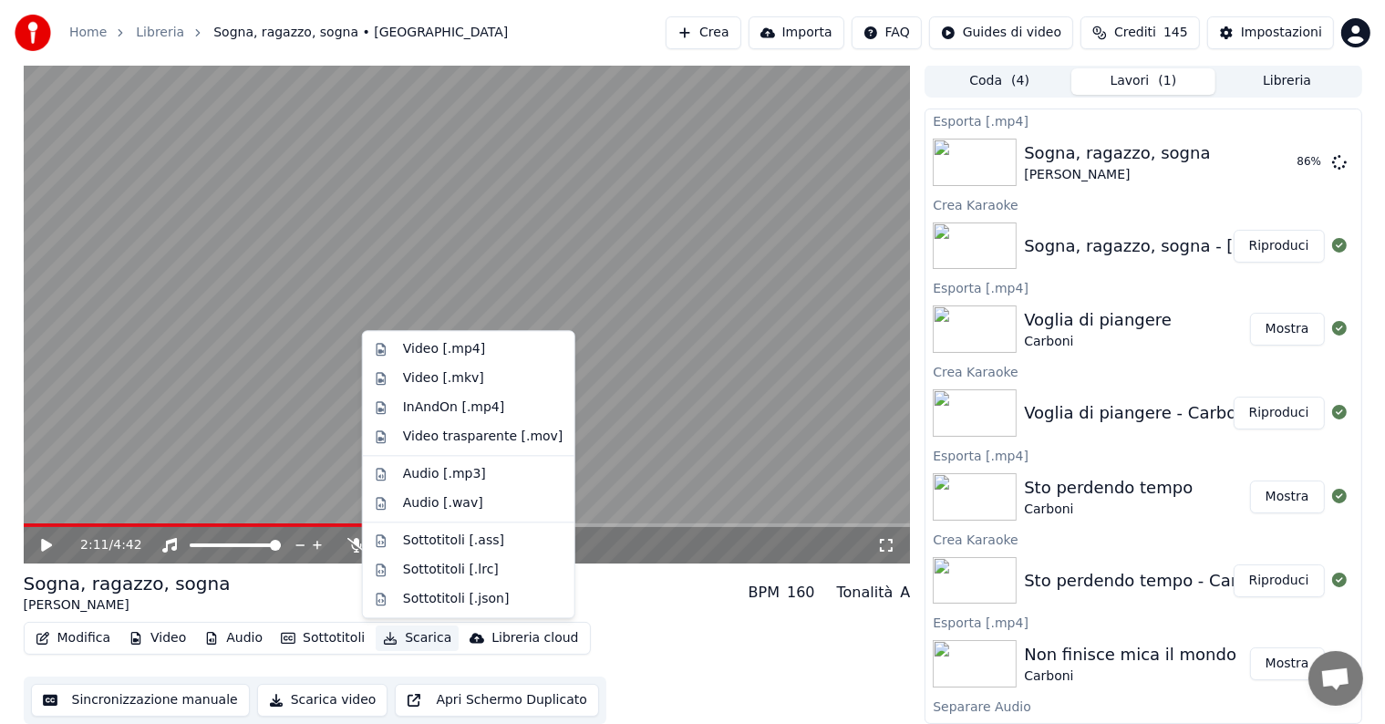
click at [709, 667] on div "Modifica Video Audio Sottotitoli Scarica Libreria cloud Sincronizzazione manual…" at bounding box center [467, 673] width 887 height 102
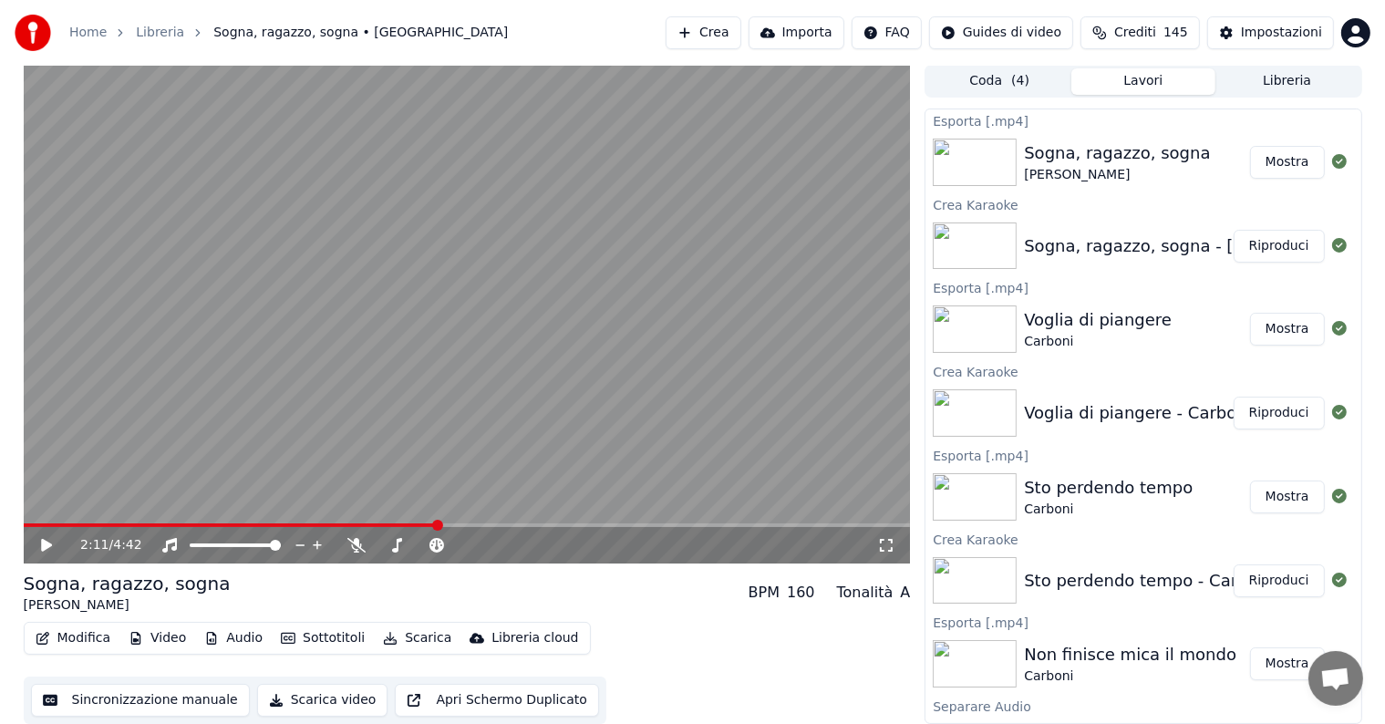
click at [1272, 157] on button "Mostra" at bounding box center [1287, 162] width 75 height 33
